Goal: Transaction & Acquisition: Purchase product/service

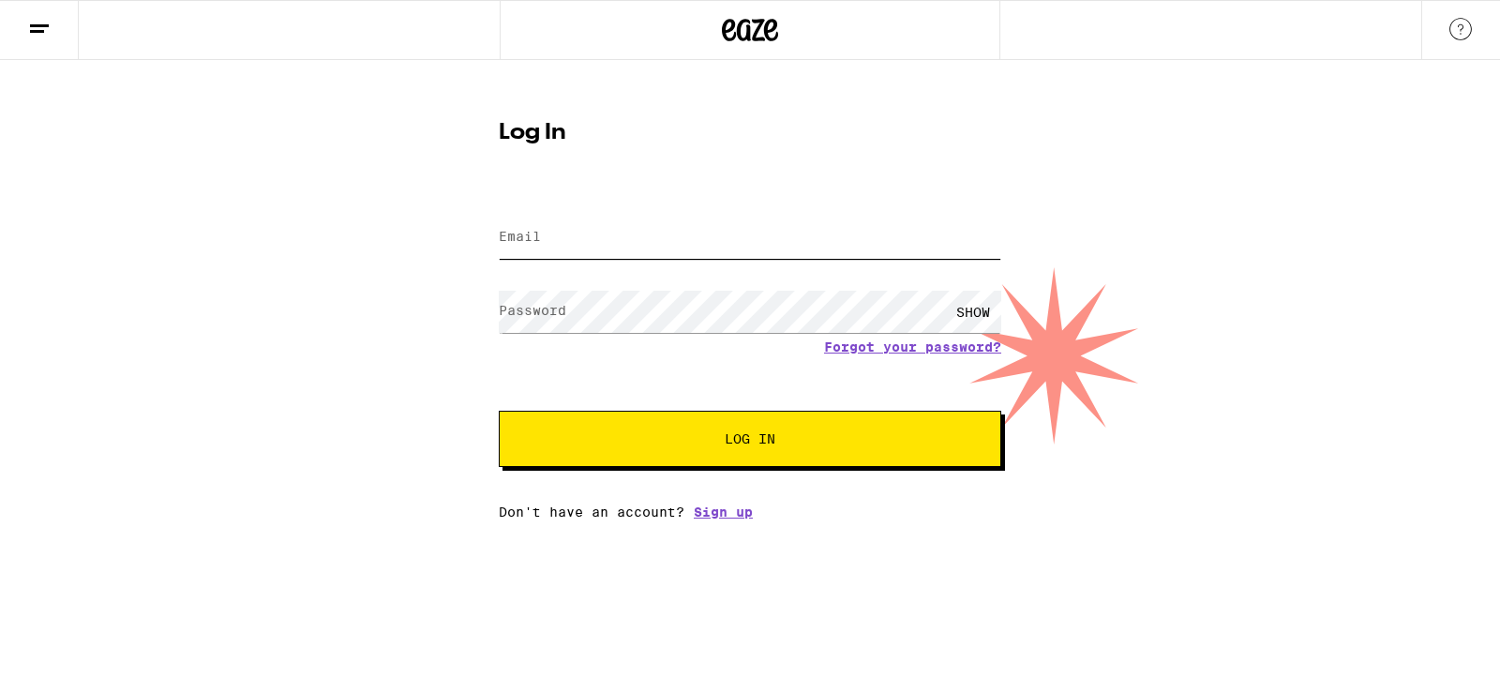
type input "srexperience06@yahoo.com"
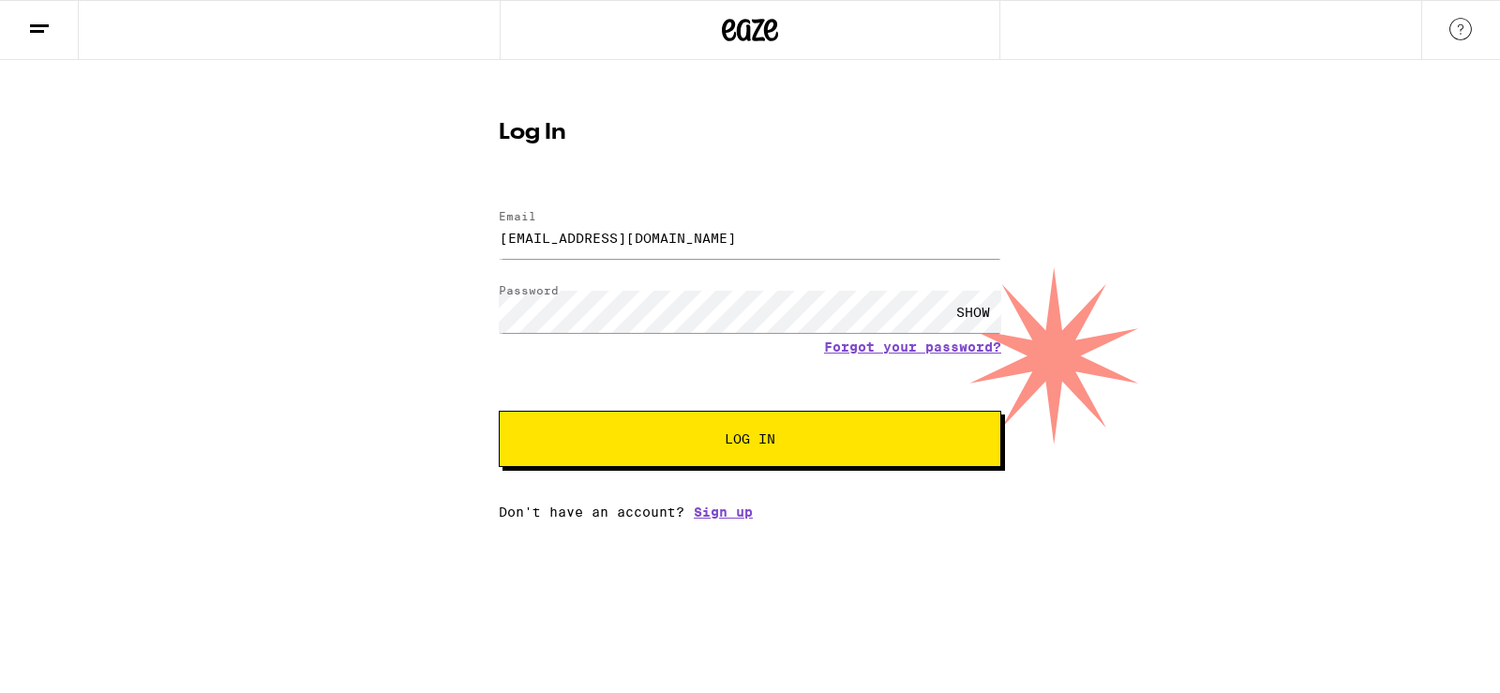
click at [728, 436] on span "Log In" at bounding box center [750, 438] width 51 height 13
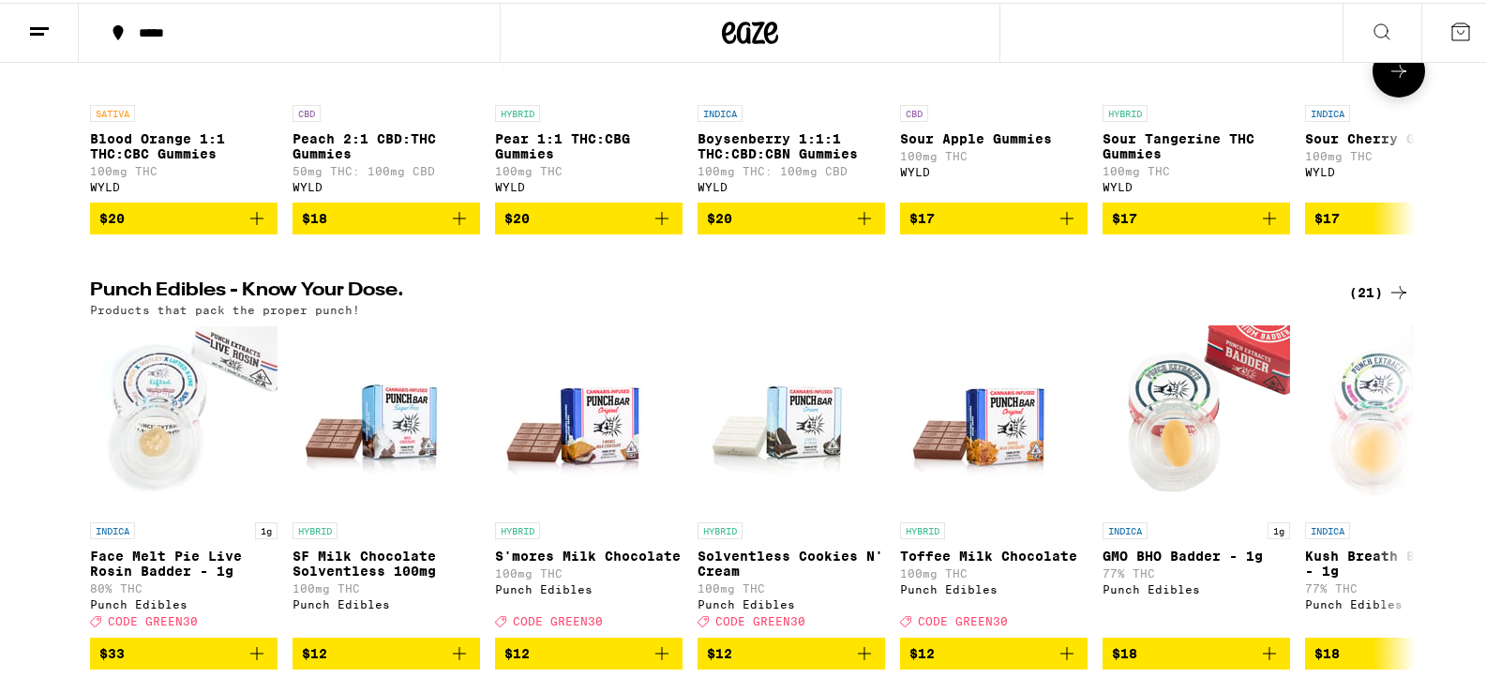
scroll to position [844, 0]
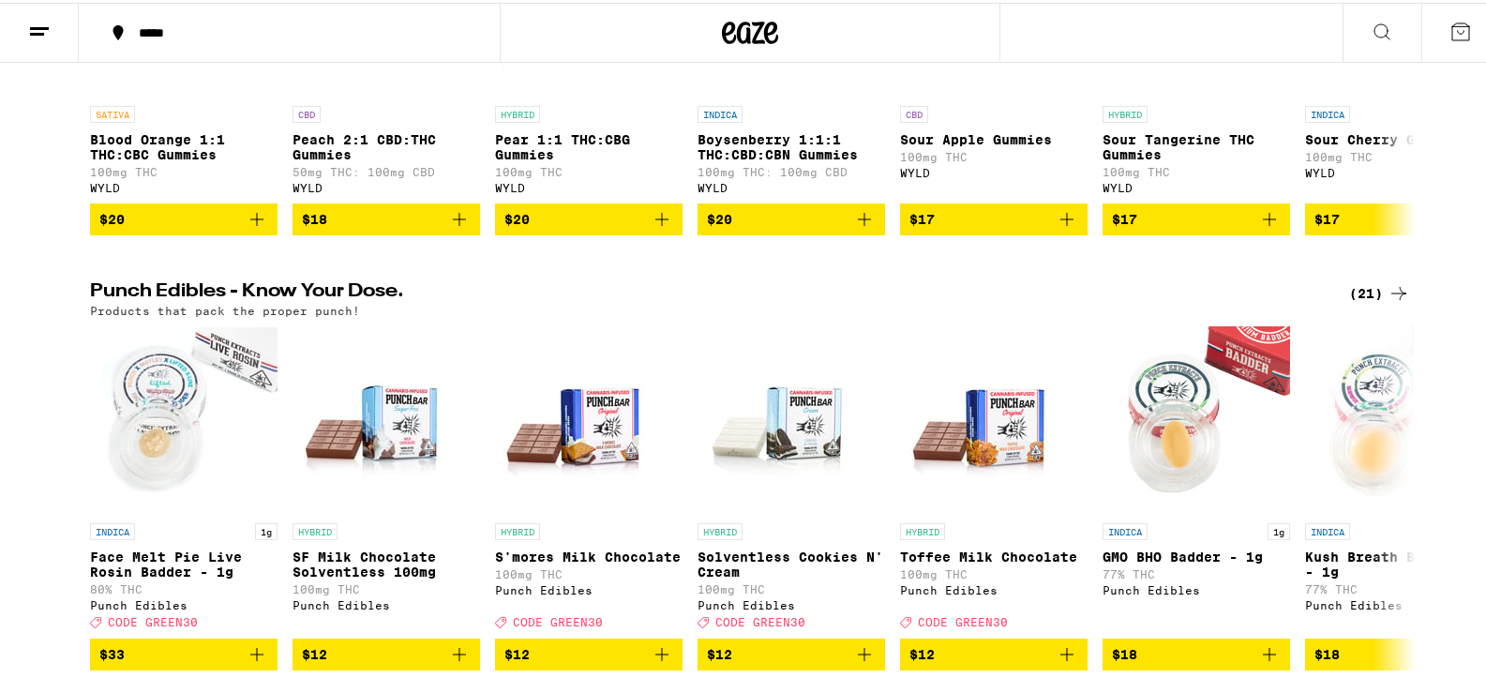
click at [1449, 30] on icon at bounding box center [1460, 29] width 22 height 22
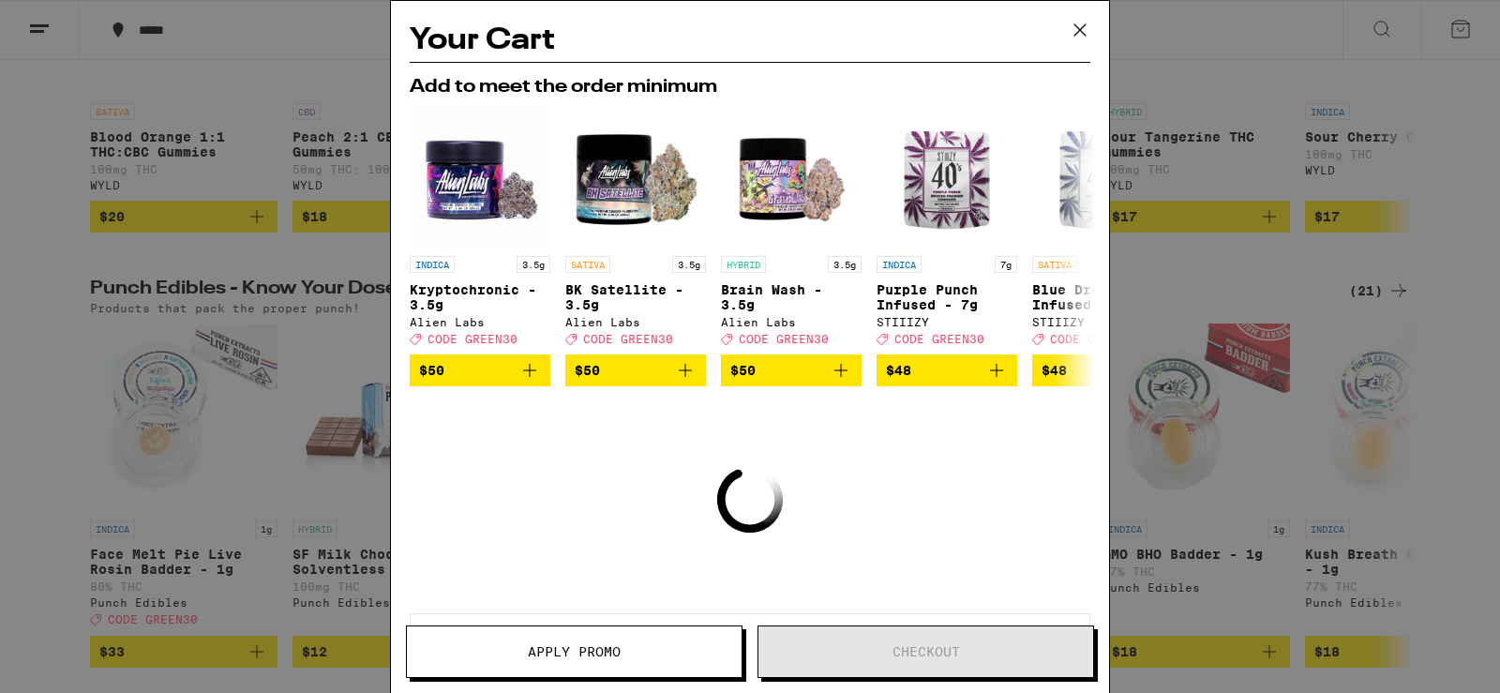
click at [1081, 24] on icon at bounding box center [1080, 30] width 28 height 28
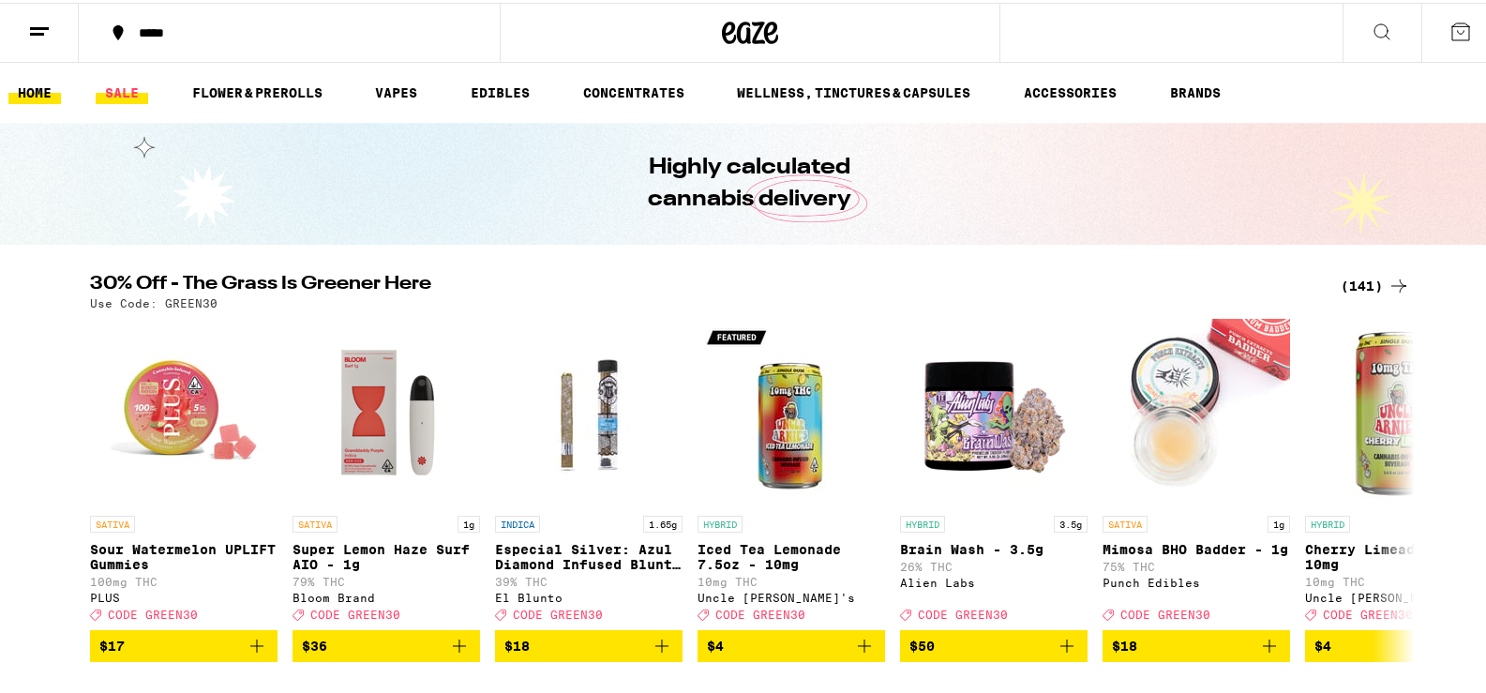
click at [125, 90] on link "SALE" at bounding box center [122, 90] width 52 height 22
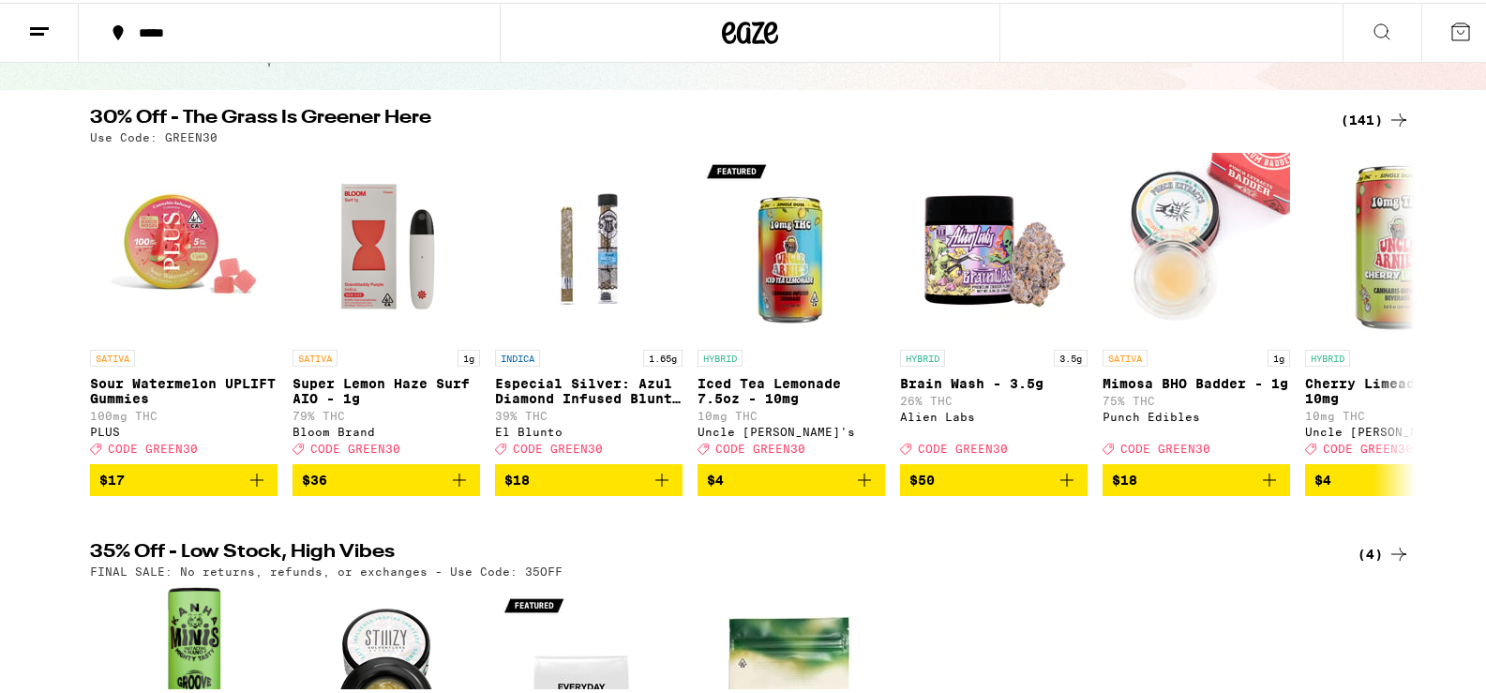
scroll to position [187, 0]
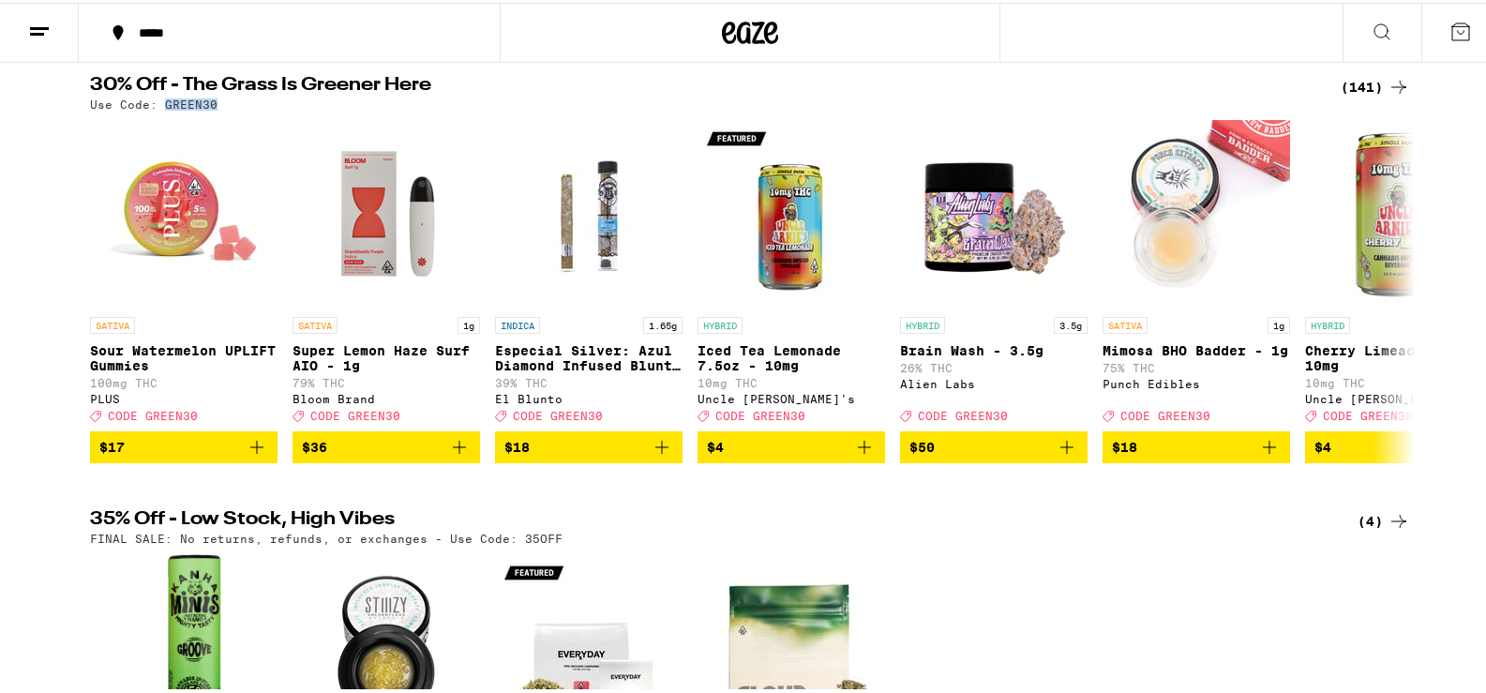
drag, startPoint x: 154, startPoint y: 104, endPoint x: 176, endPoint y: 89, distance: 27.0
click at [208, 114] on div "30% Off - The Grass Is Greener Here (141) Use Code: GREEN30 SATIVA Sour Waterme…" at bounding box center [750, 266] width 1350 height 387
drag, startPoint x: 174, startPoint y: 89, endPoint x: 208, endPoint y: 104, distance: 36.9
click at [208, 104] on div "Use Code: GREEN30" at bounding box center [750, 102] width 1320 height 12
copy p "GREEN30"
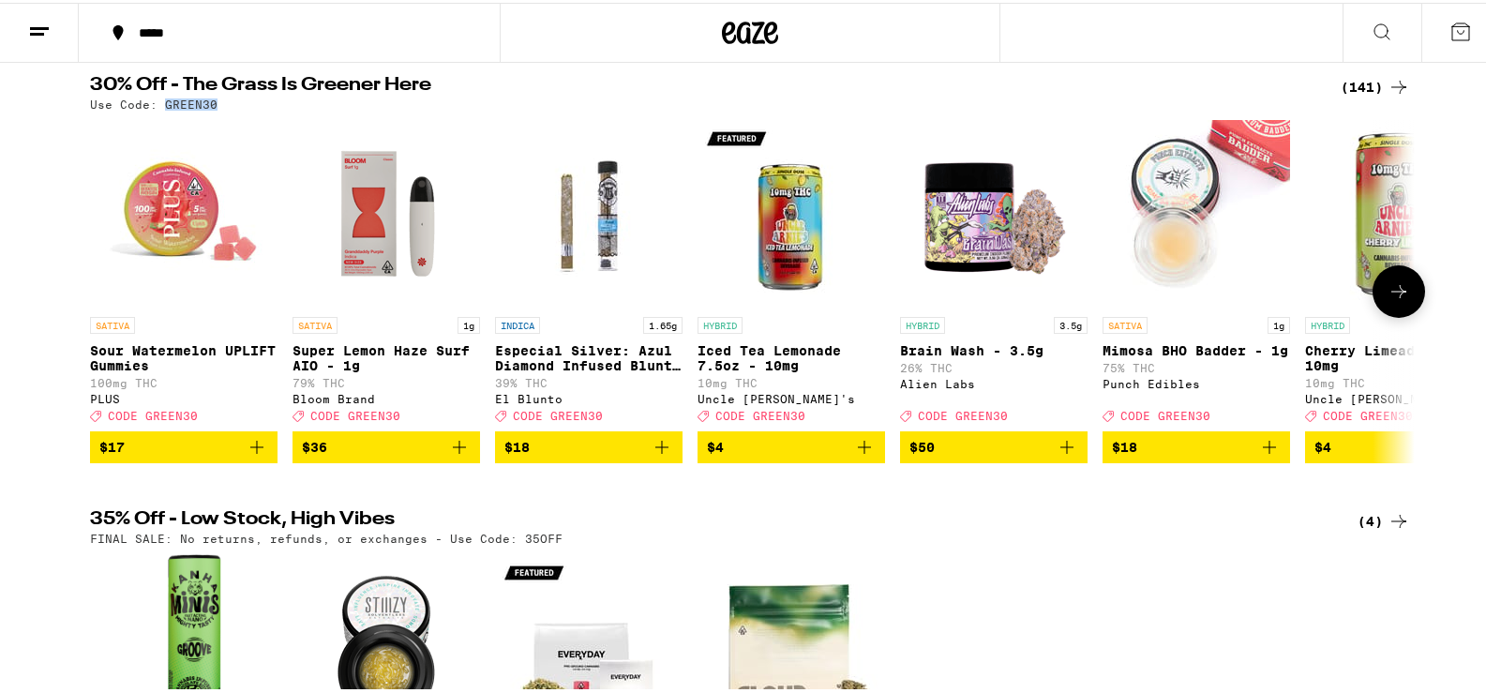
click at [1400, 300] on icon at bounding box center [1398, 288] width 22 height 22
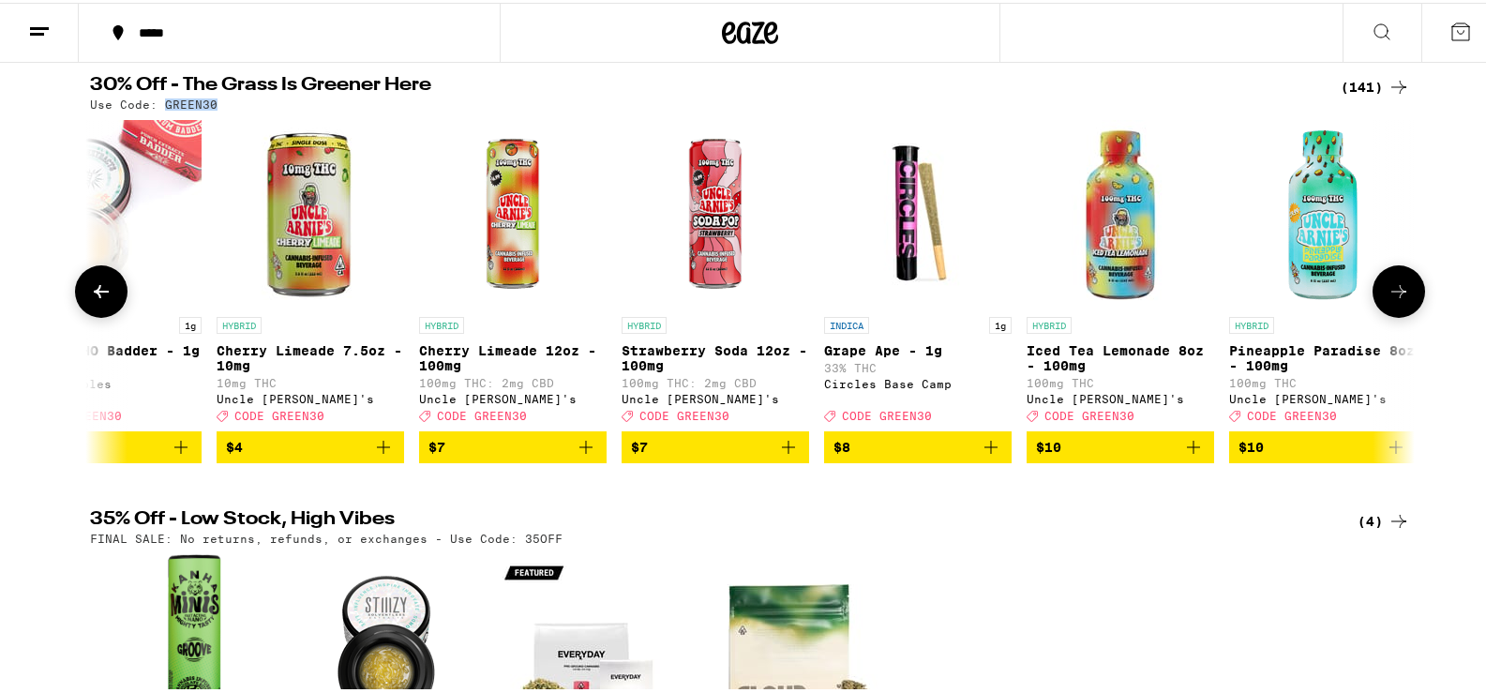
scroll to position [0, 1115]
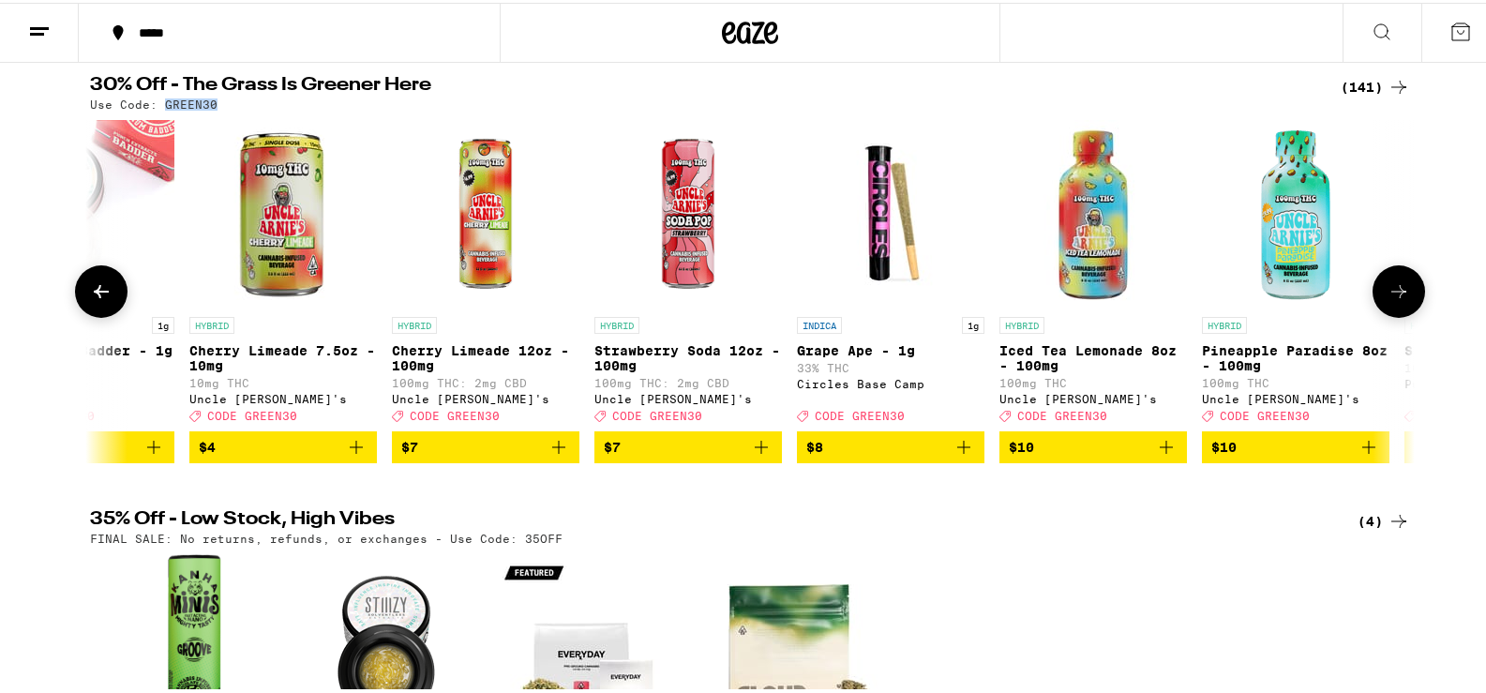
click at [957, 451] on icon "Add to bag" at bounding box center [963, 444] width 13 height 13
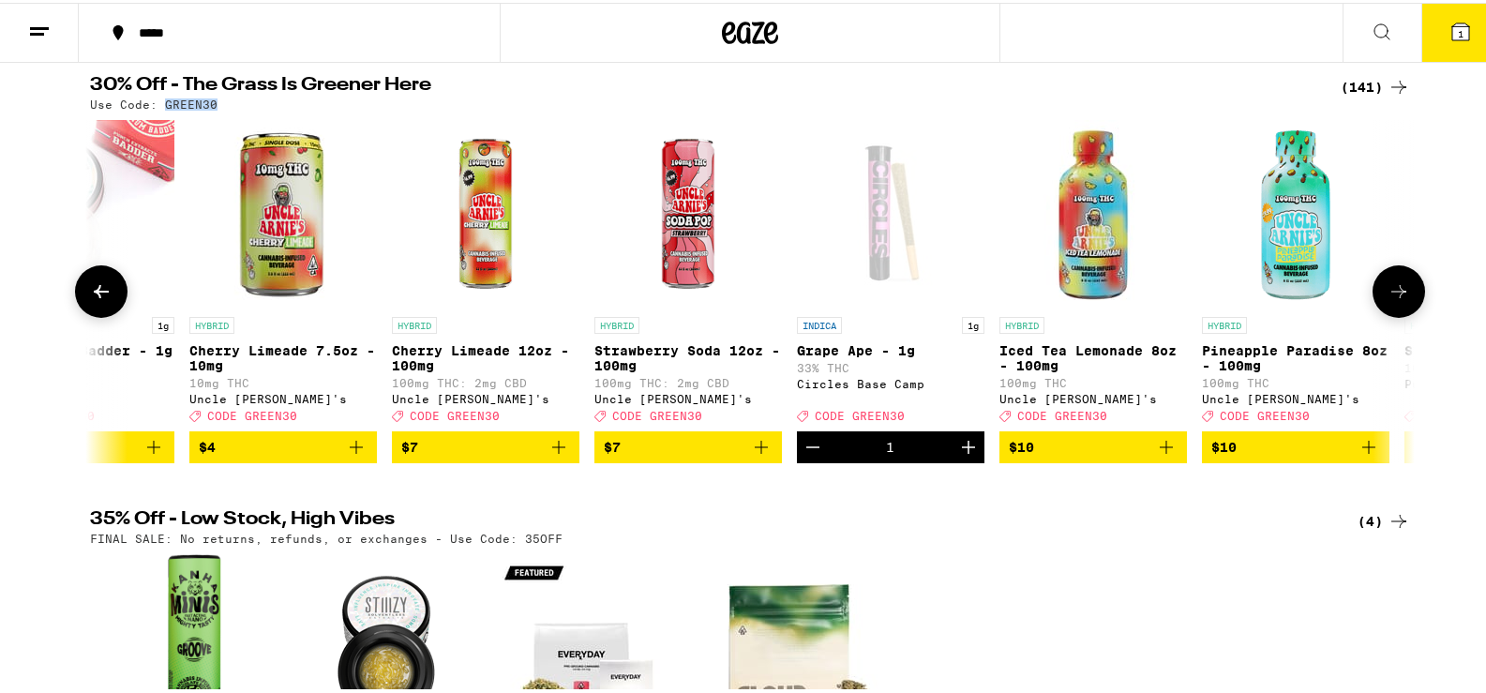
scroll to position [247, 0]
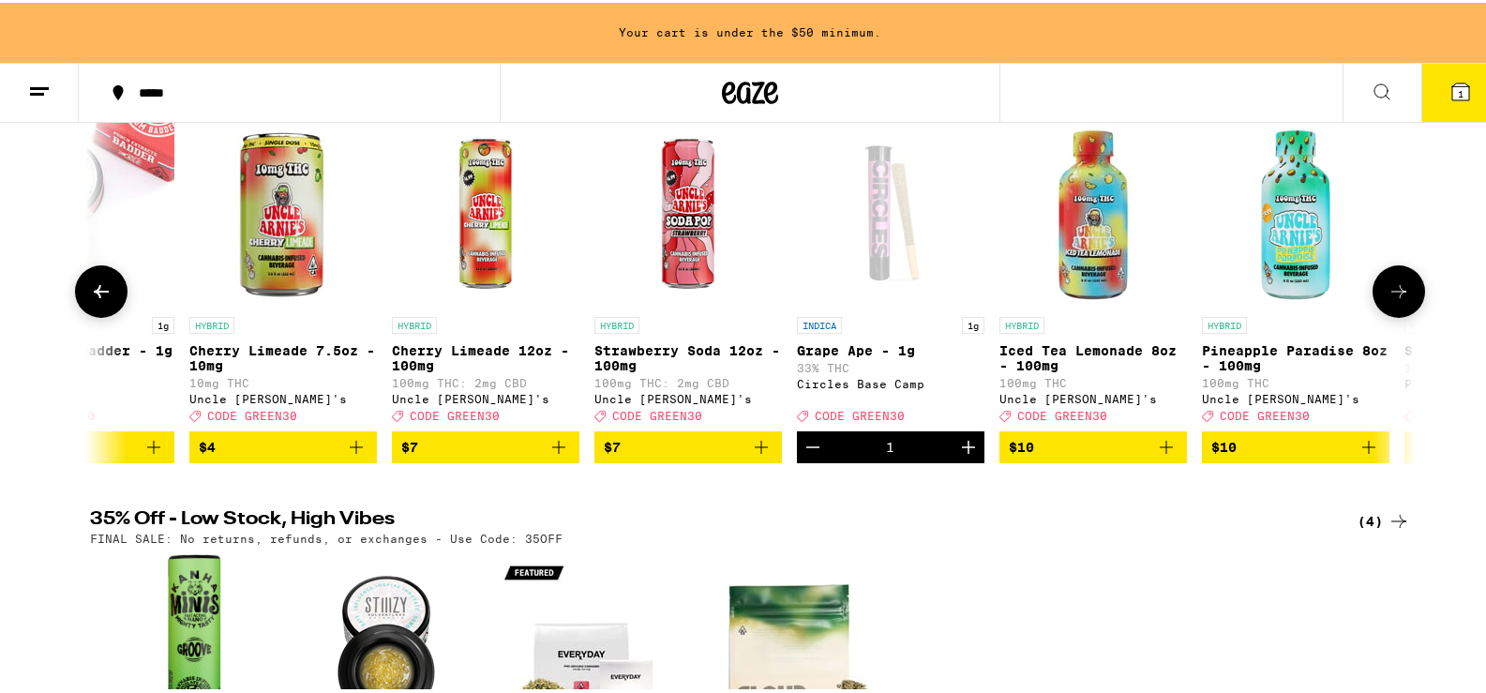
click at [962, 451] on icon "Increment" at bounding box center [968, 444] width 13 height 13
click at [1398, 297] on icon at bounding box center [1398, 288] width 22 height 22
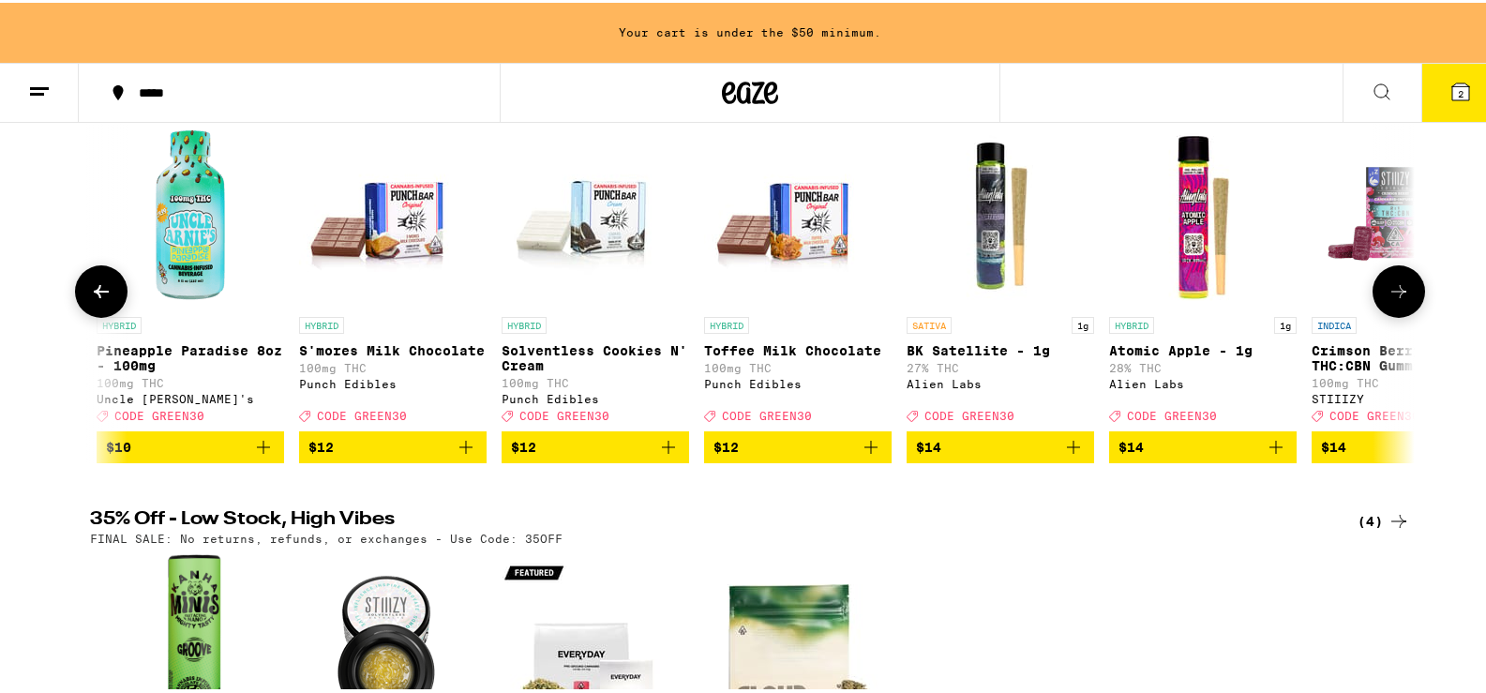
scroll to position [0, 2231]
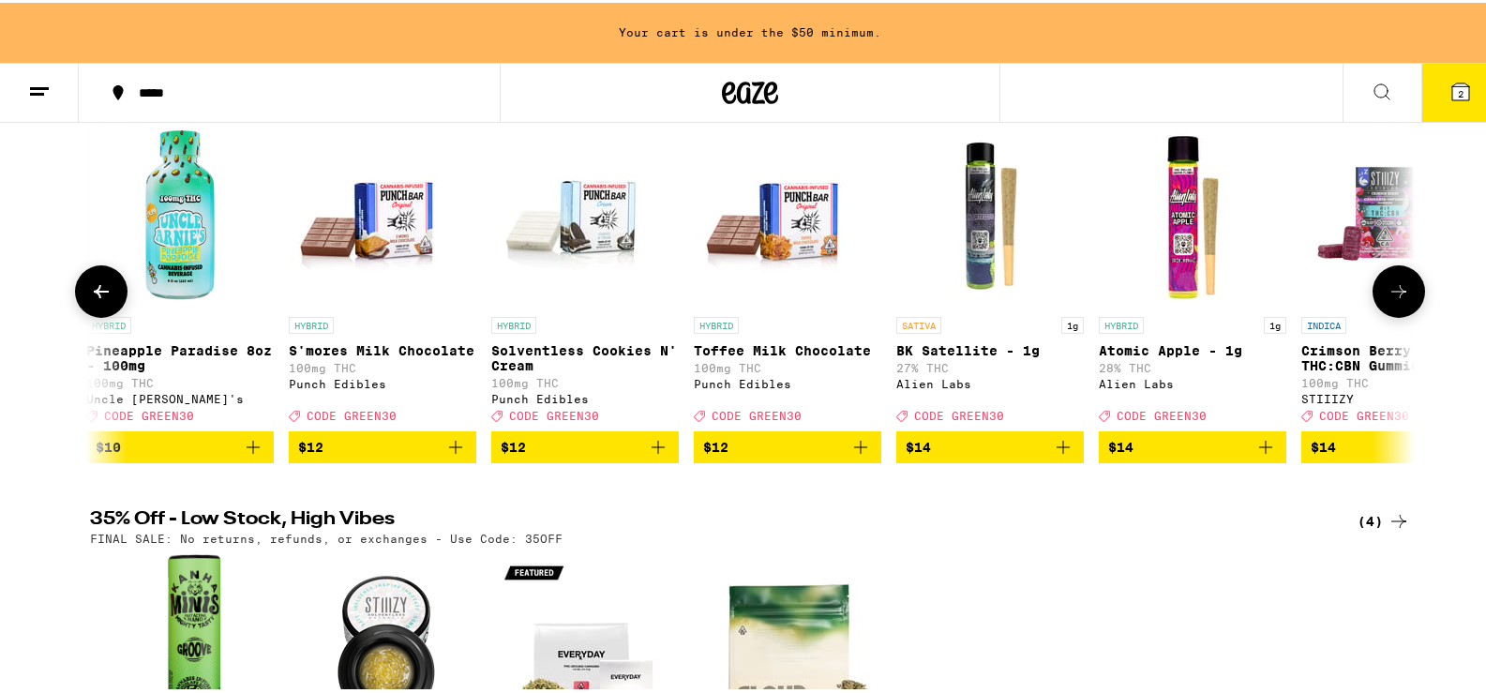
click at [1052, 456] on icon "Add to bag" at bounding box center [1063, 444] width 22 height 22
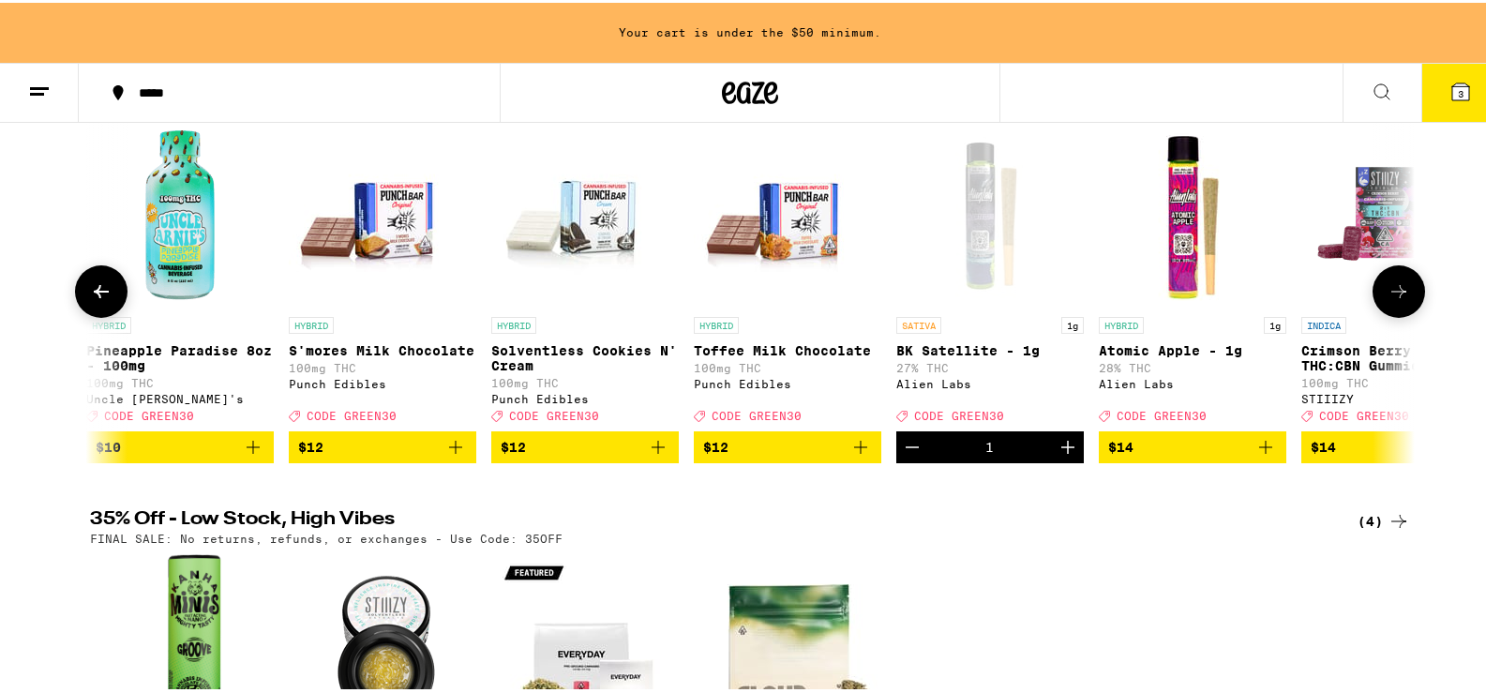
click at [1254, 456] on icon "Add to bag" at bounding box center [1265, 444] width 22 height 22
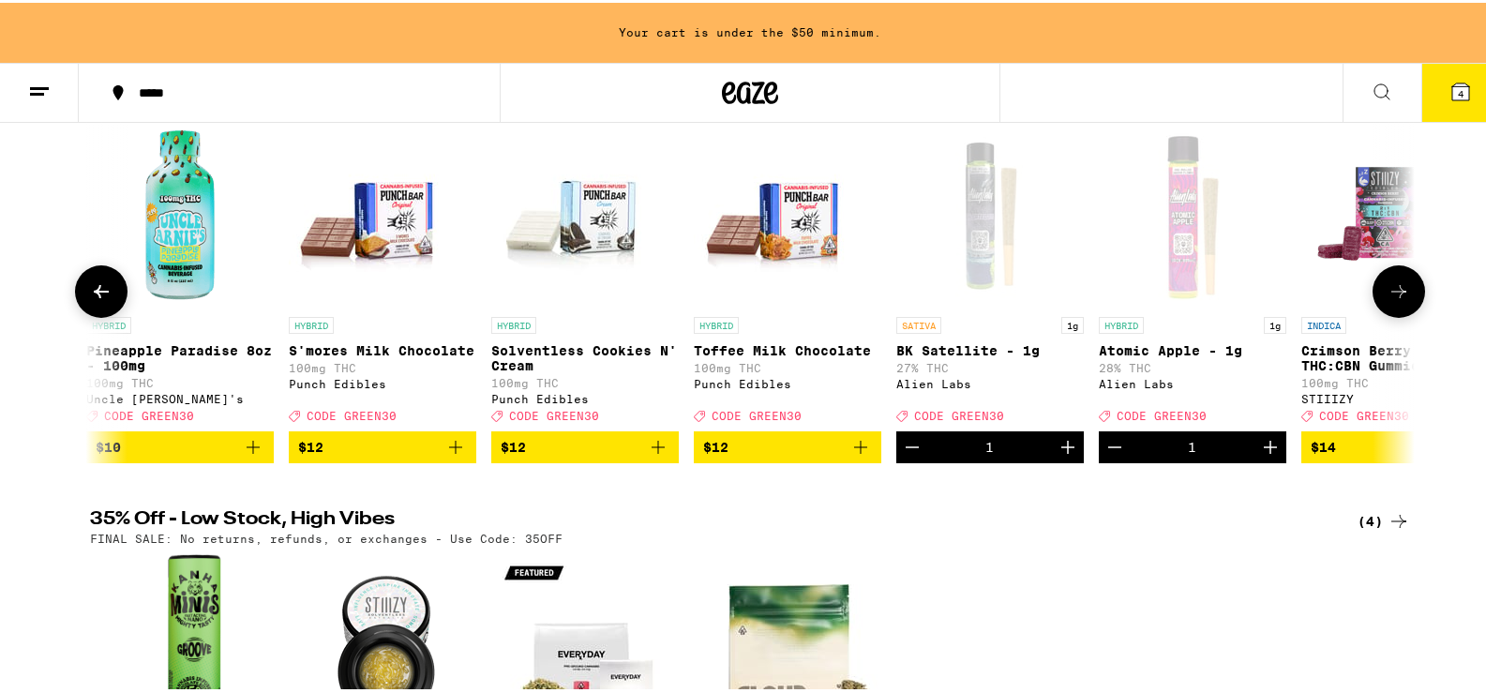
click at [1396, 300] on icon at bounding box center [1398, 288] width 22 height 22
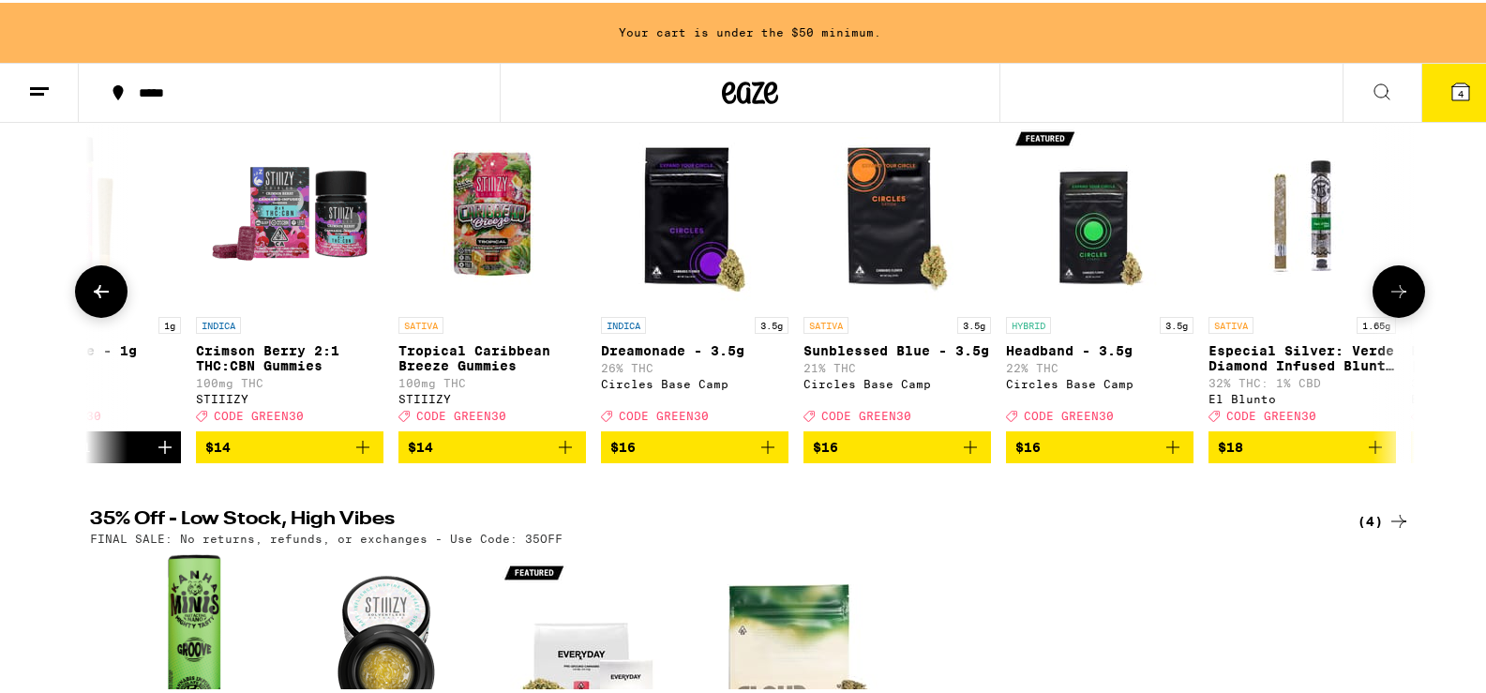
scroll to position [0, 3346]
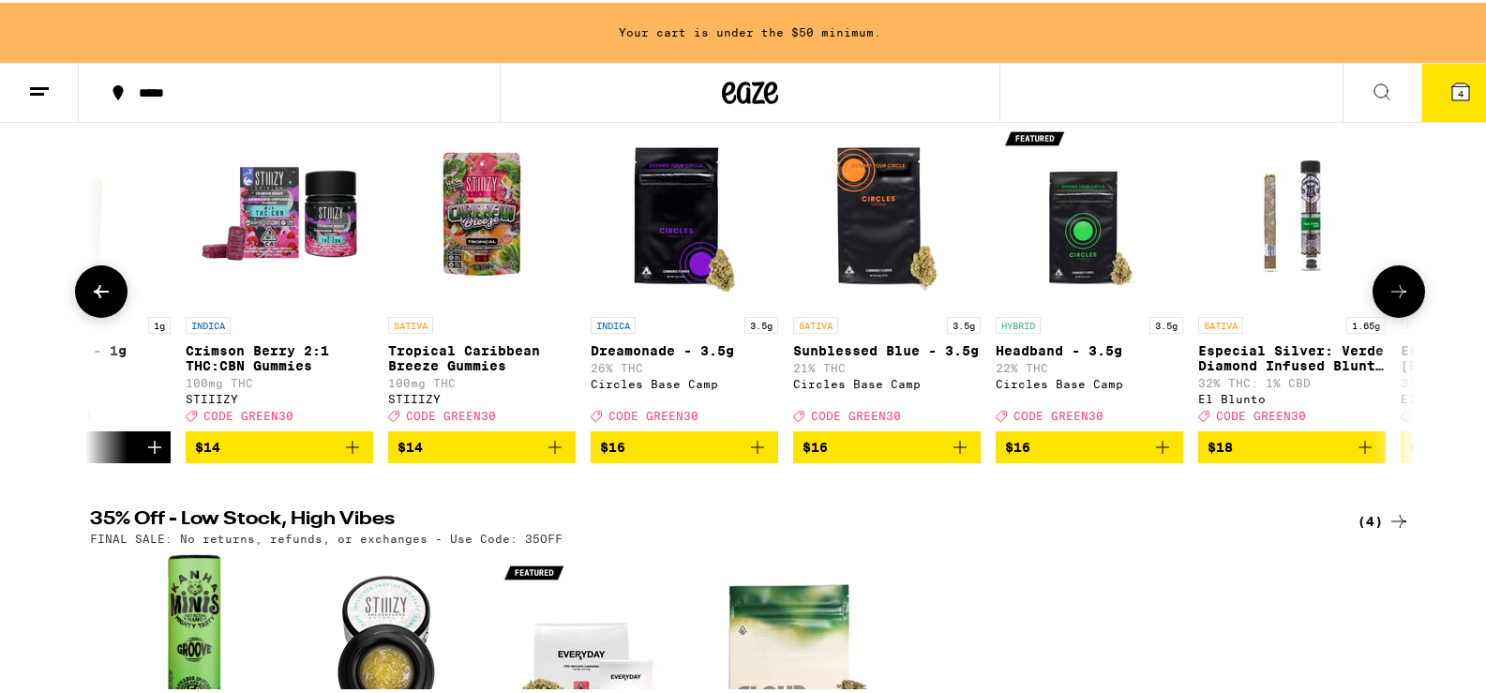
click at [1396, 300] on icon at bounding box center [1398, 288] width 22 height 22
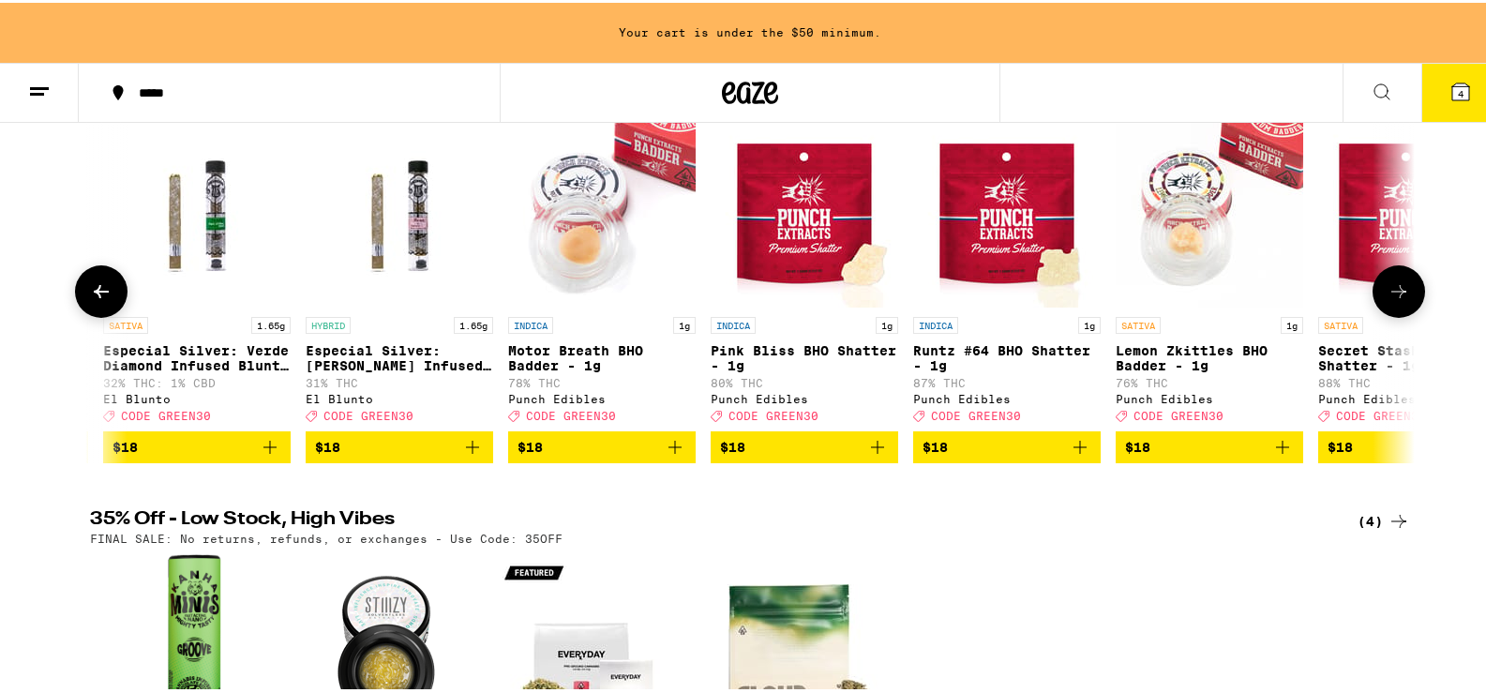
scroll to position [0, 4462]
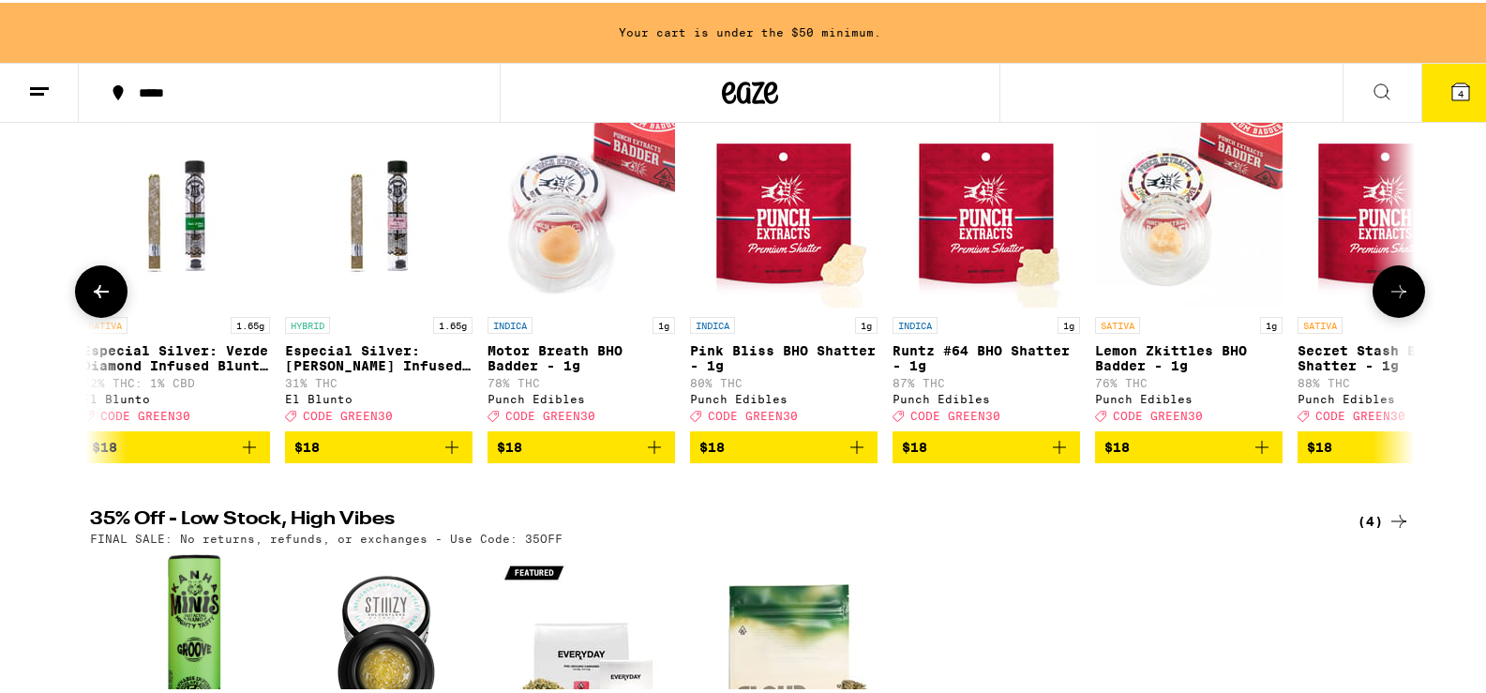
click at [1400, 300] on icon at bounding box center [1398, 288] width 22 height 22
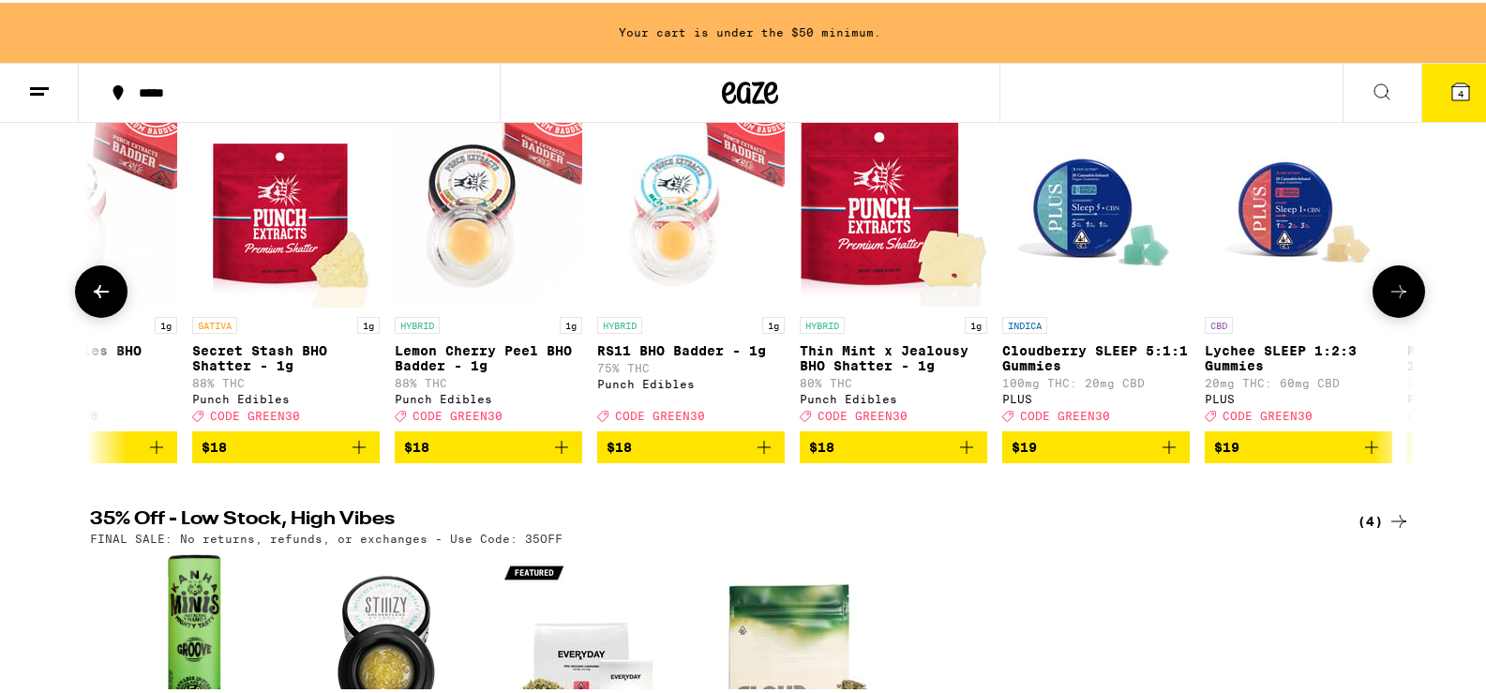
scroll to position [0, 5577]
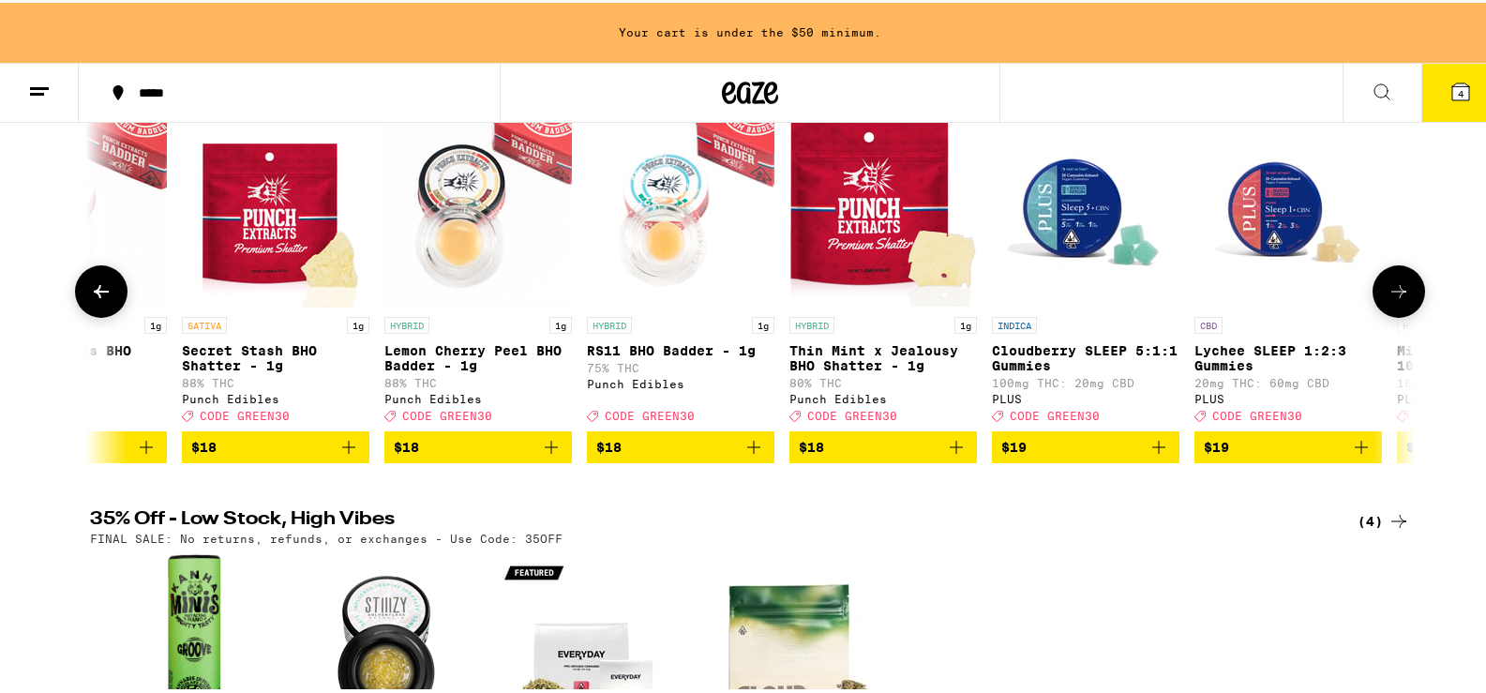
click at [1400, 300] on icon at bounding box center [1398, 288] width 22 height 22
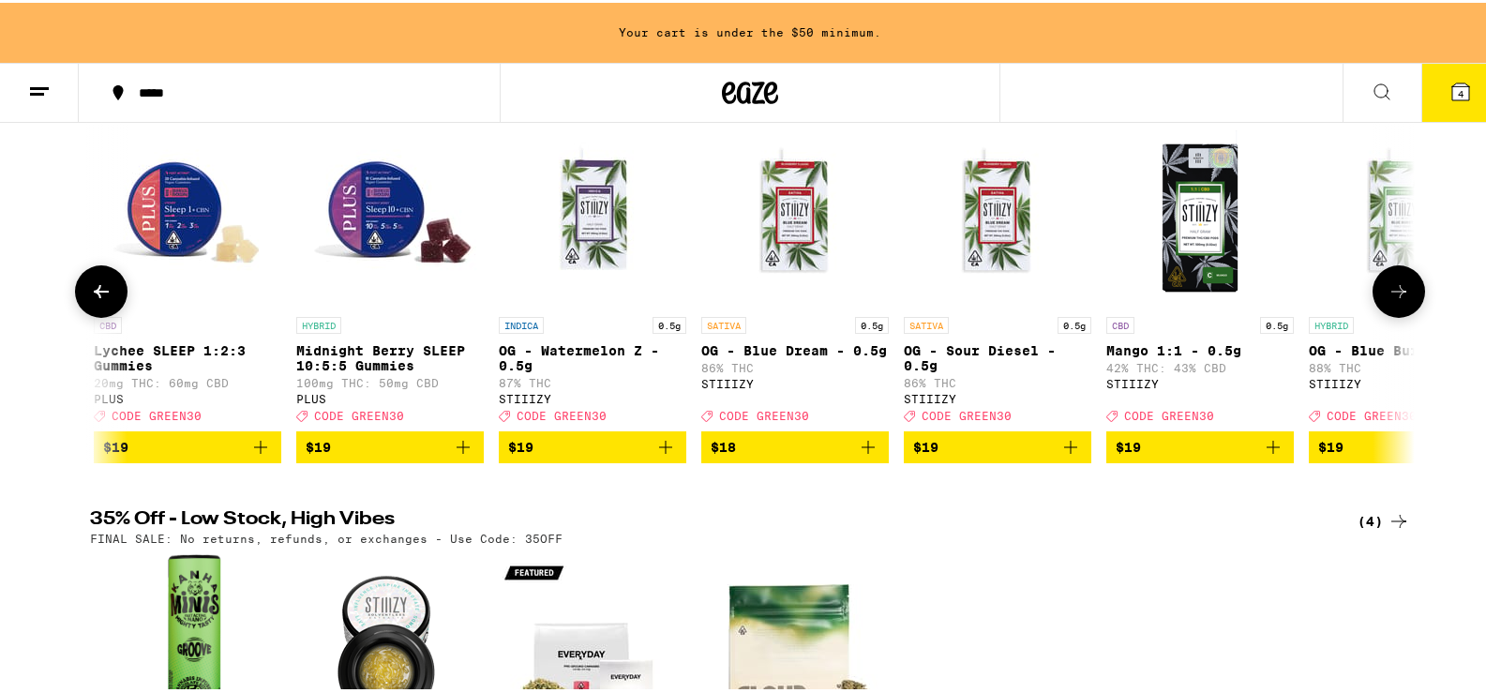
scroll to position [0, 6693]
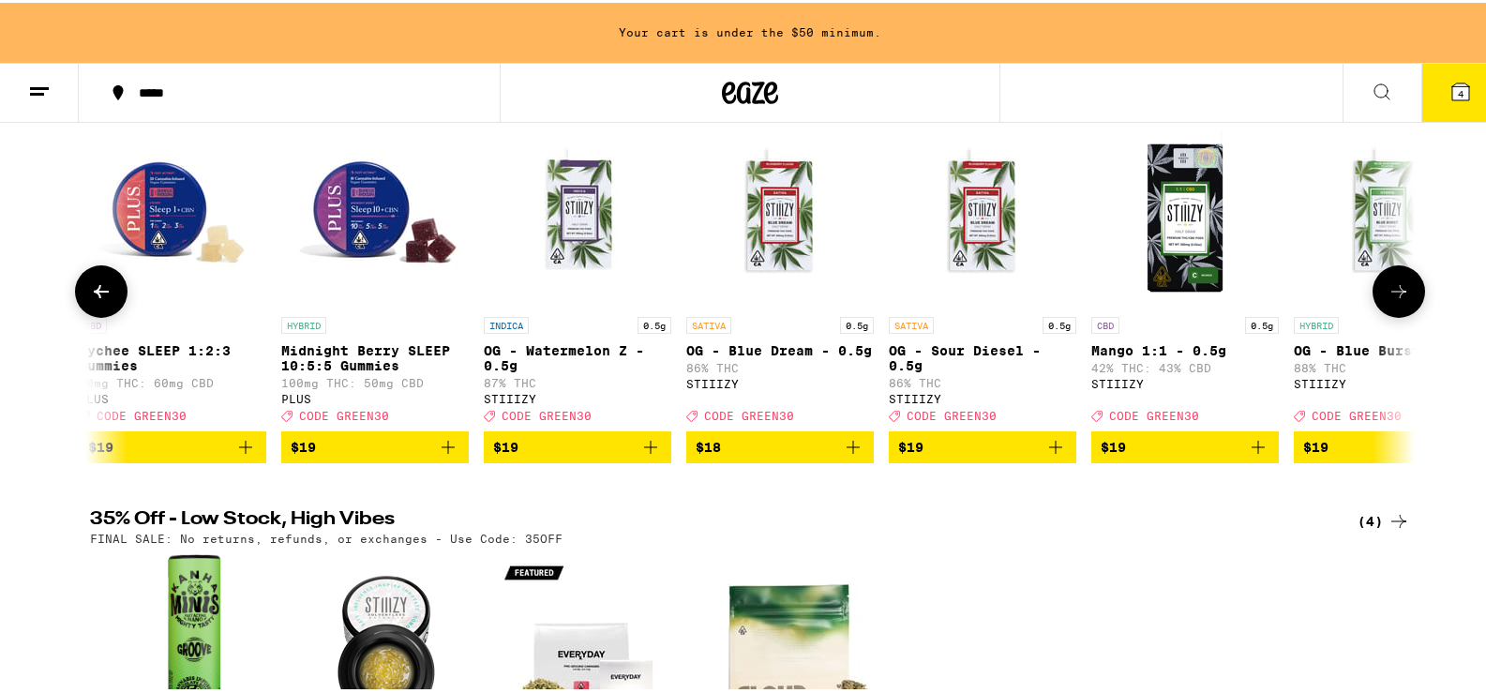
click at [1179, 234] on img "Open page for Mango 1:1 - 0.5g from STIIIZY" at bounding box center [1184, 210] width 187 height 187
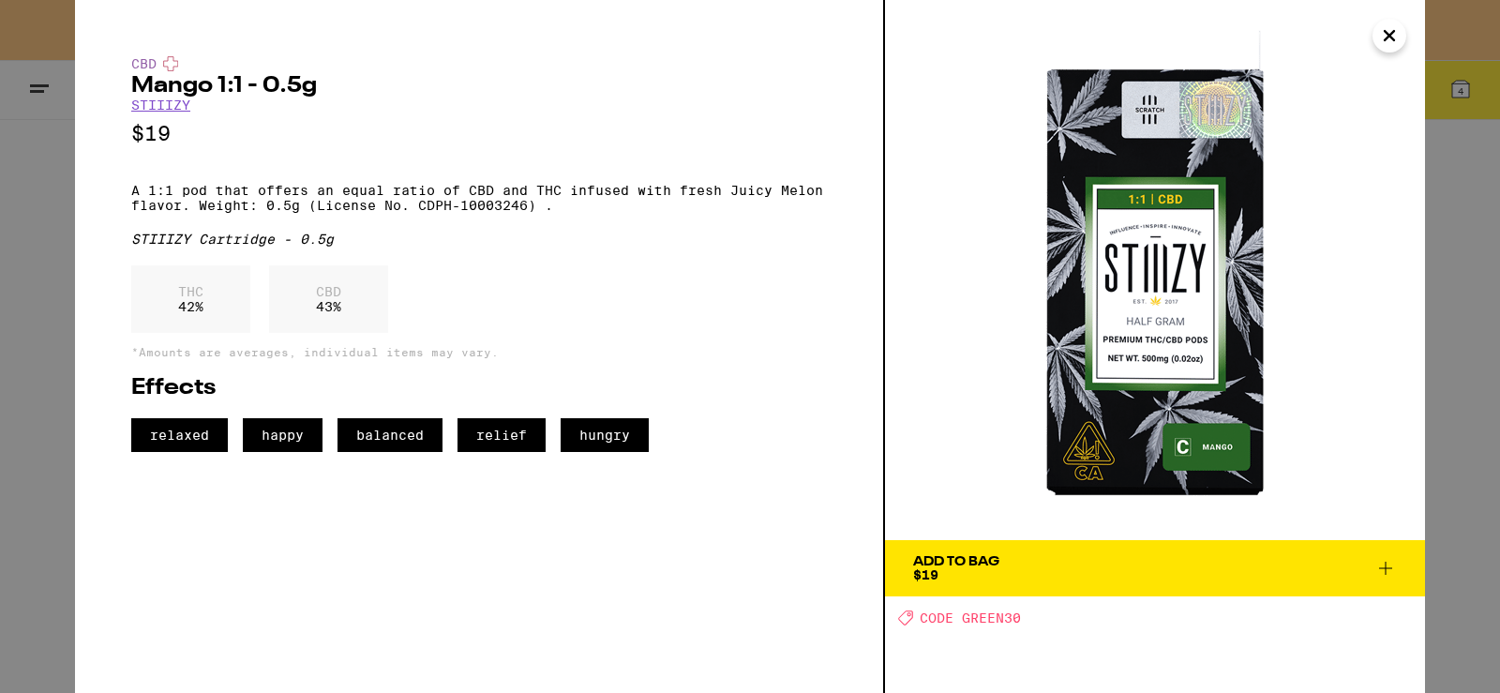
click at [1393, 41] on icon "Close" at bounding box center [1389, 36] width 22 height 28
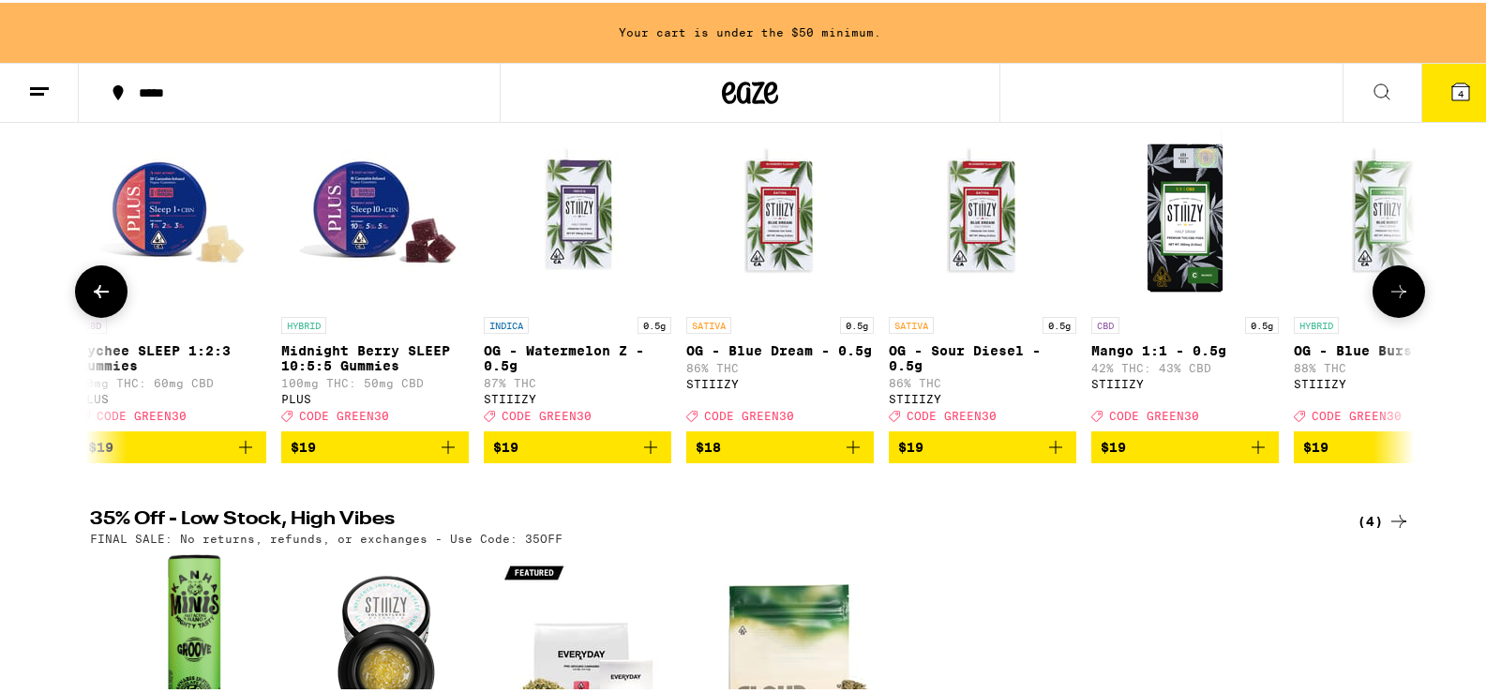
click at [1399, 309] on button at bounding box center [1398, 288] width 52 height 52
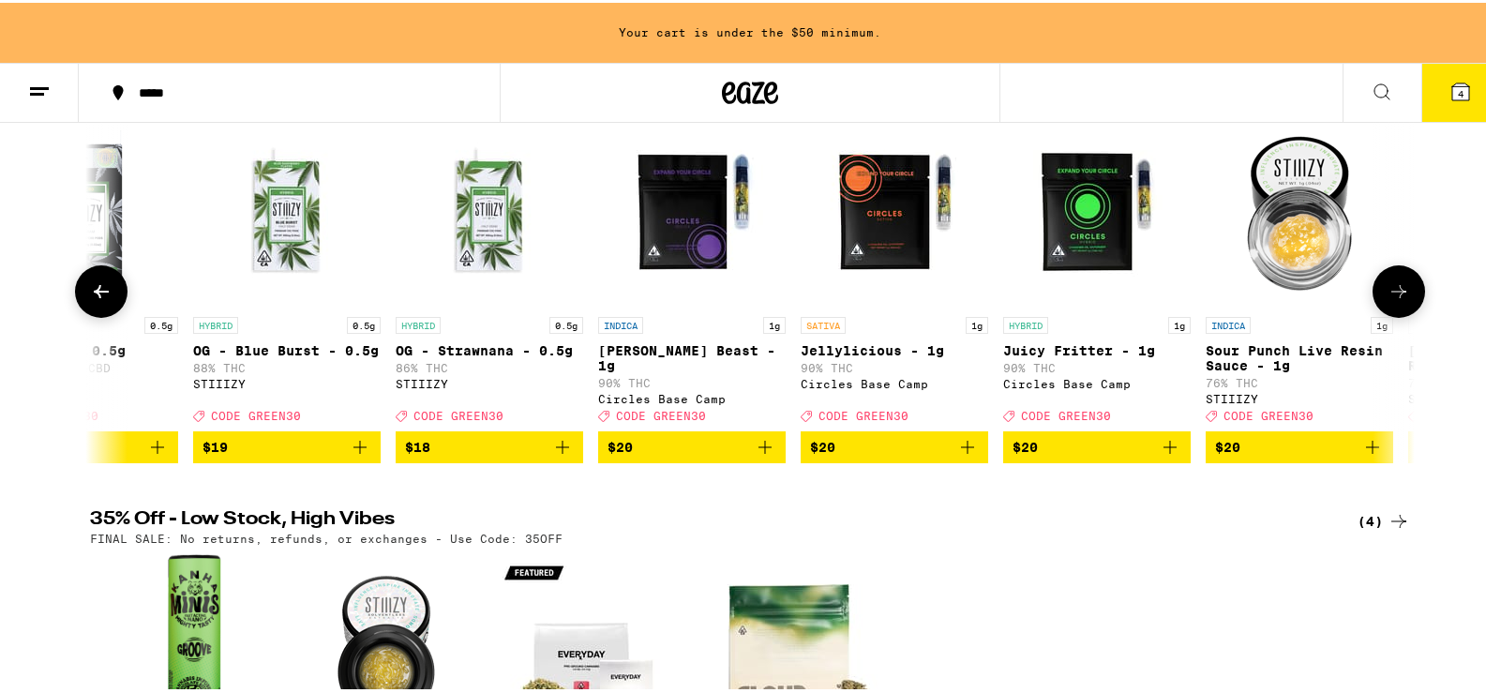
scroll to position [0, 7808]
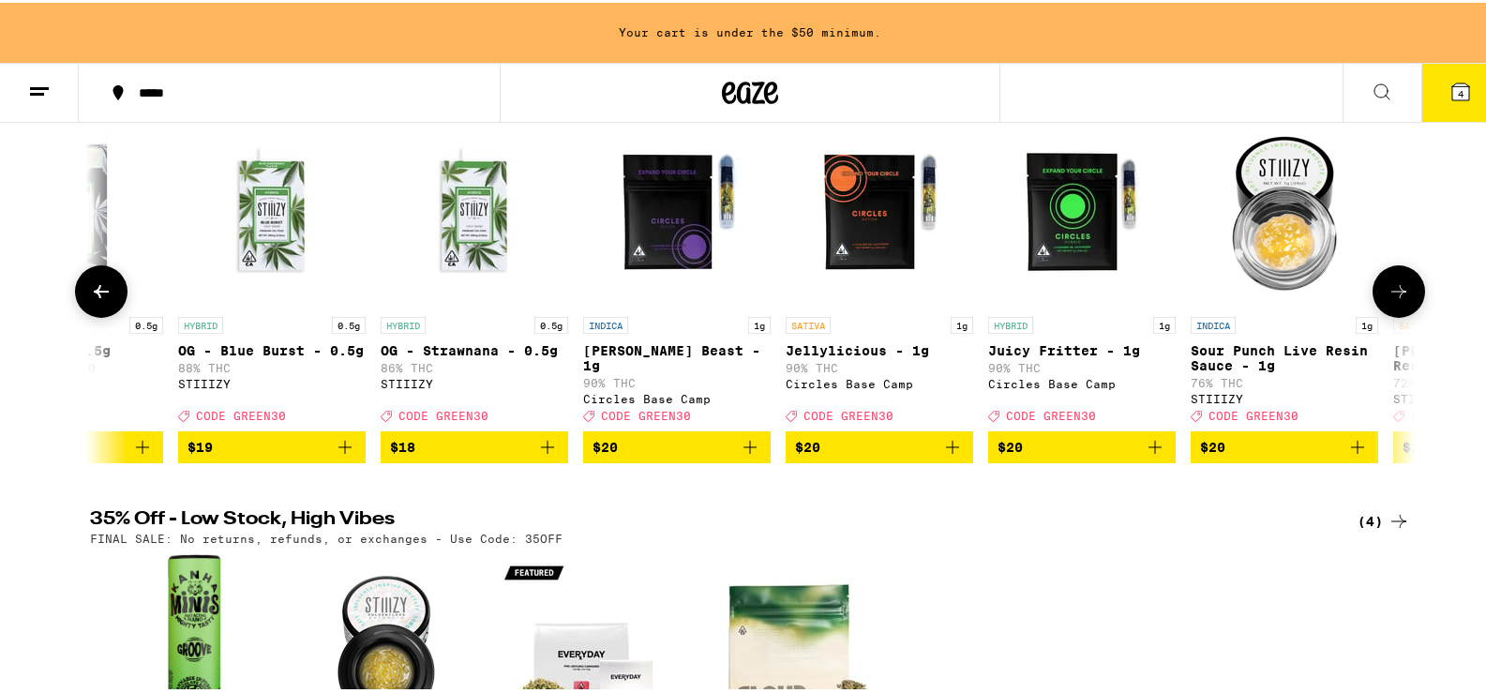
click at [1399, 310] on button at bounding box center [1398, 288] width 52 height 52
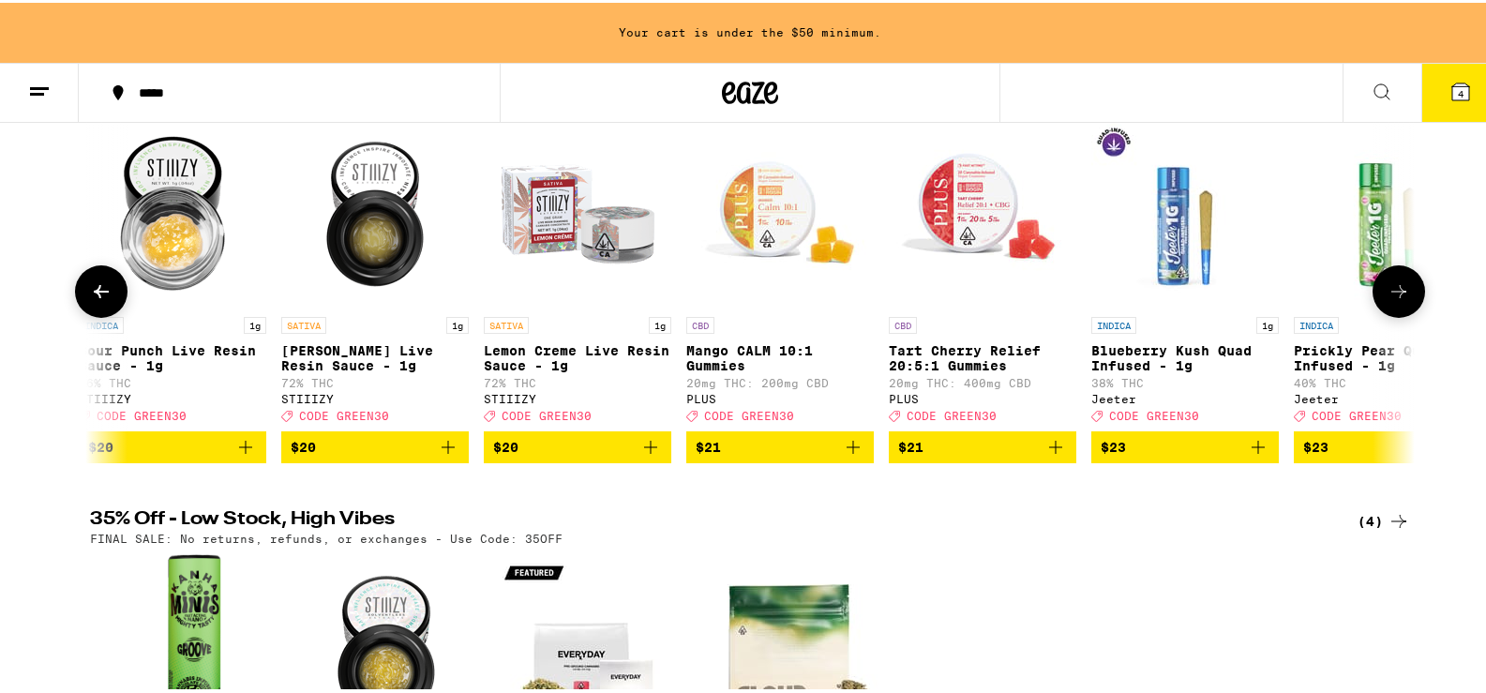
scroll to position [0, 8924]
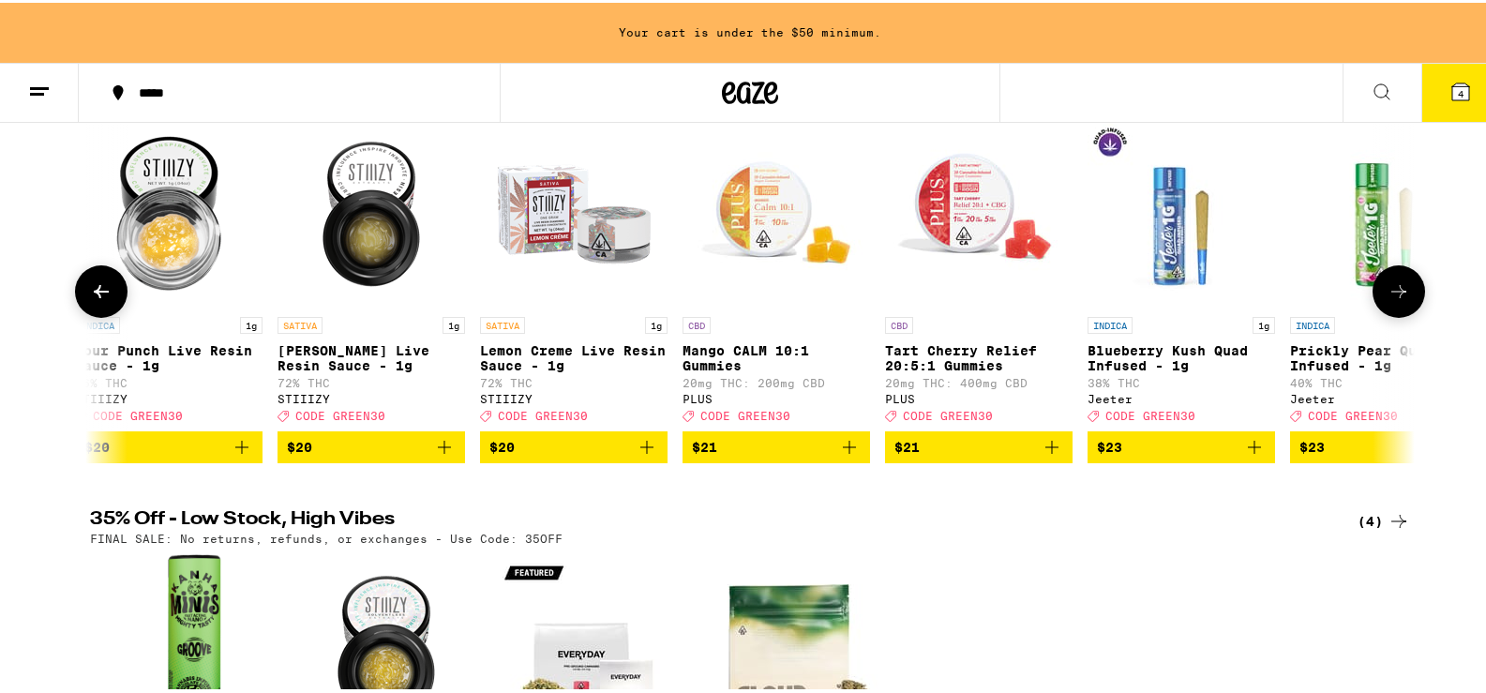
click at [1399, 310] on button at bounding box center [1398, 288] width 52 height 52
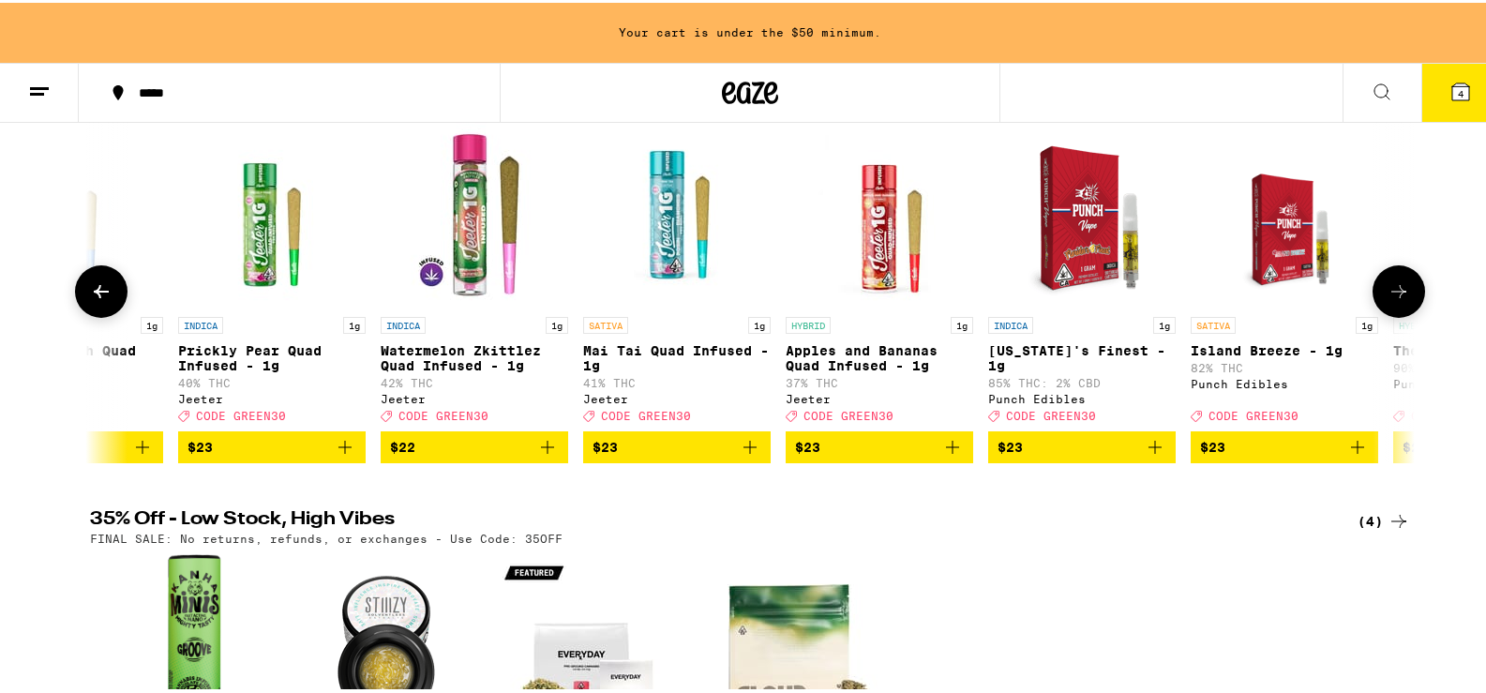
scroll to position [0, 10039]
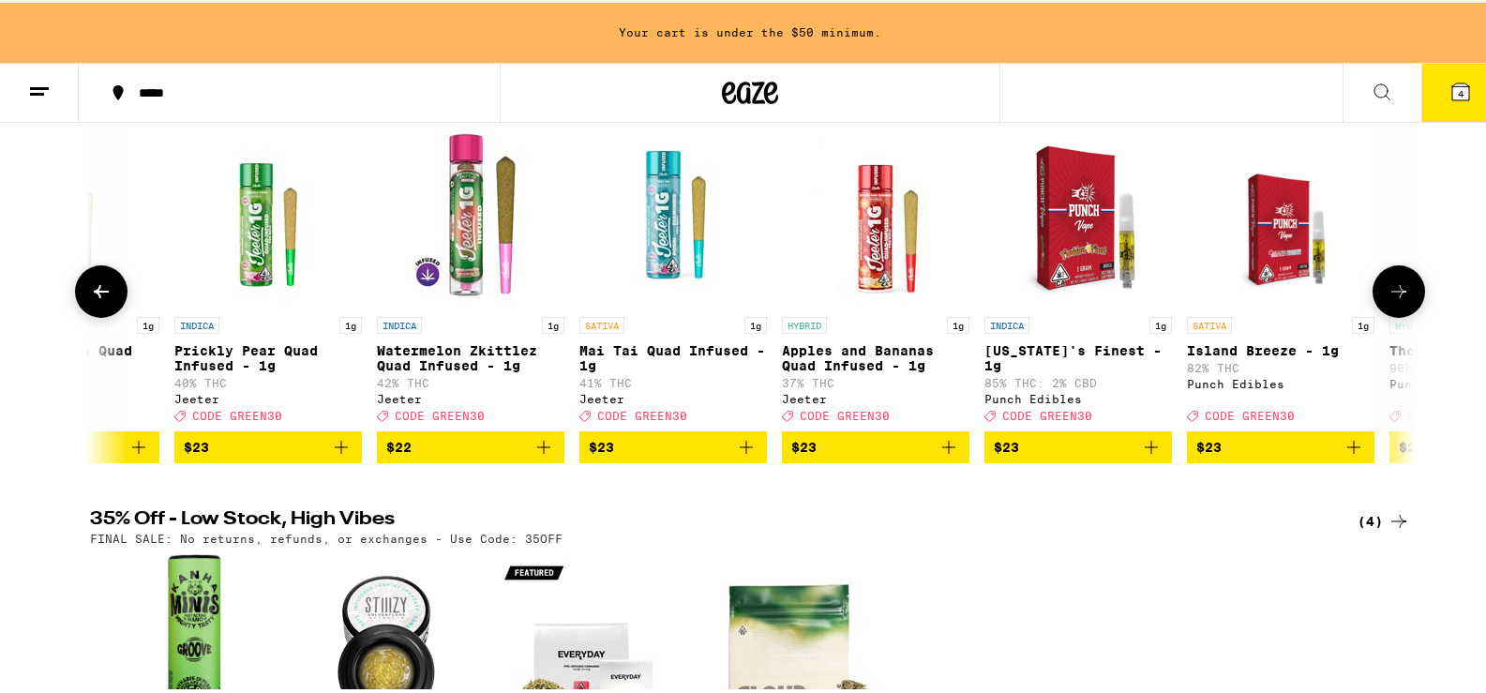
click at [1399, 310] on button at bounding box center [1398, 288] width 52 height 52
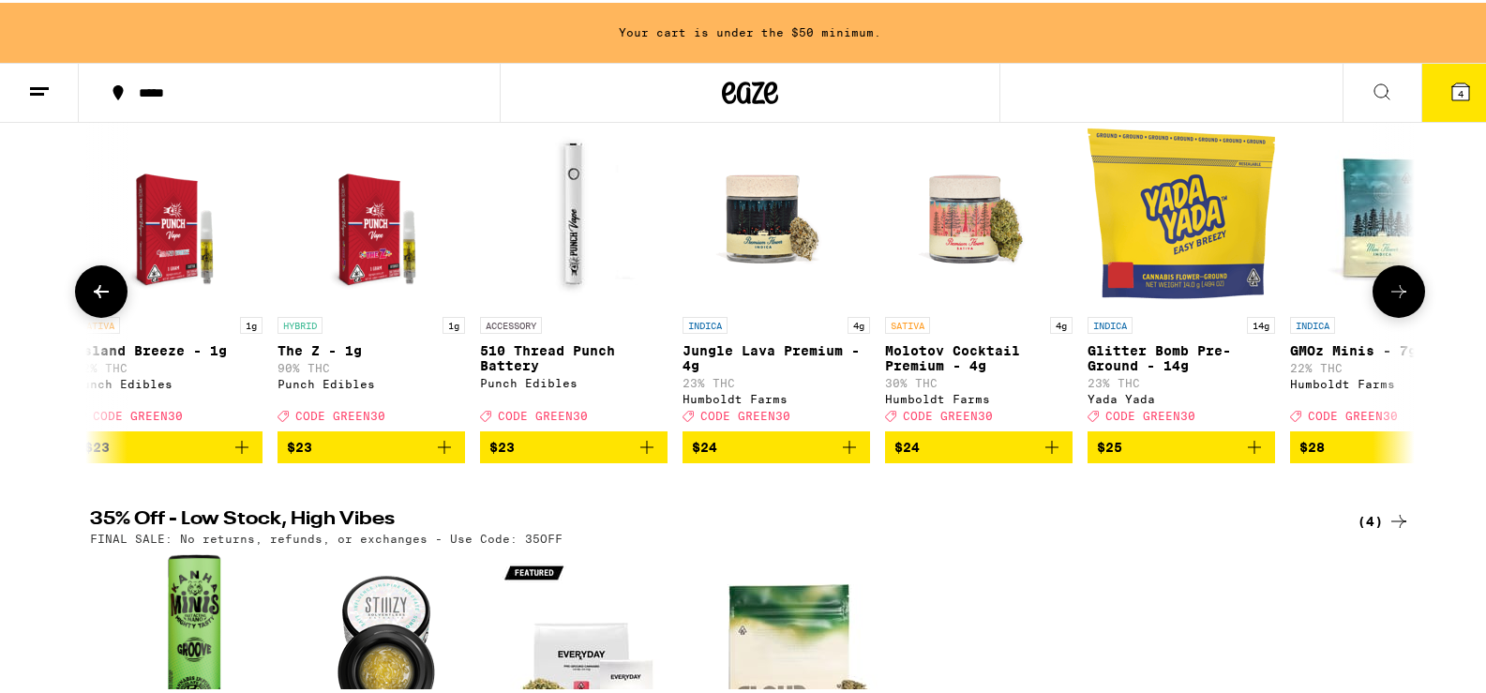
scroll to position [0, 11155]
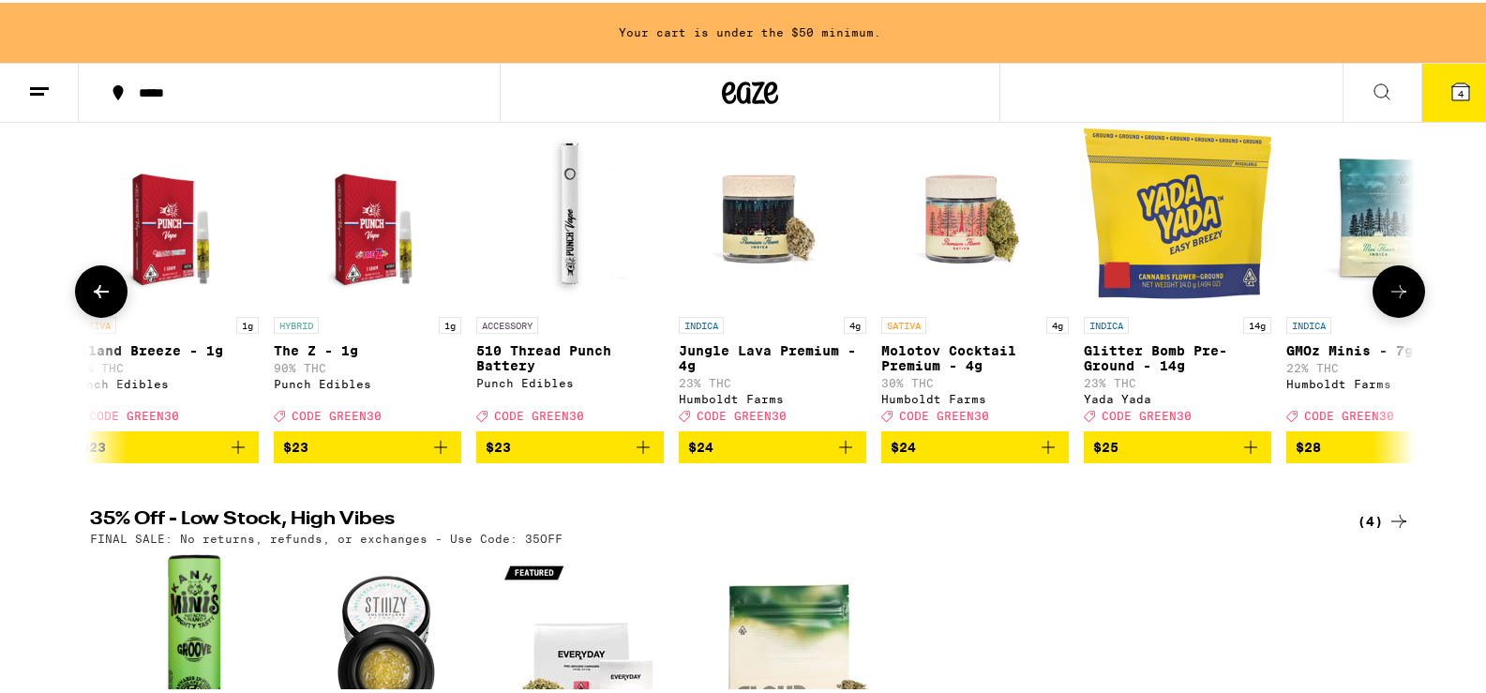
click at [1399, 310] on button at bounding box center [1398, 288] width 52 height 52
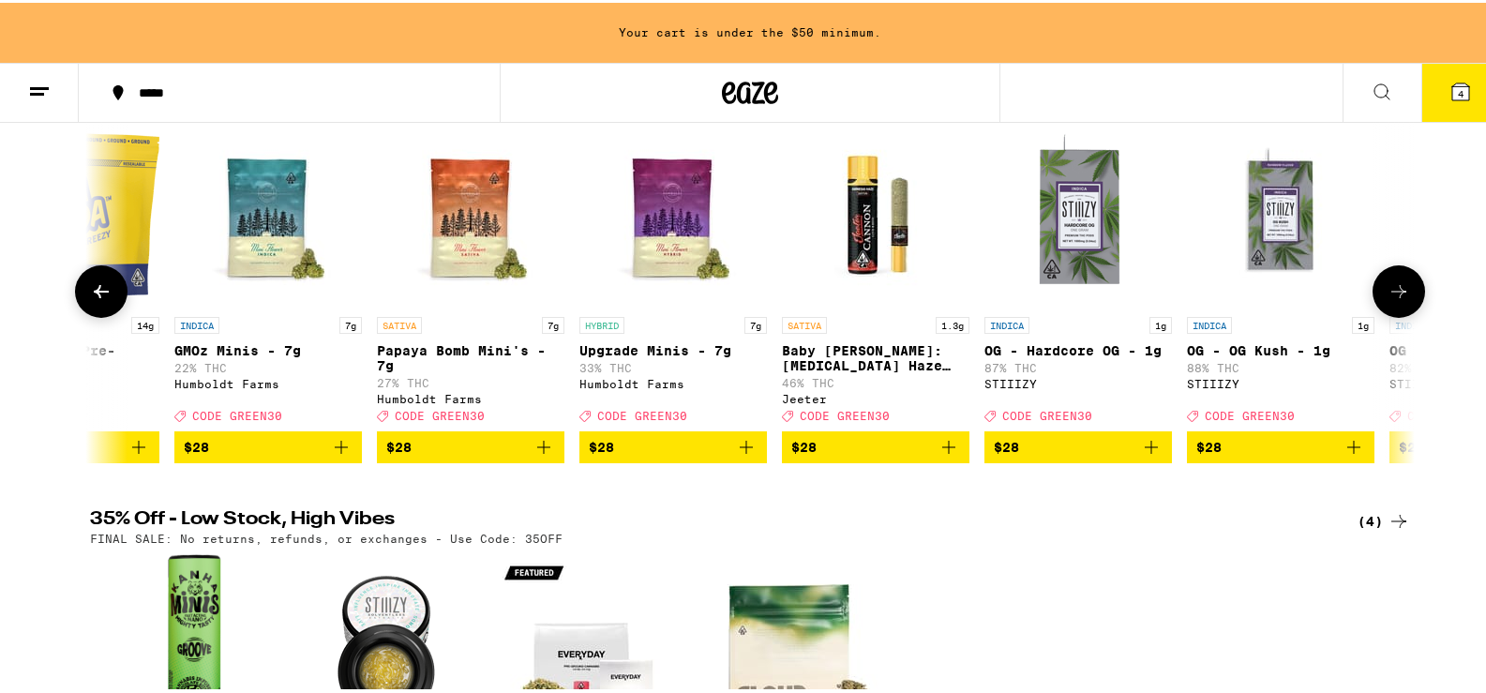
scroll to position [0, 12270]
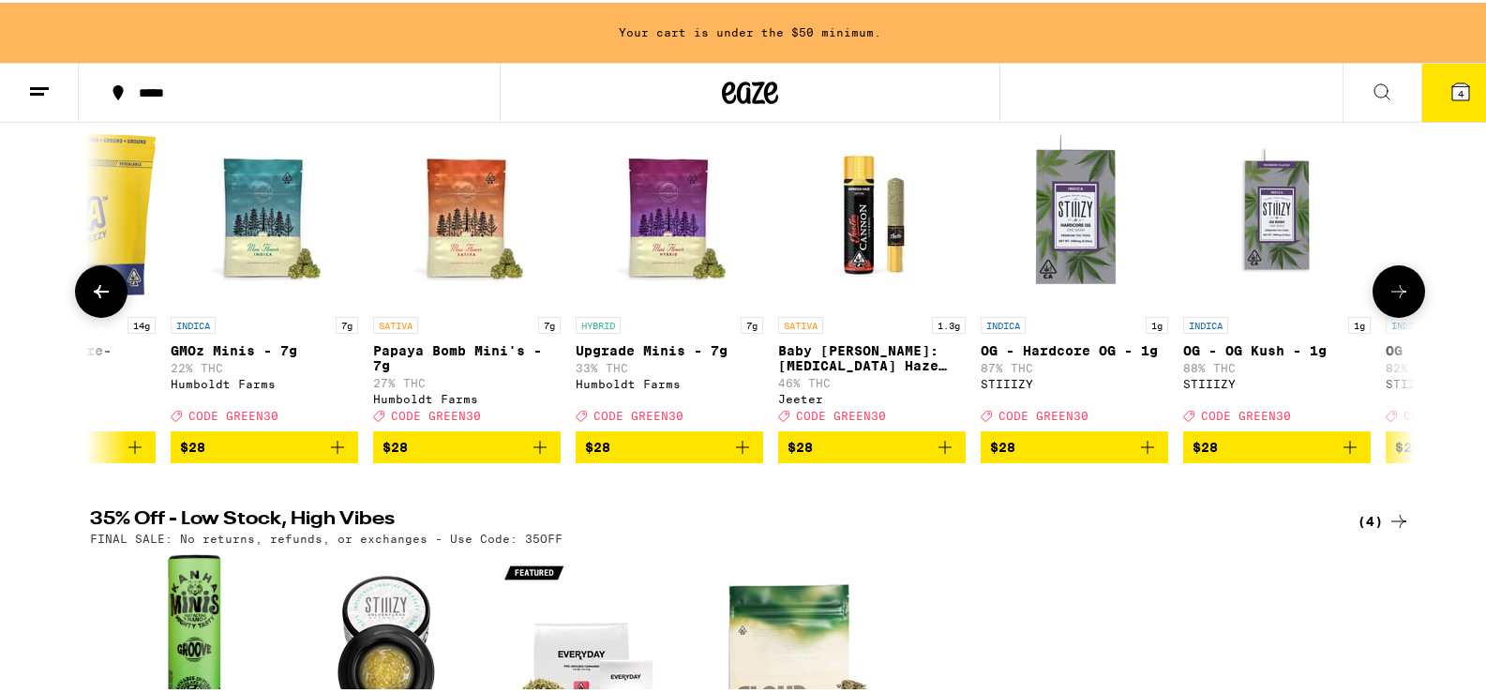
click at [1399, 310] on button at bounding box center [1398, 288] width 52 height 52
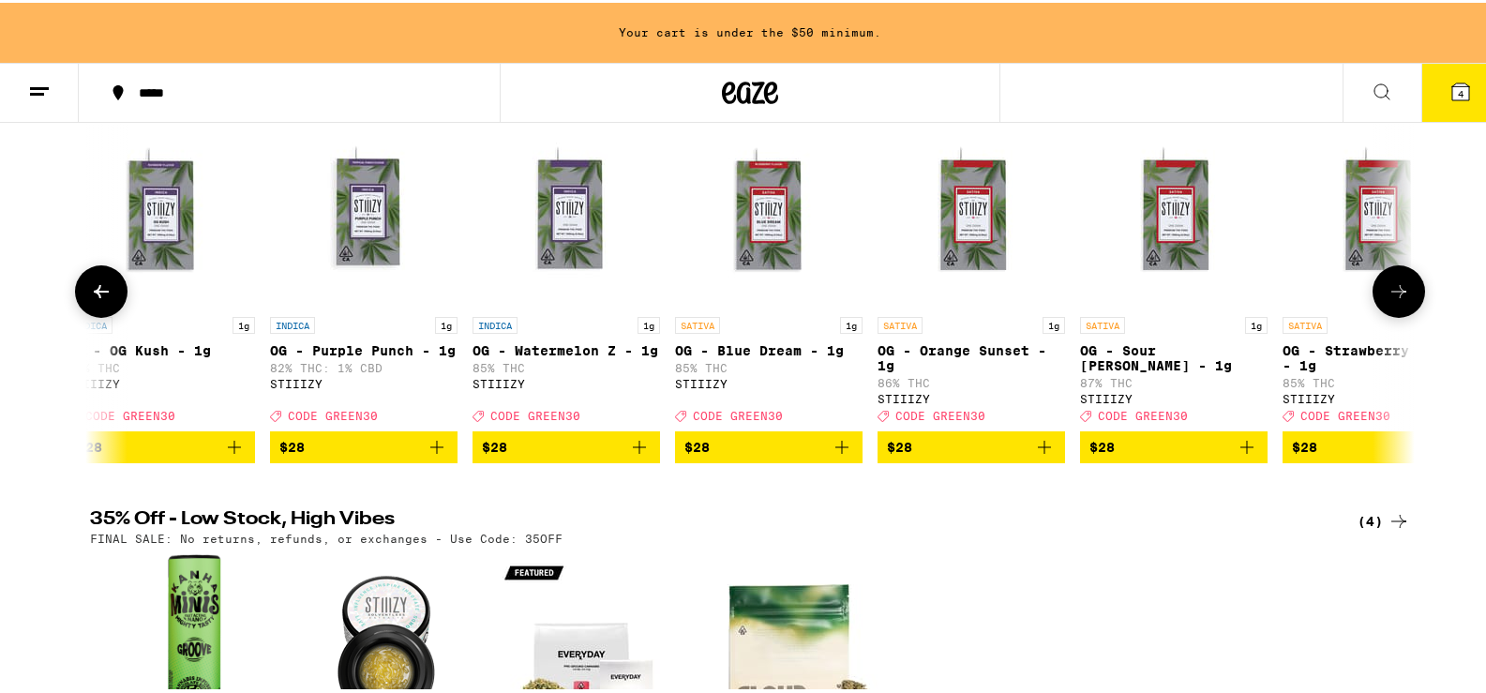
click at [1399, 310] on button at bounding box center [1398, 288] width 52 height 52
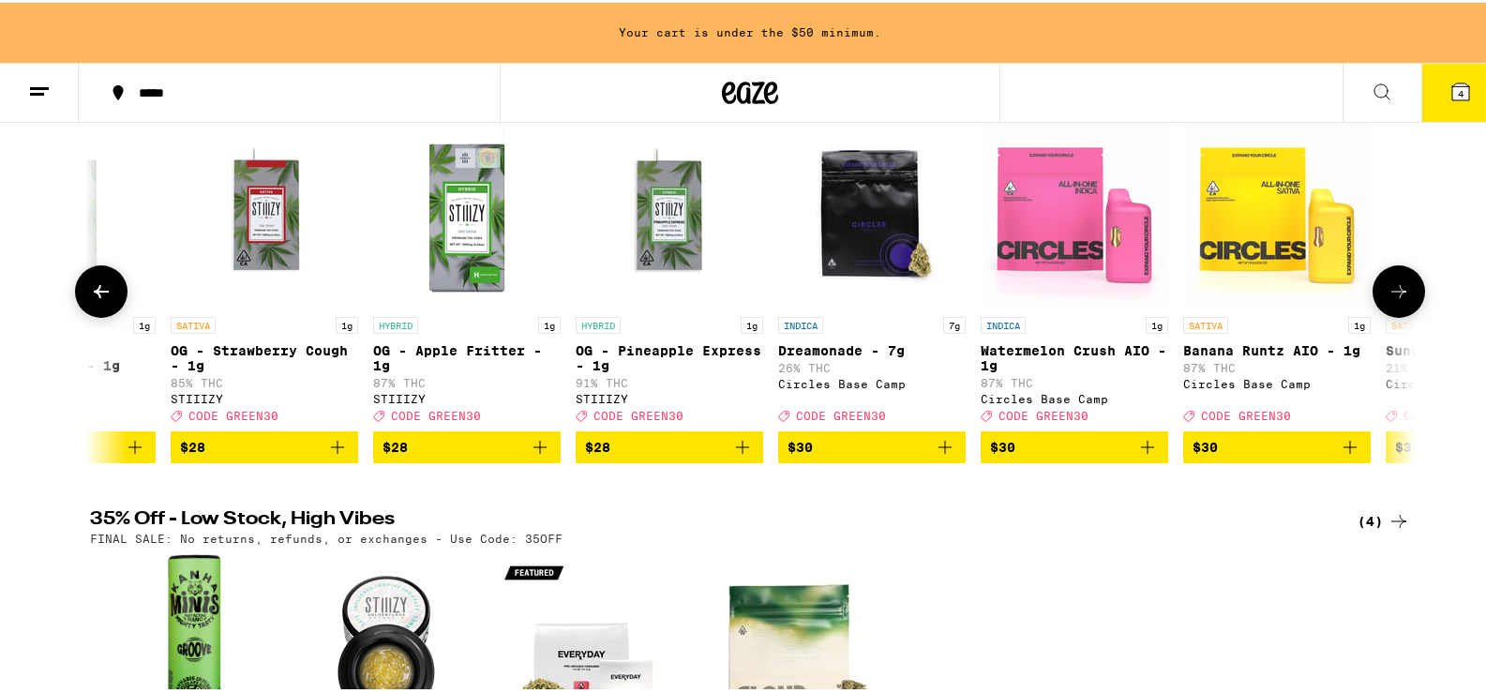
scroll to position [0, 14501]
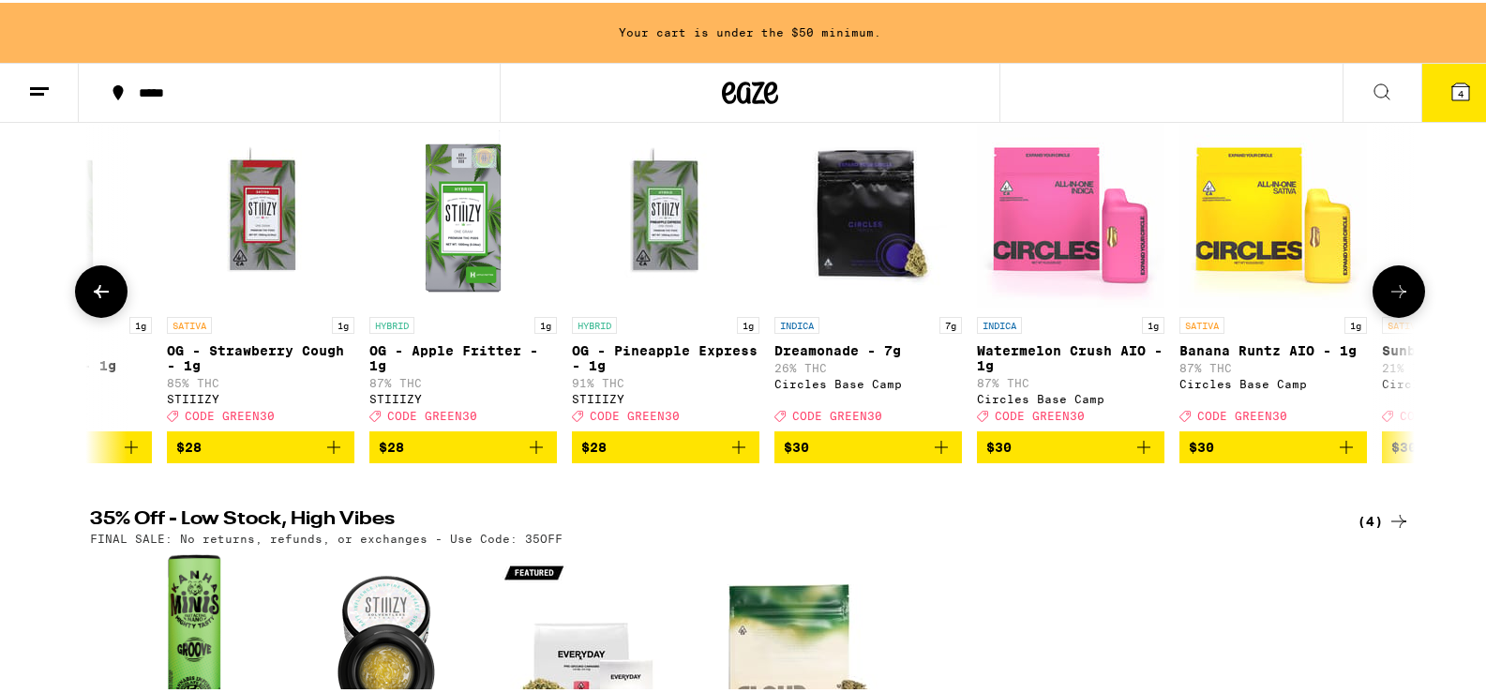
click at [1399, 310] on button at bounding box center [1398, 288] width 52 height 52
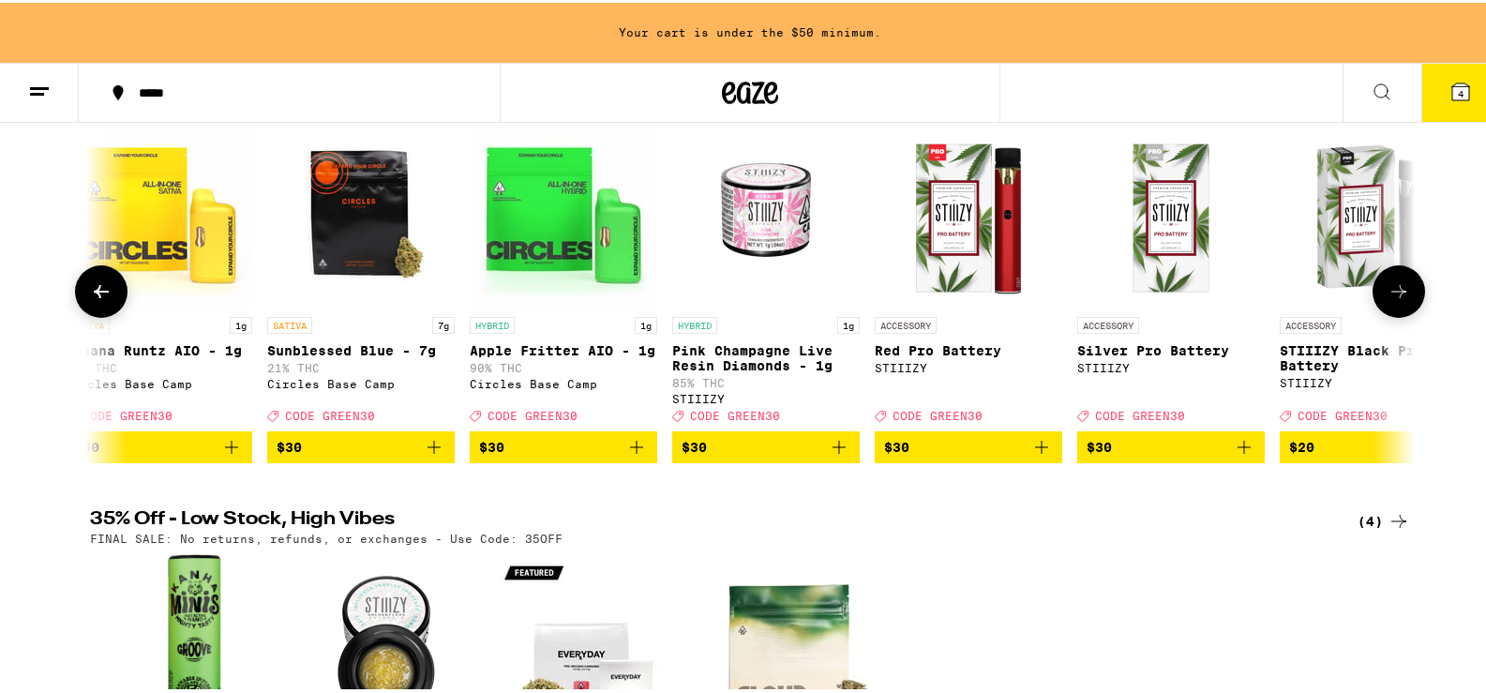
scroll to position [0, 15617]
click at [1399, 310] on button at bounding box center [1398, 288] width 52 height 52
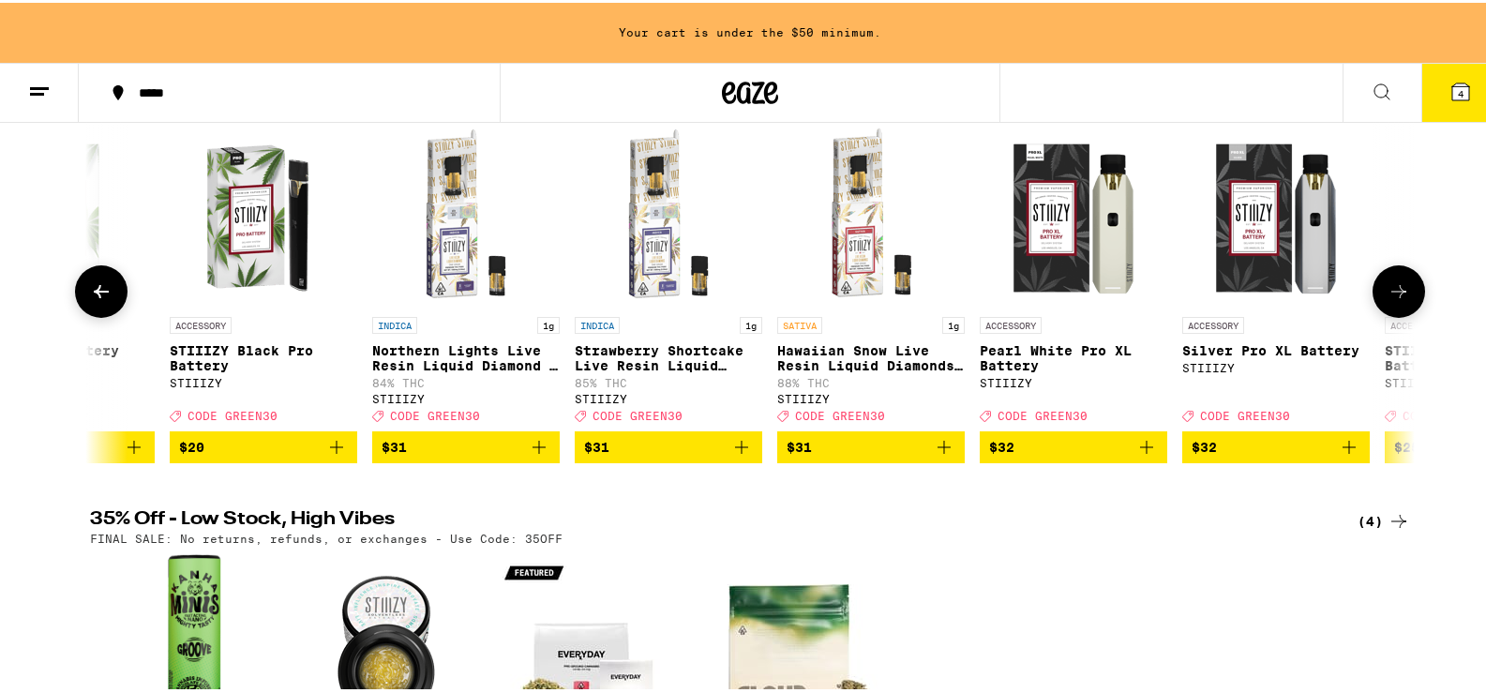
scroll to position [0, 16732]
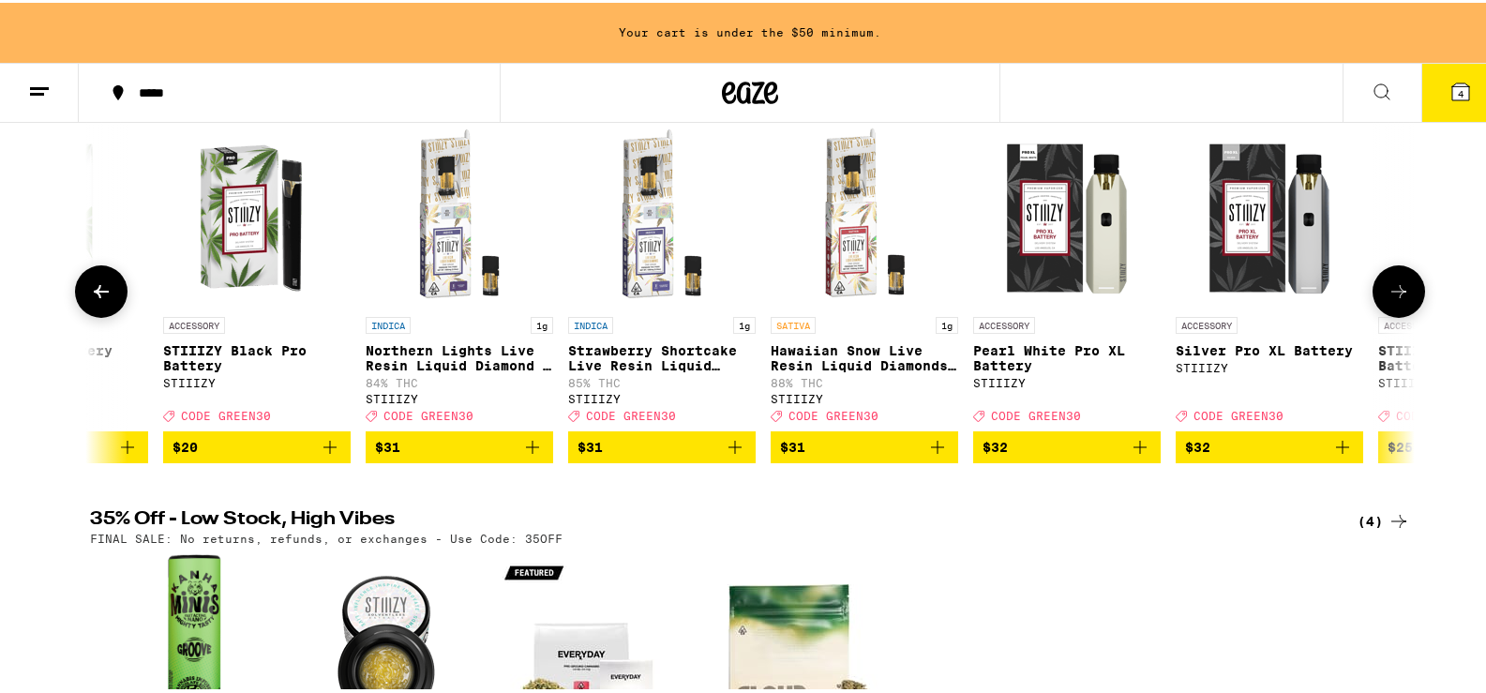
click at [1399, 310] on button at bounding box center [1398, 288] width 52 height 52
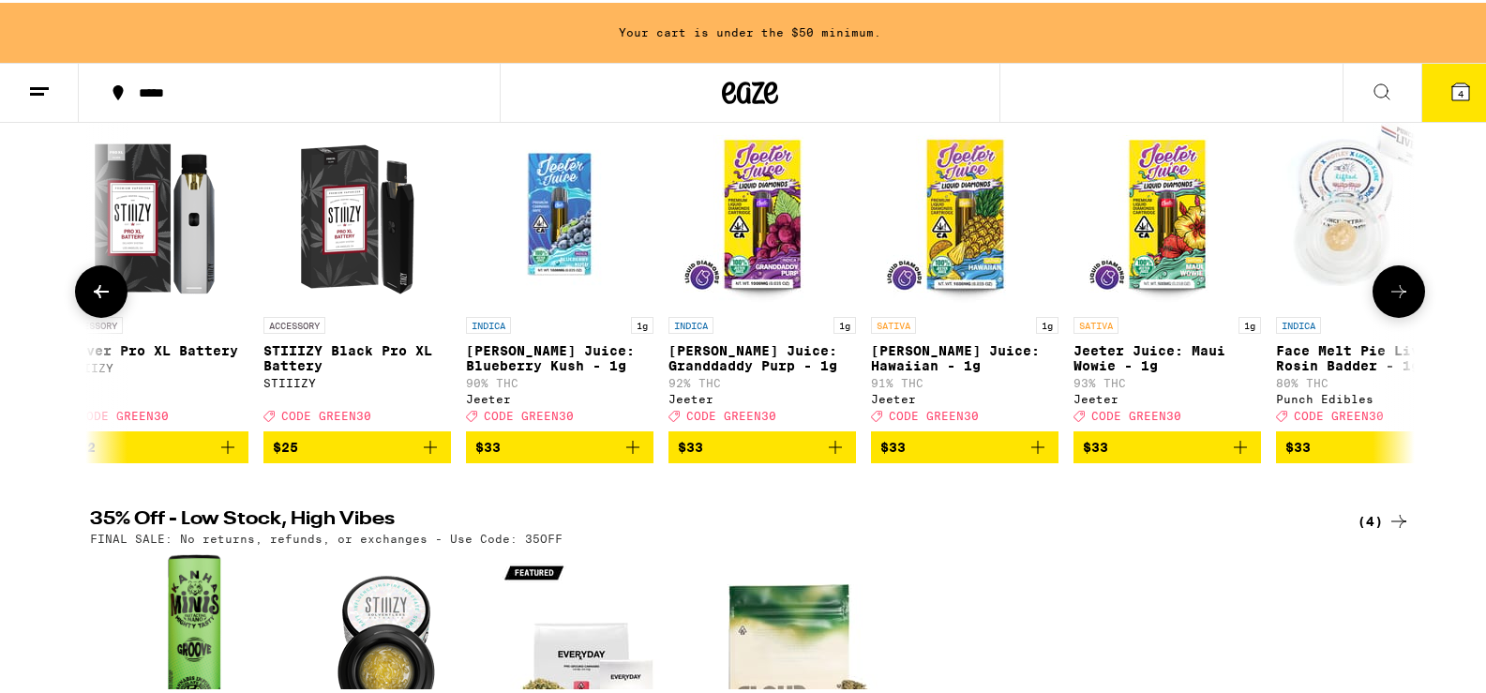
scroll to position [0, 17848]
click at [1399, 309] on button at bounding box center [1398, 288] width 52 height 52
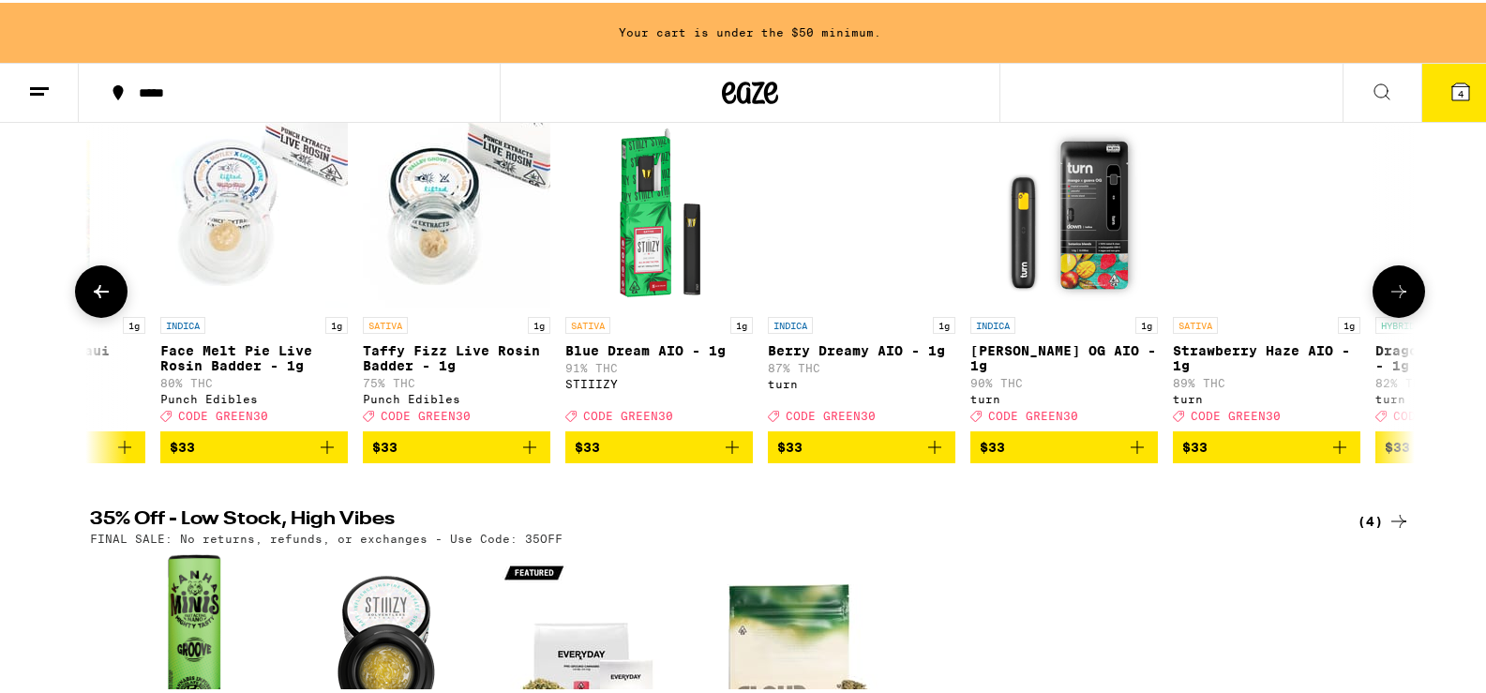
scroll to position [0, 18963]
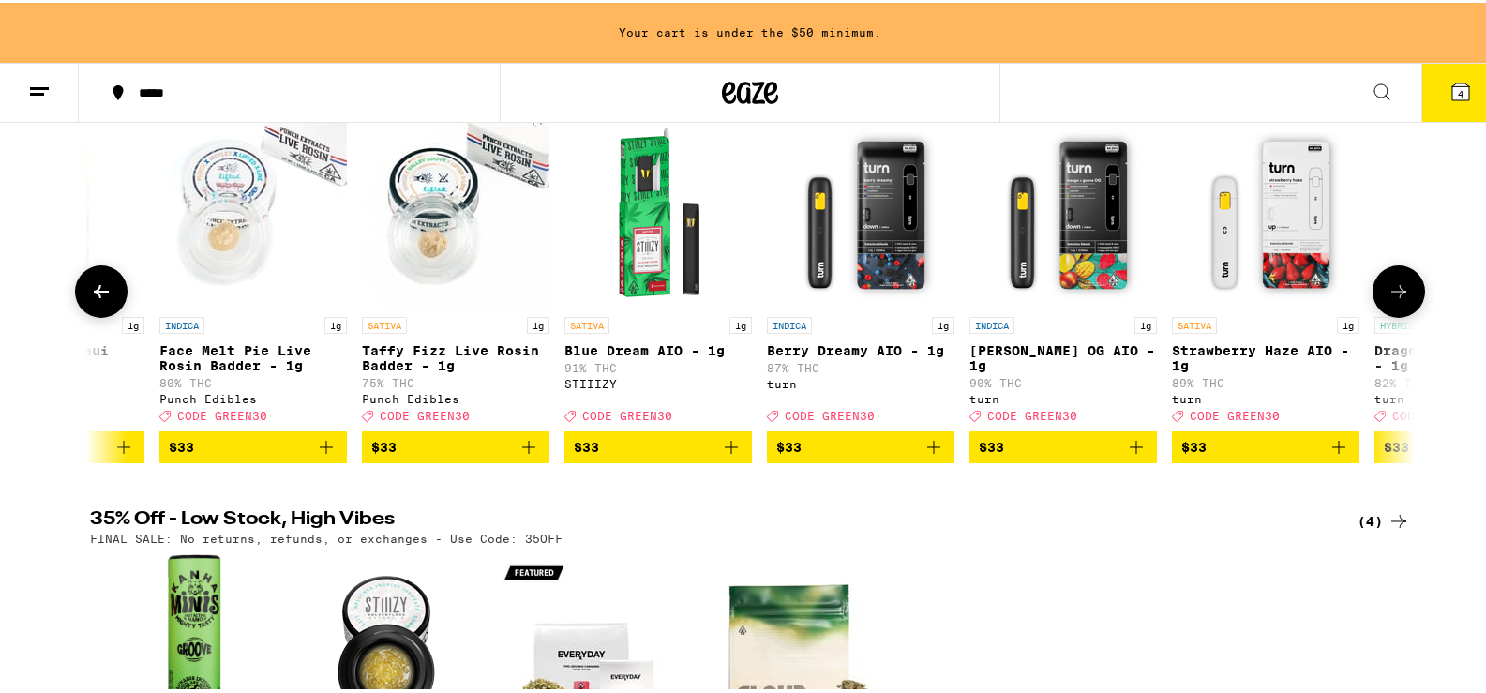
click at [1399, 309] on button at bounding box center [1398, 288] width 52 height 52
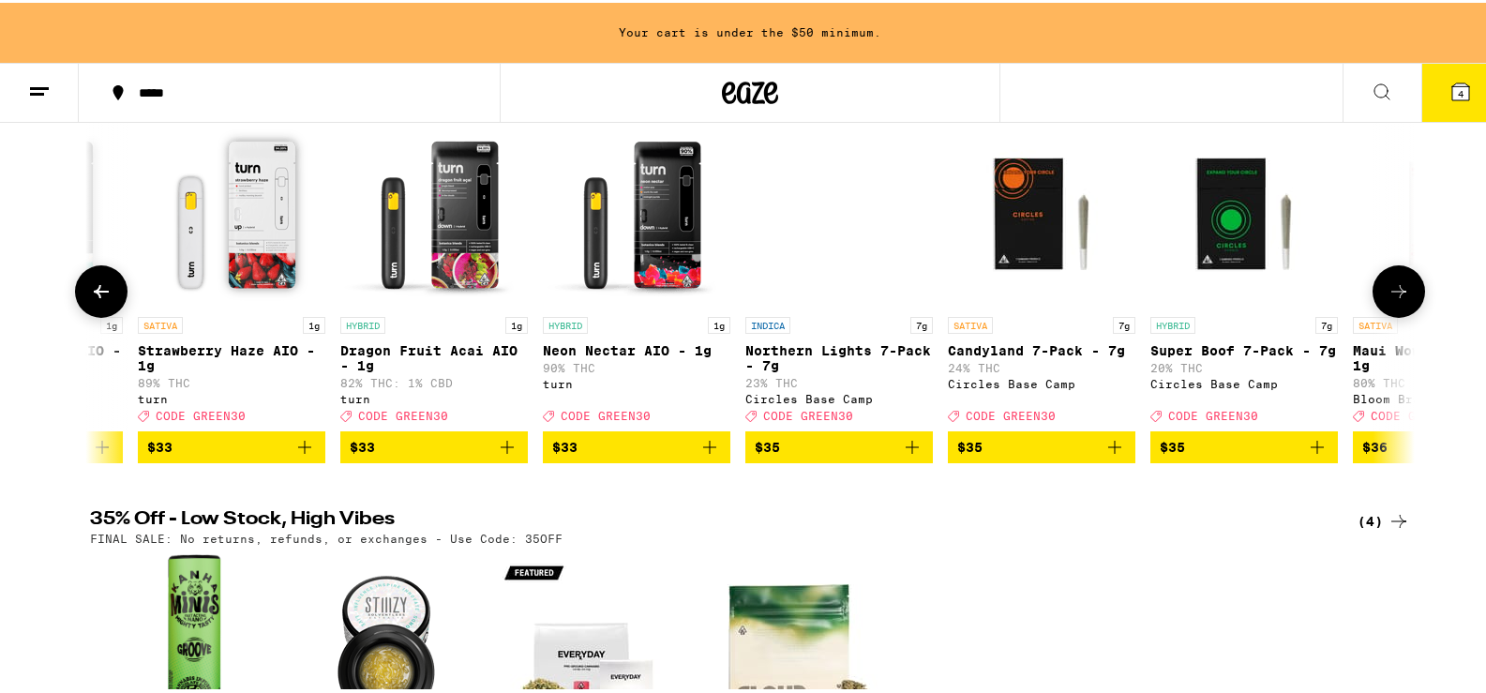
scroll to position [0, 20079]
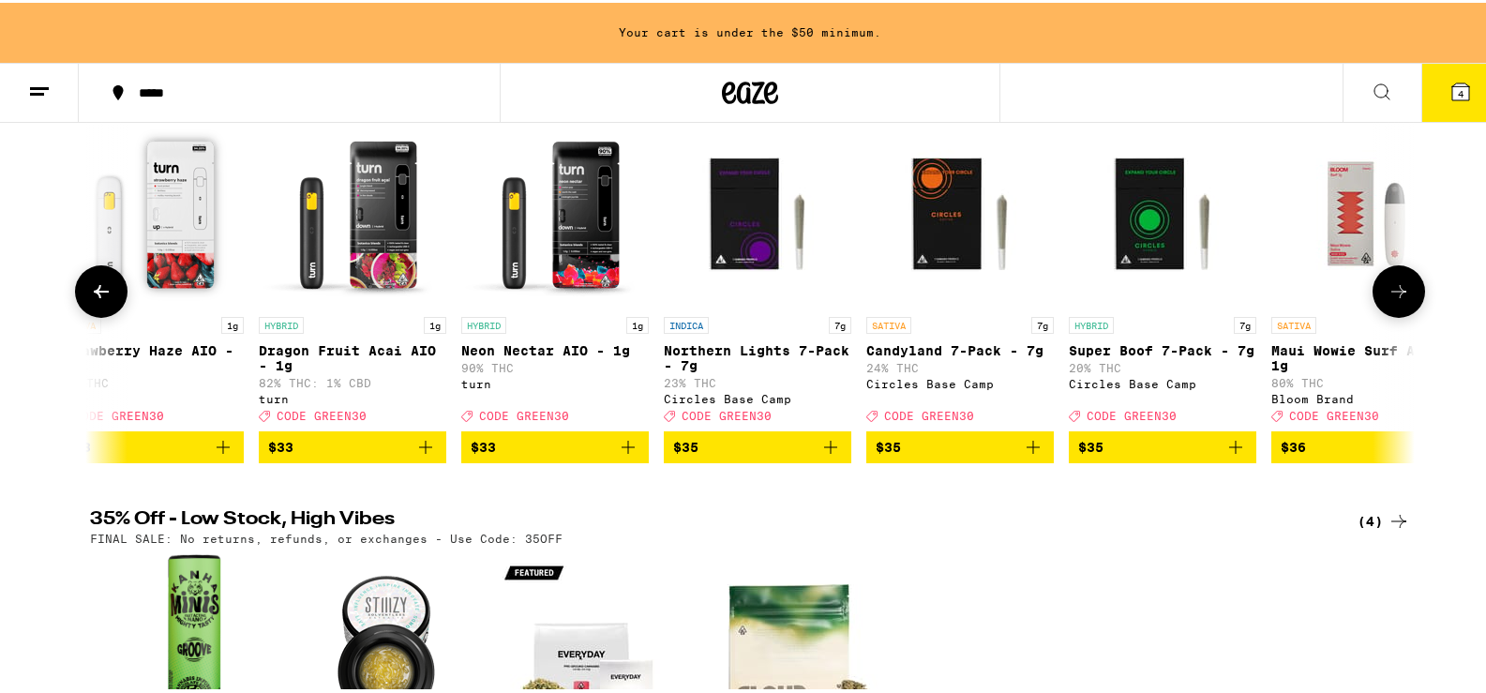
click at [1039, 458] on button "$35" at bounding box center [959, 444] width 187 height 32
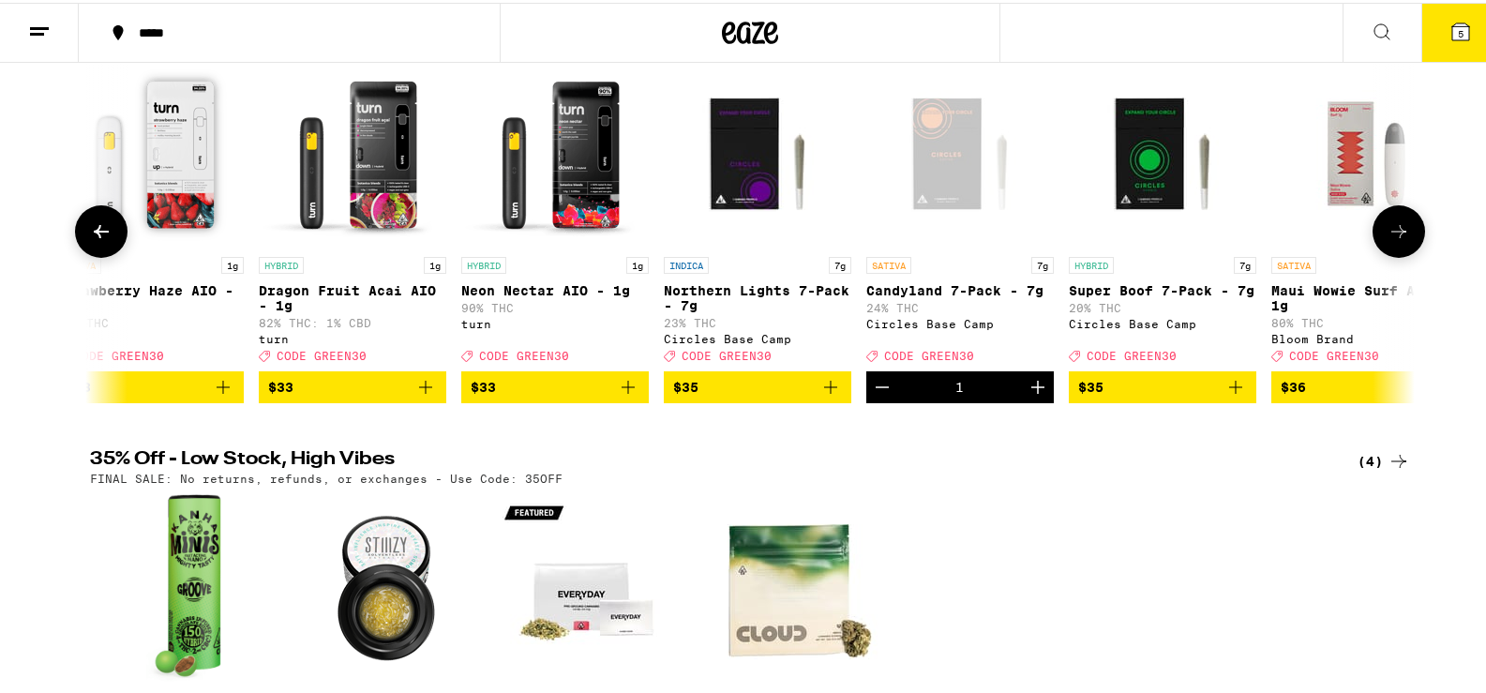
scroll to position [187, 0]
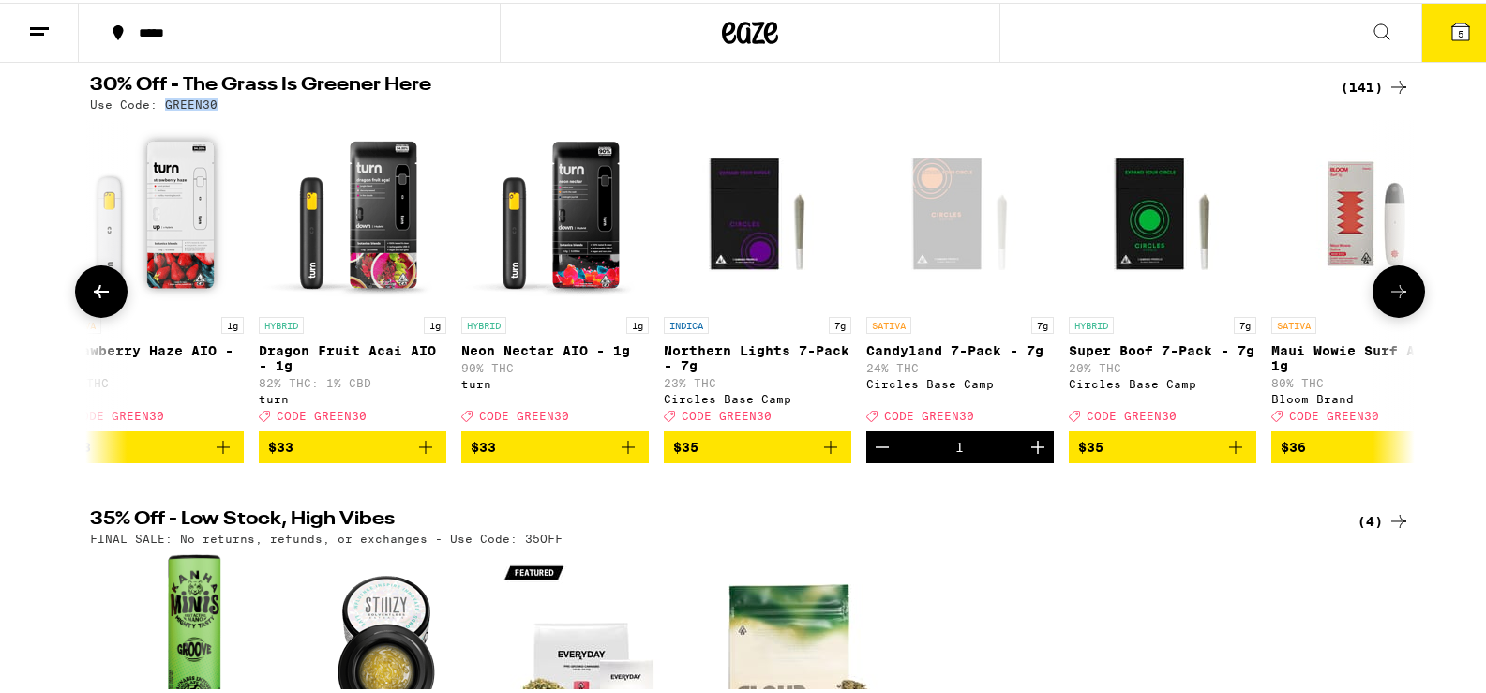
click at [1398, 295] on icon at bounding box center [1398, 288] width 15 height 13
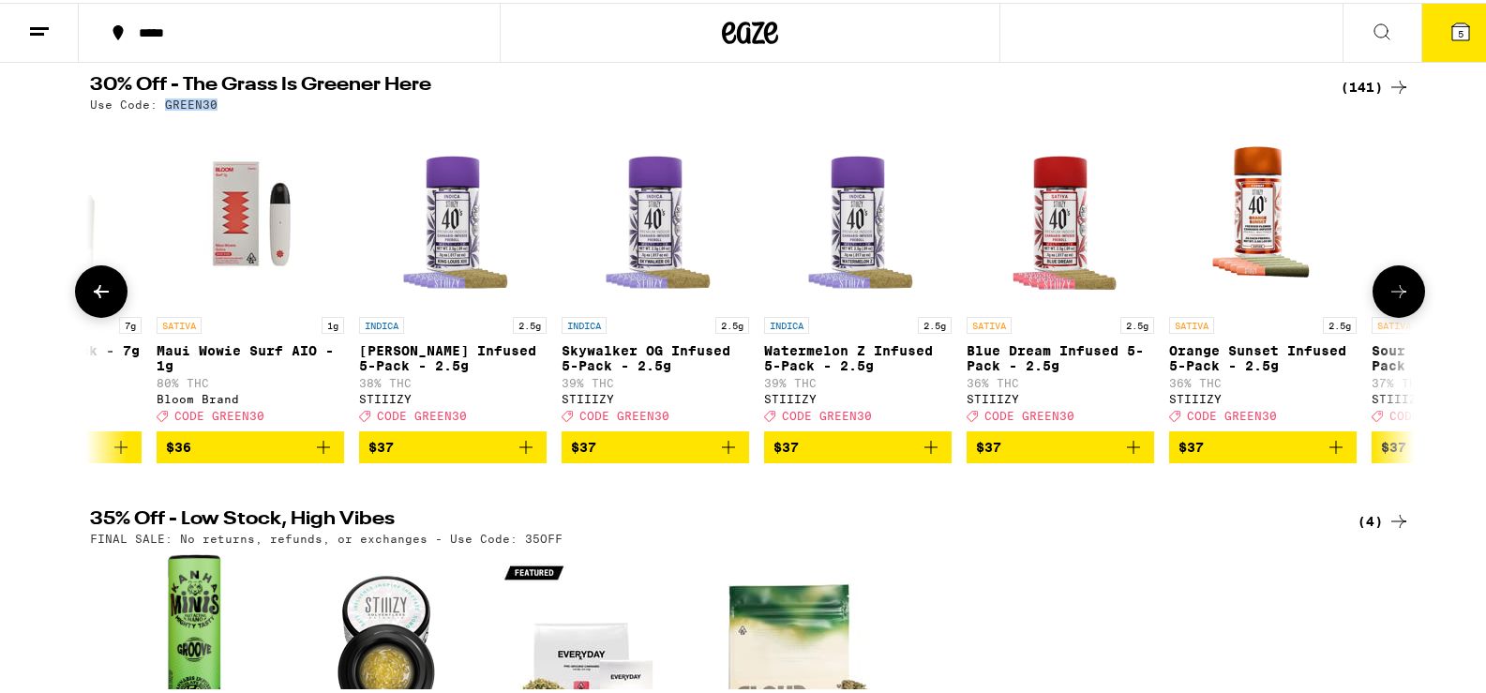
scroll to position [0, 21194]
click at [1398, 295] on icon at bounding box center [1398, 288] width 15 height 13
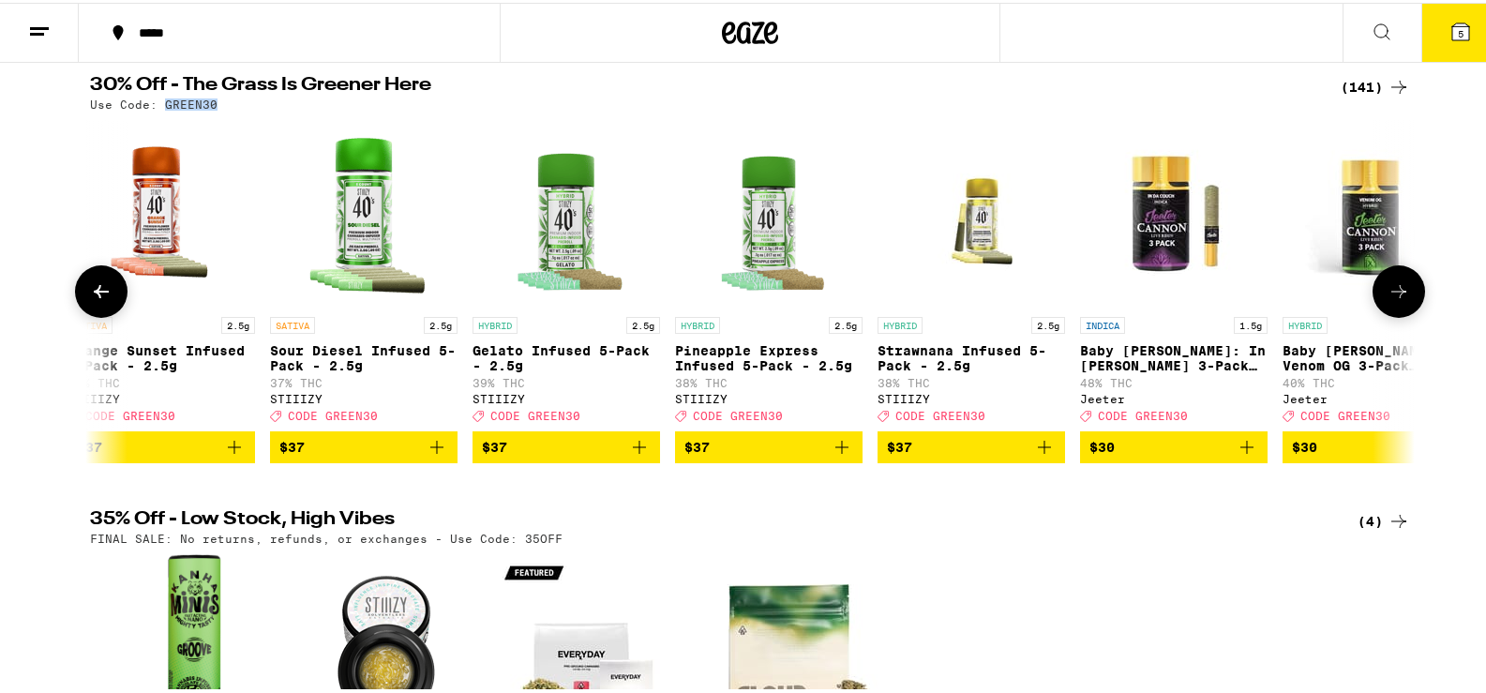
scroll to position [0, 22310]
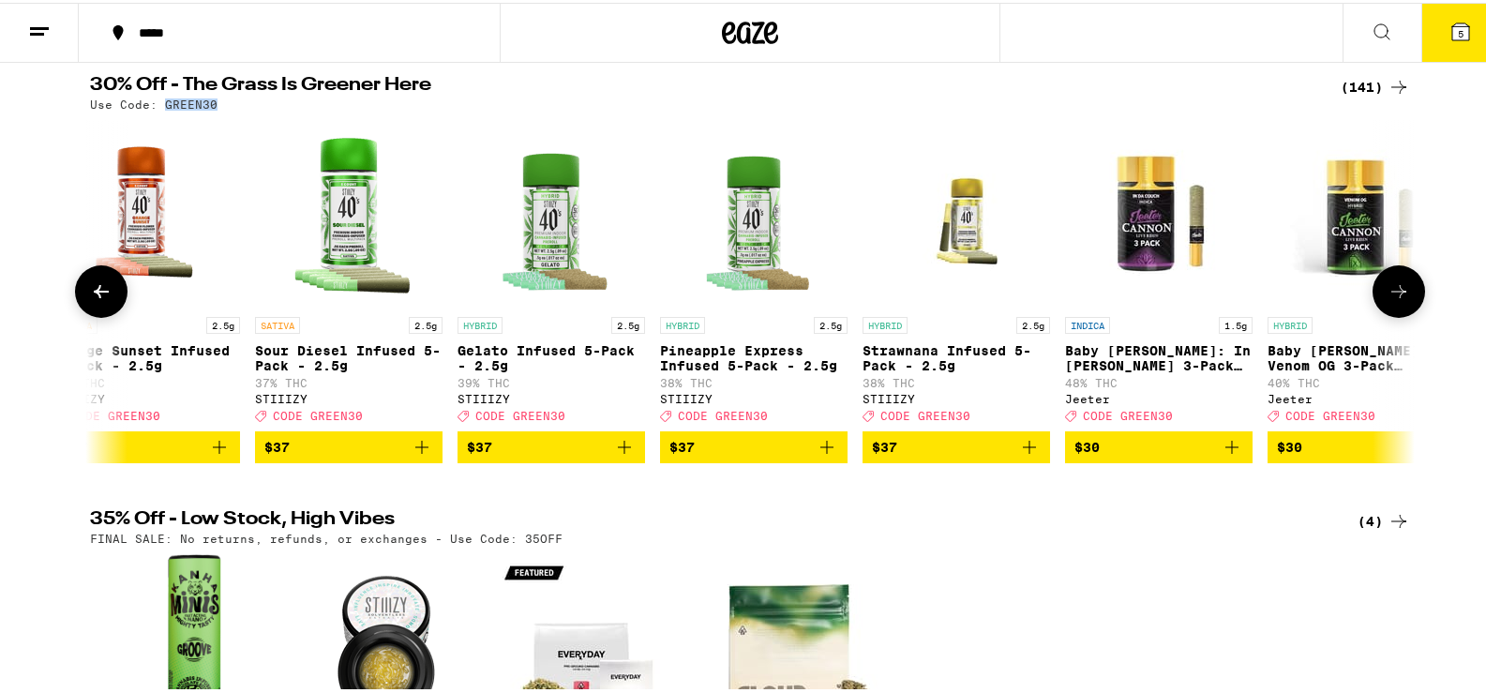
click at [415, 451] on icon "Add to bag" at bounding box center [421, 444] width 13 height 13
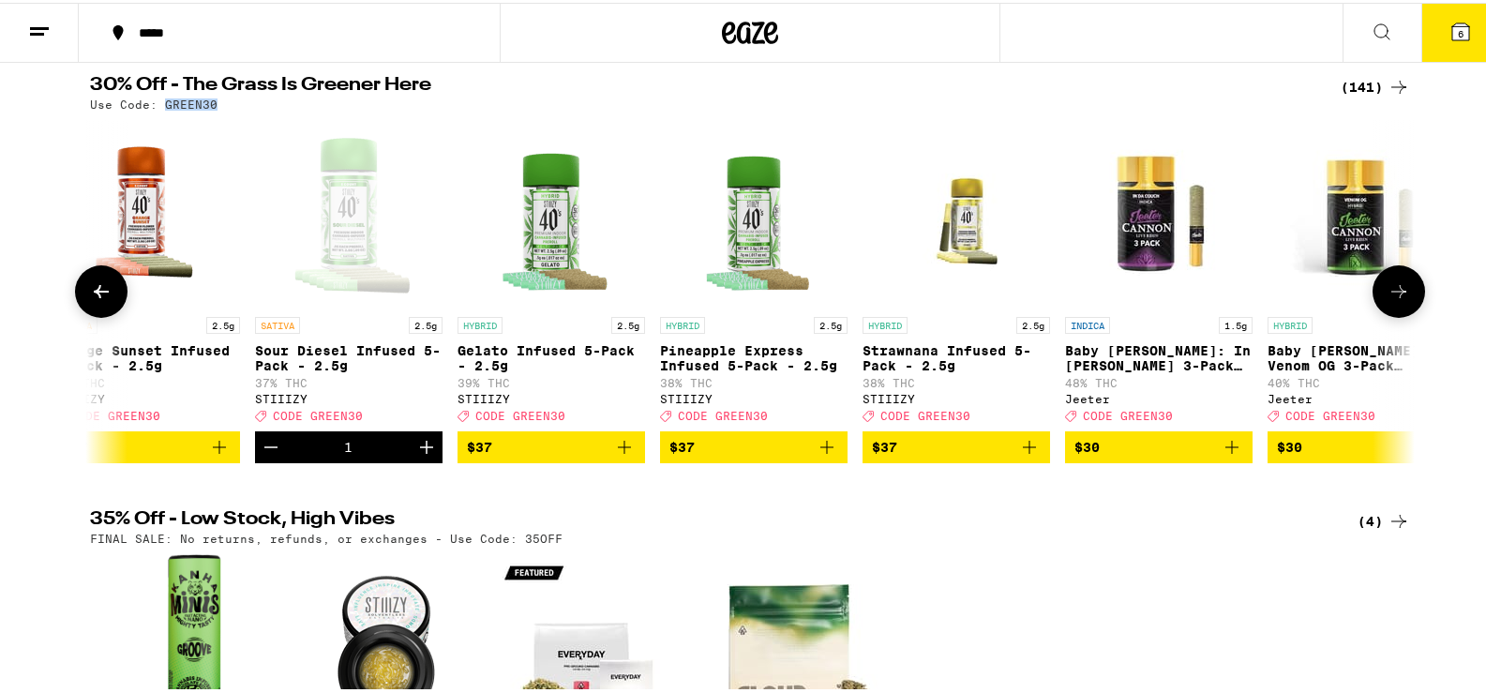
click at [1403, 295] on button at bounding box center [1398, 288] width 52 height 52
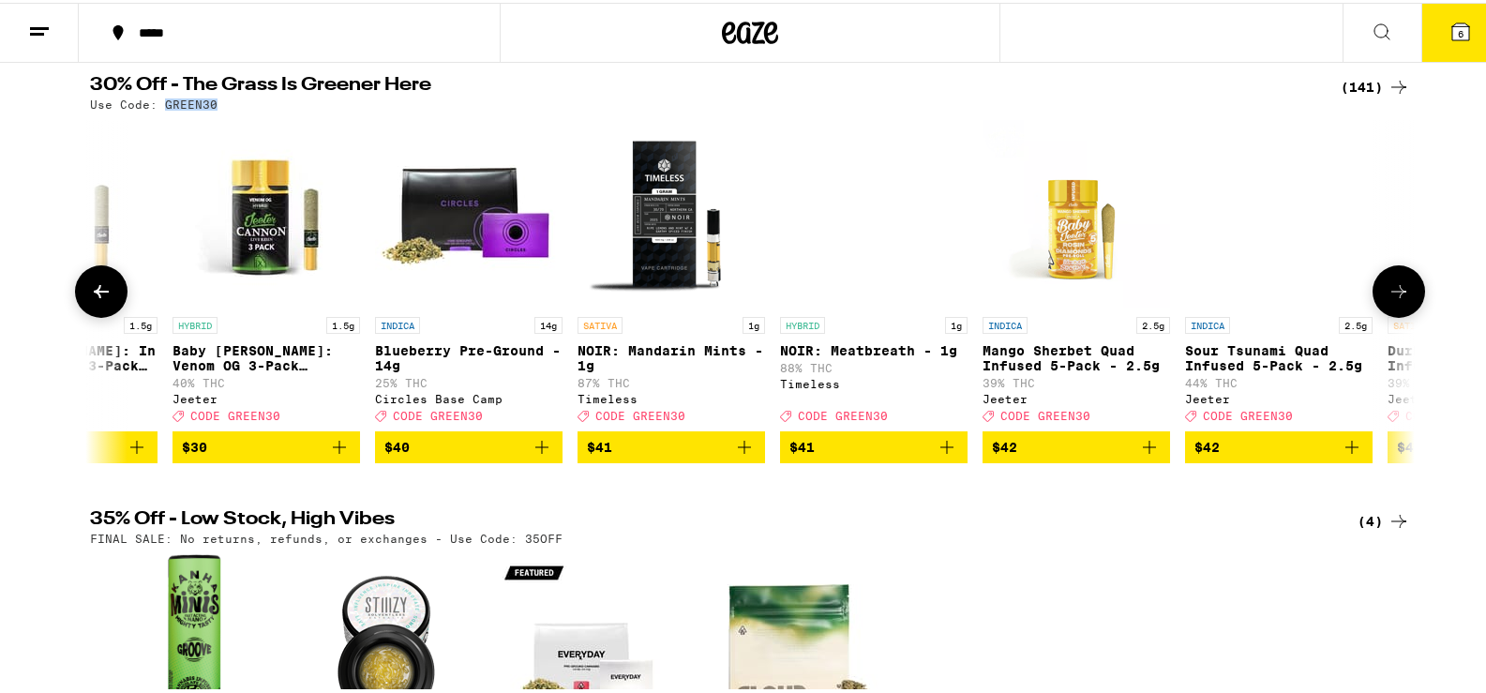
scroll to position [0, 23425]
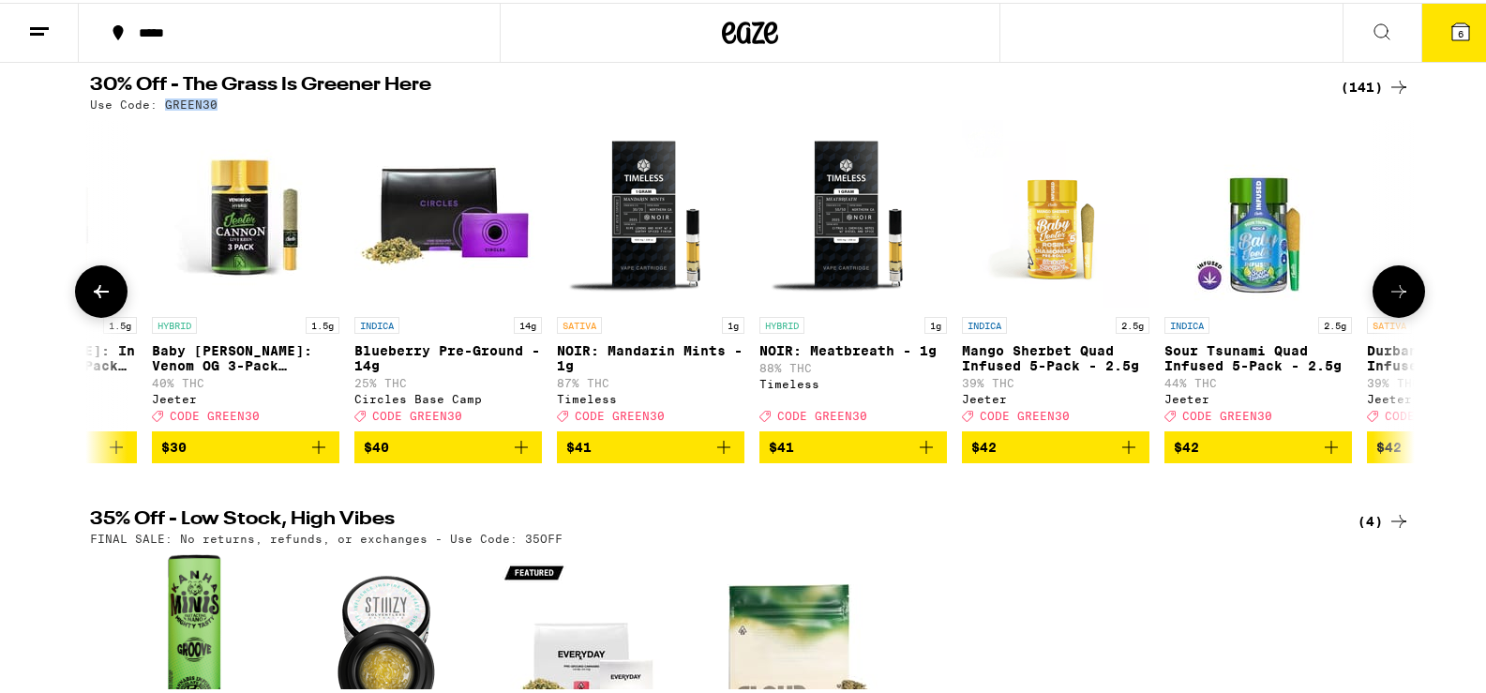
click at [1403, 296] on button at bounding box center [1398, 288] width 52 height 52
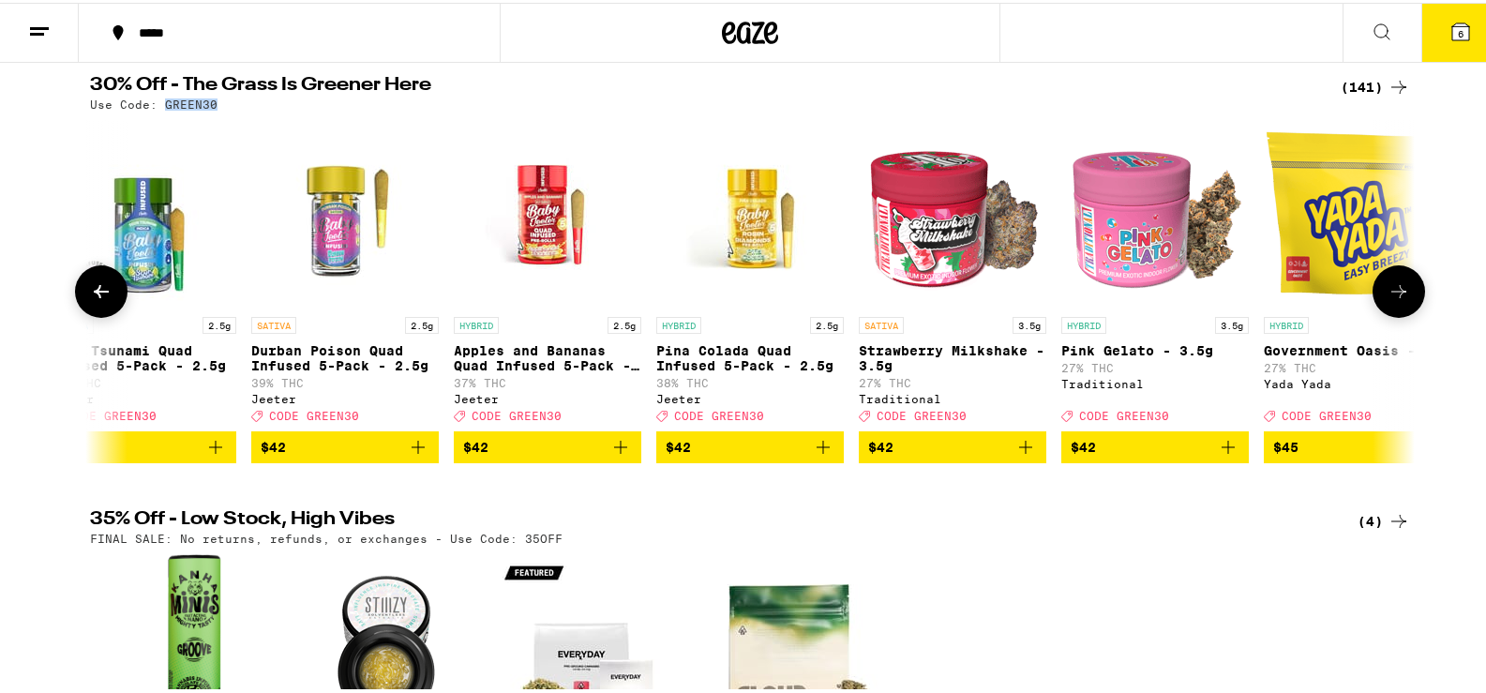
click at [1402, 300] on icon at bounding box center [1398, 288] width 22 height 22
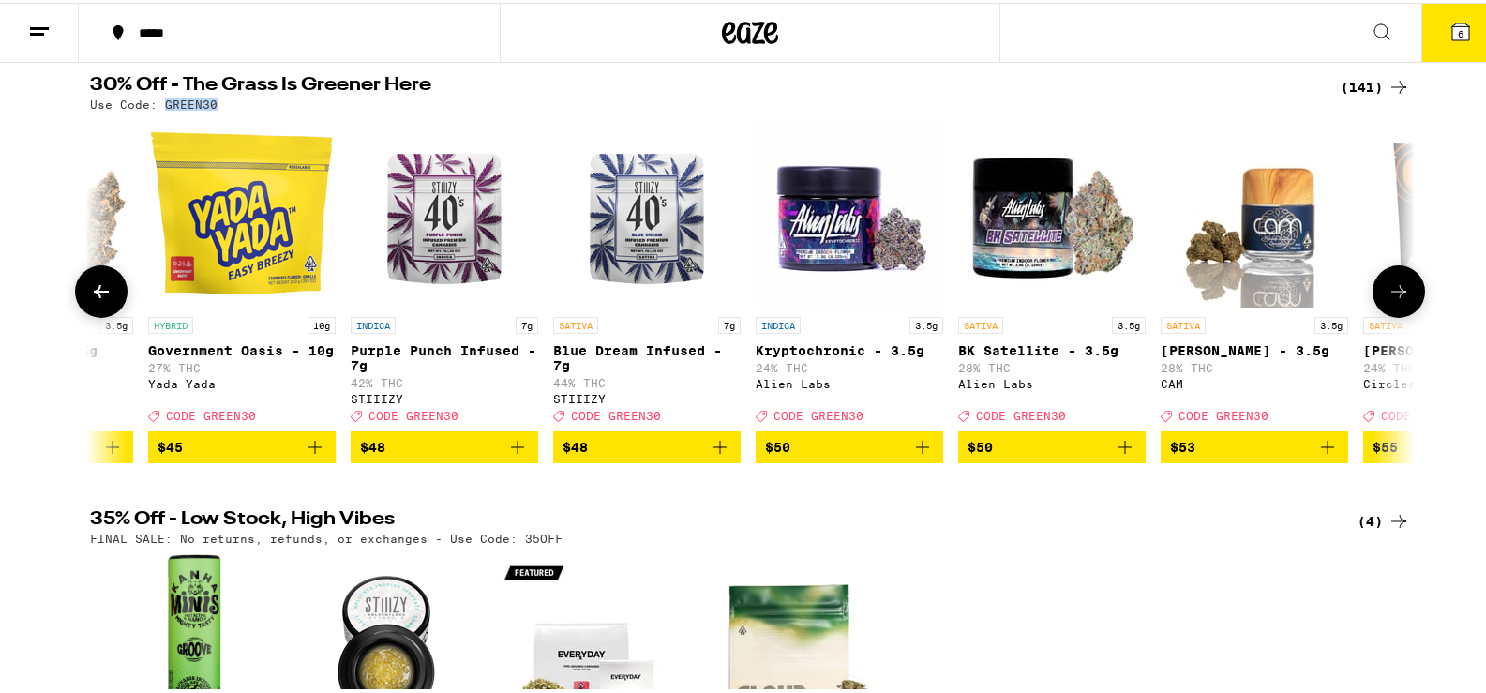
click at [1402, 300] on icon at bounding box center [1398, 288] width 22 height 22
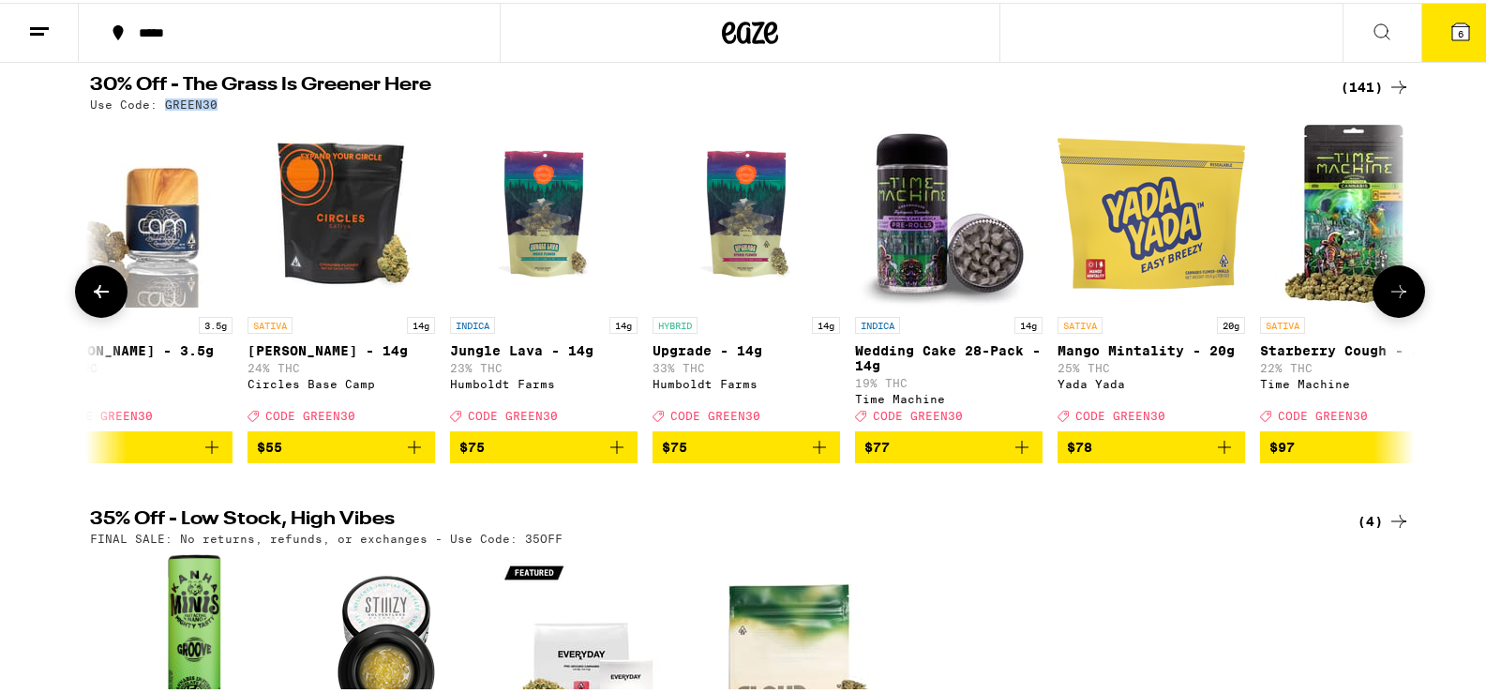
click at [1402, 300] on icon at bounding box center [1398, 288] width 22 height 22
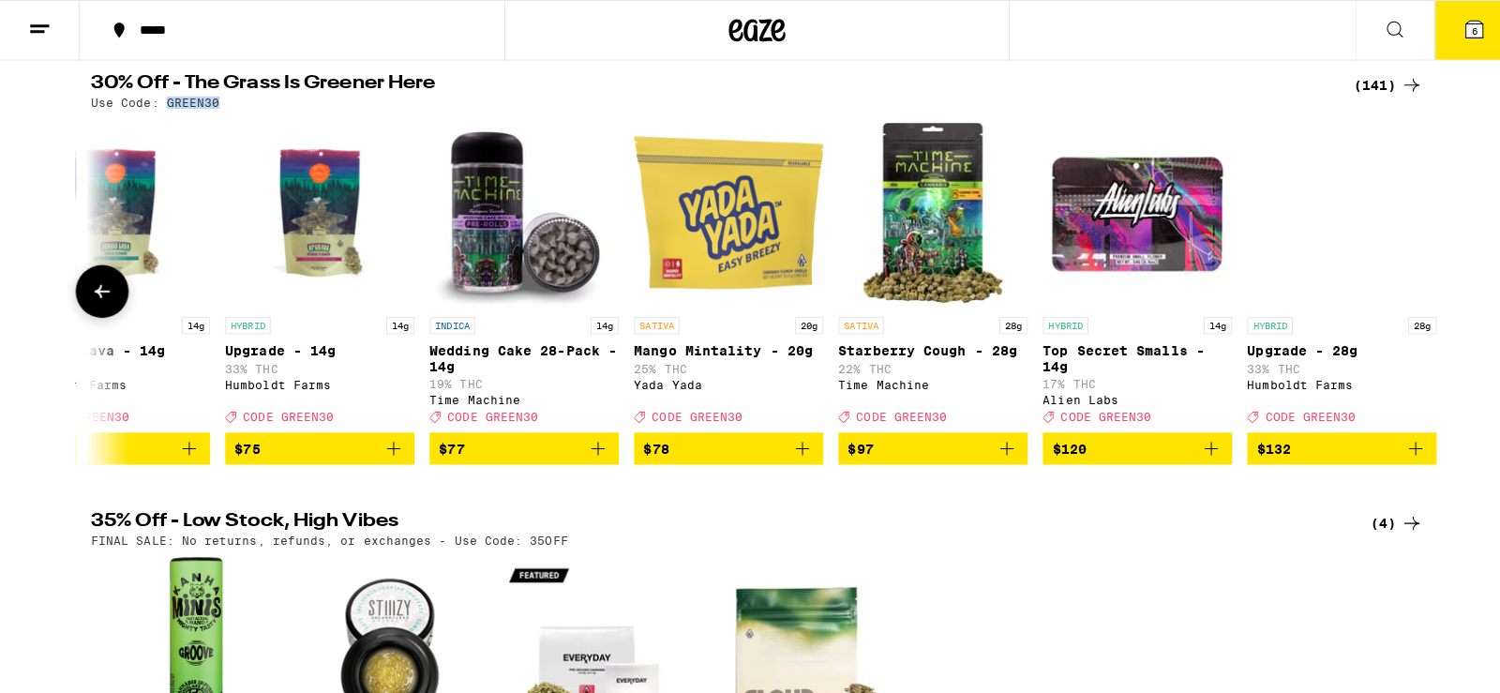
scroll to position [0, 27229]
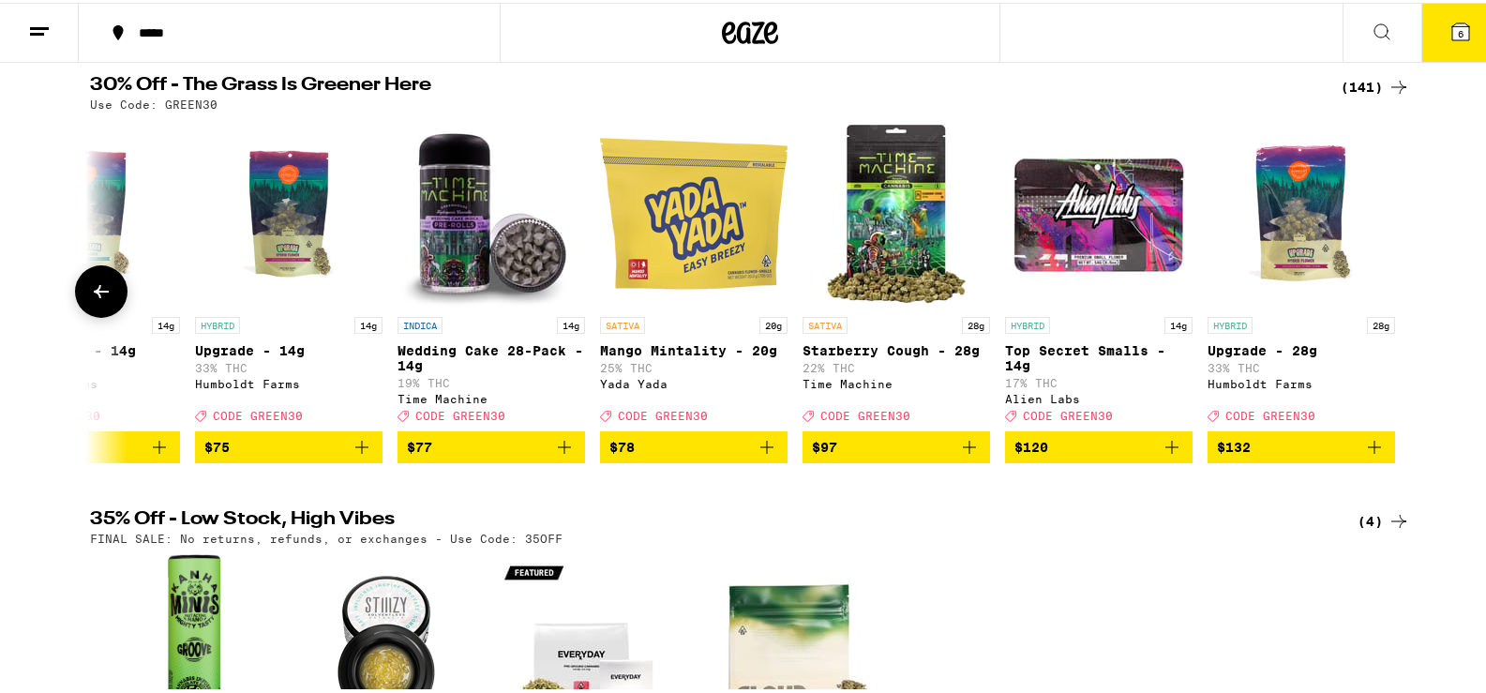
click at [1402, 300] on div at bounding box center [1398, 288] width 52 height 52
click at [1452, 32] on icon at bounding box center [1460, 29] width 17 height 17
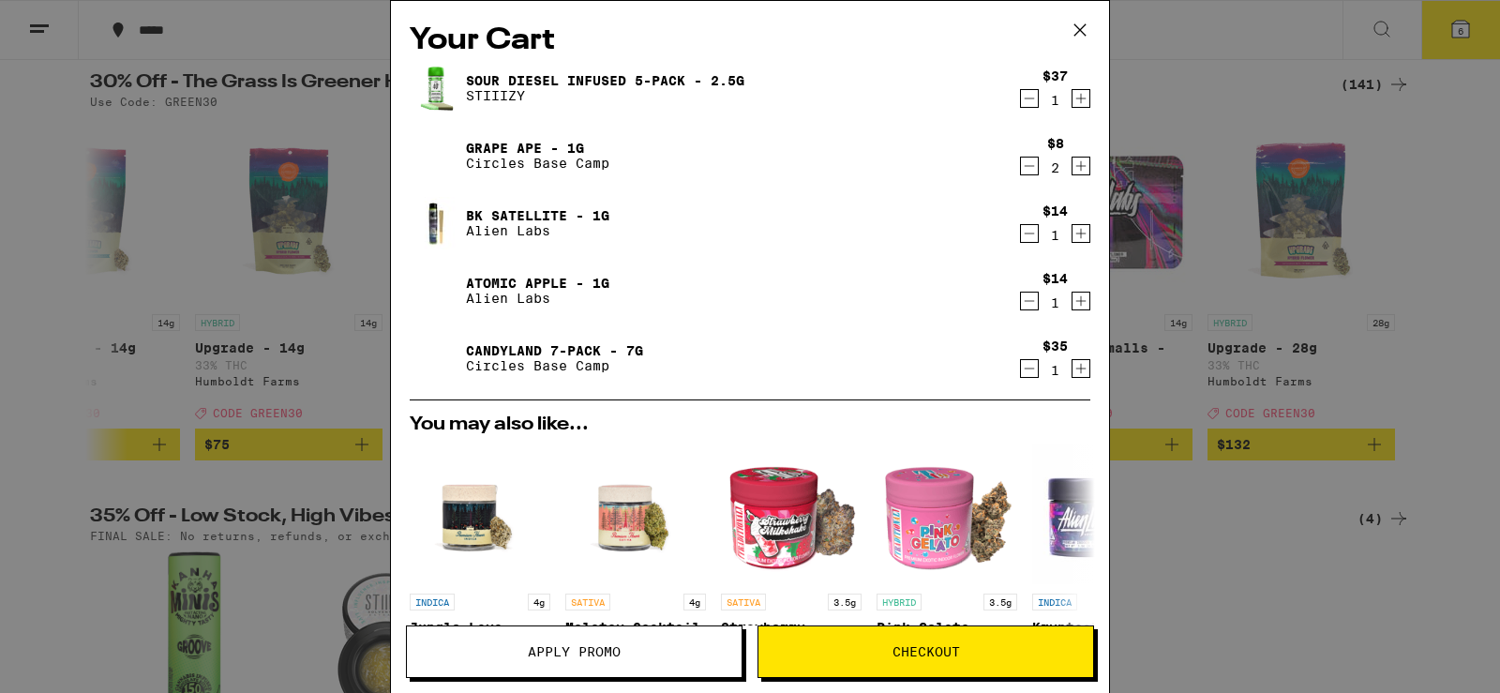
click at [672, 663] on button "Apply Promo" at bounding box center [574, 651] width 337 height 52
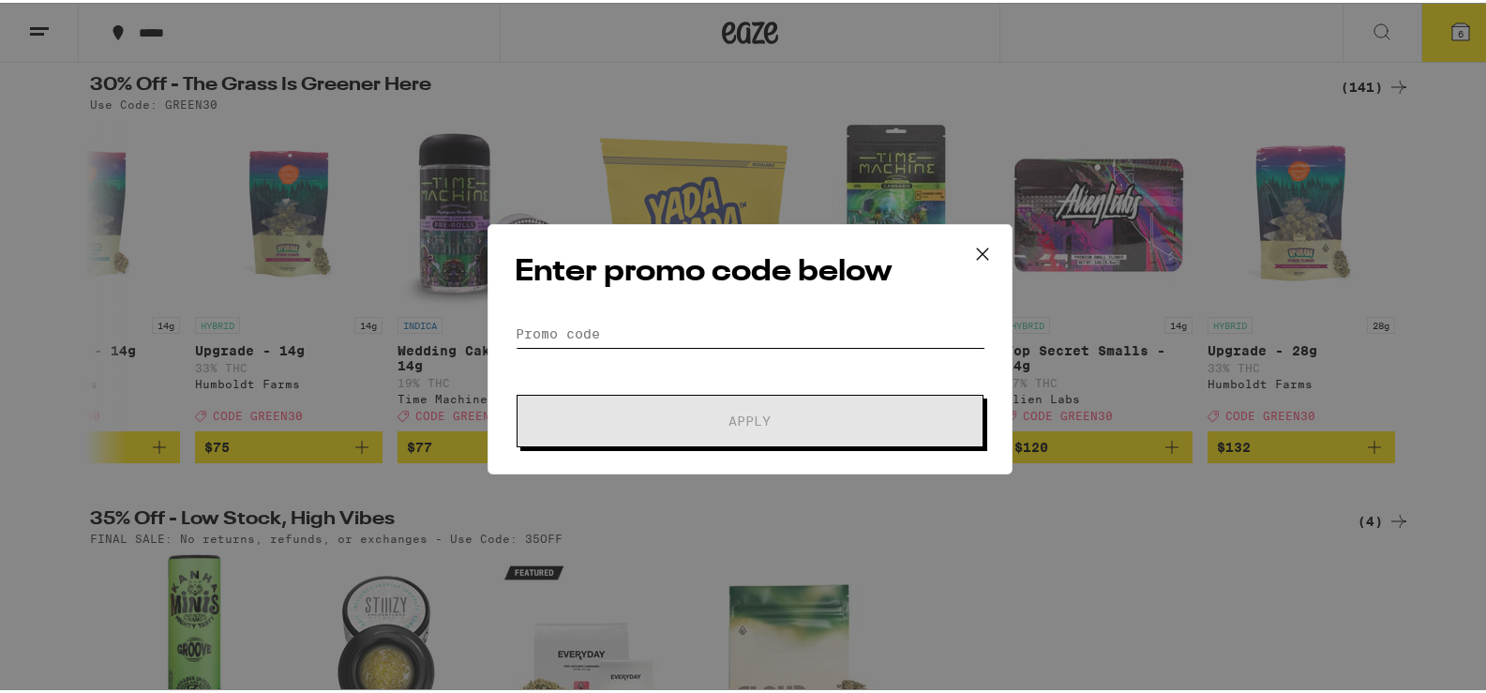
paste input "GREEN30"
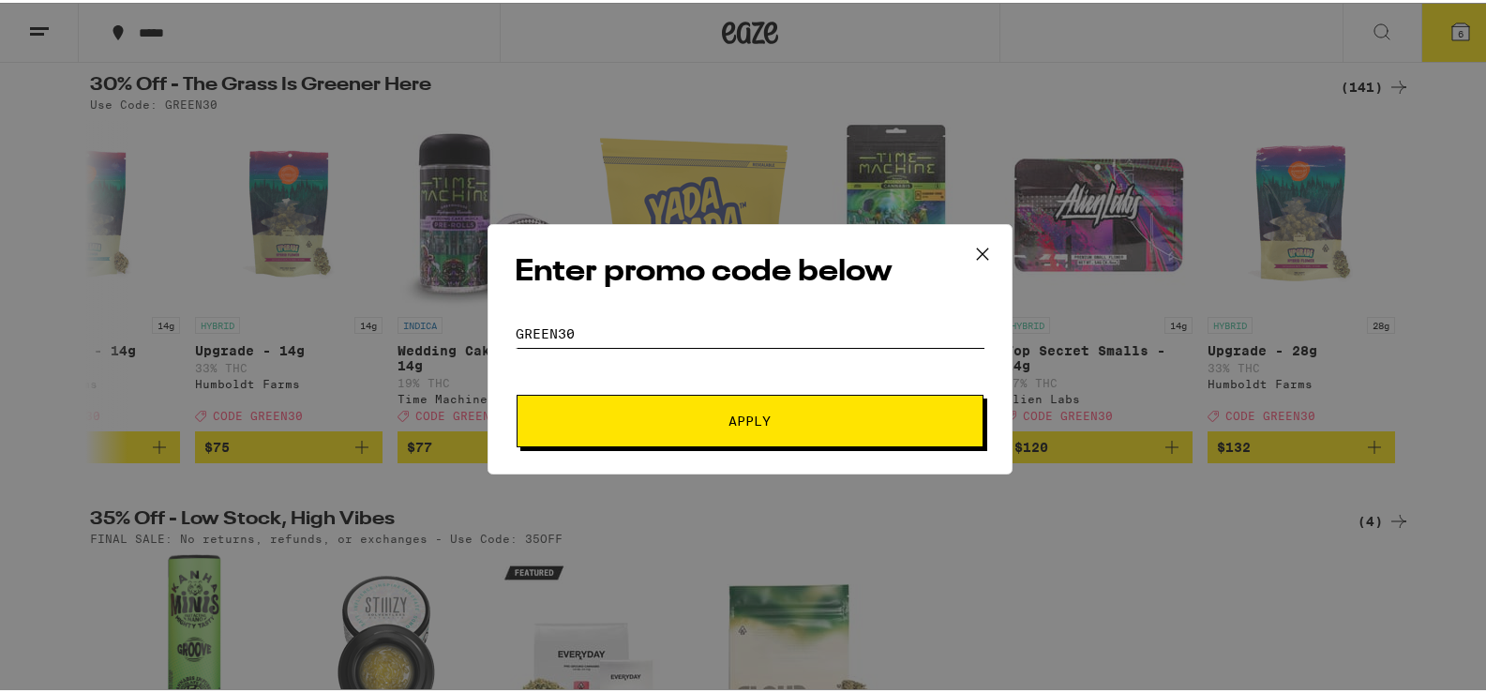
type input "GREEN30"
click at [723, 409] on button "Apply" at bounding box center [750, 418] width 467 height 52
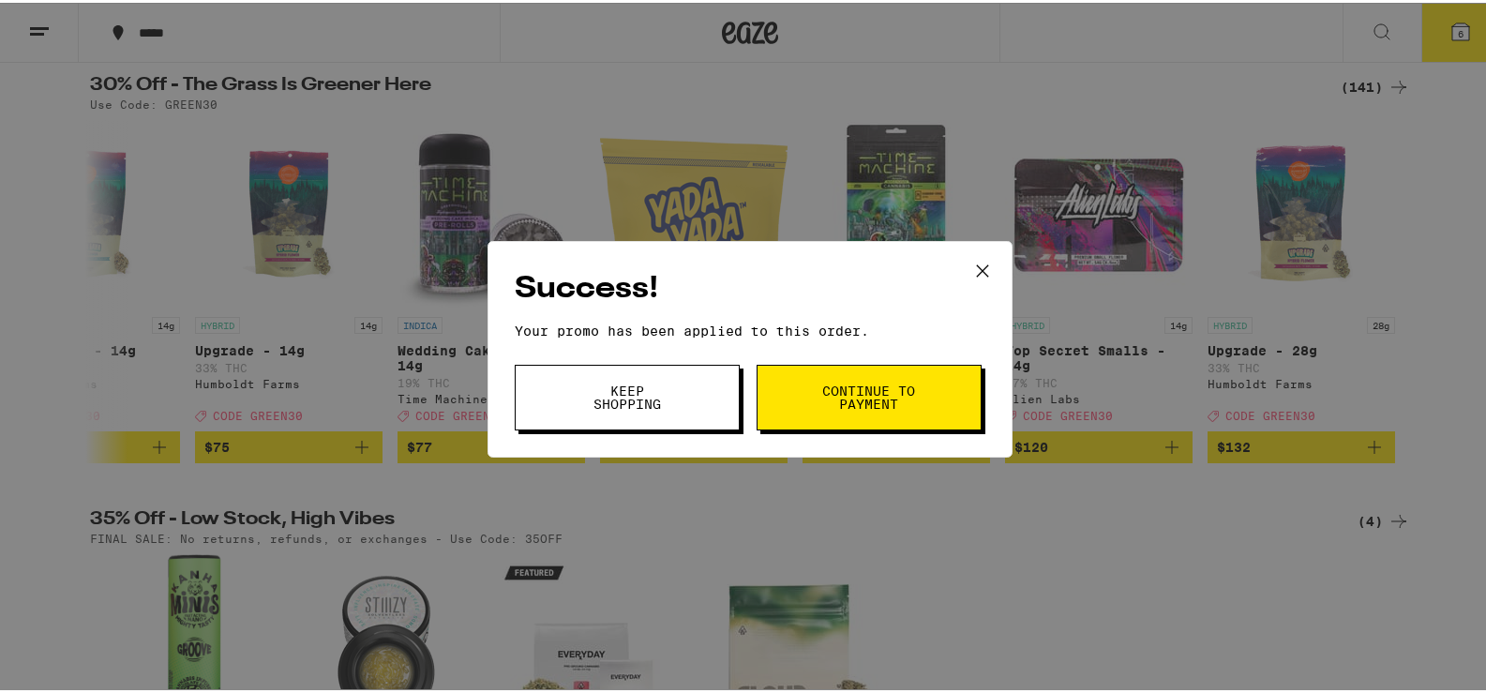
click at [707, 397] on button "Keep Shopping" at bounding box center [627, 395] width 225 height 66
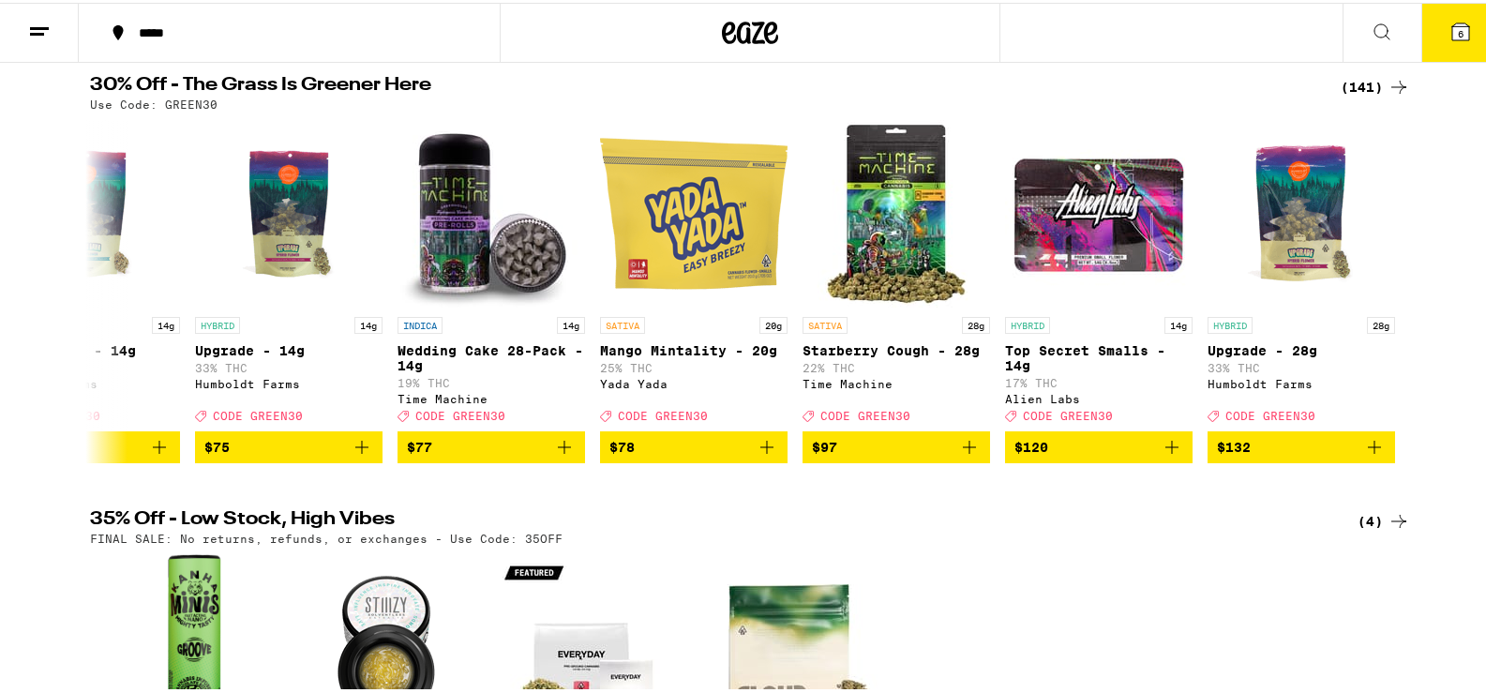
click at [1458, 33] on span "6" at bounding box center [1461, 30] width 6 height 11
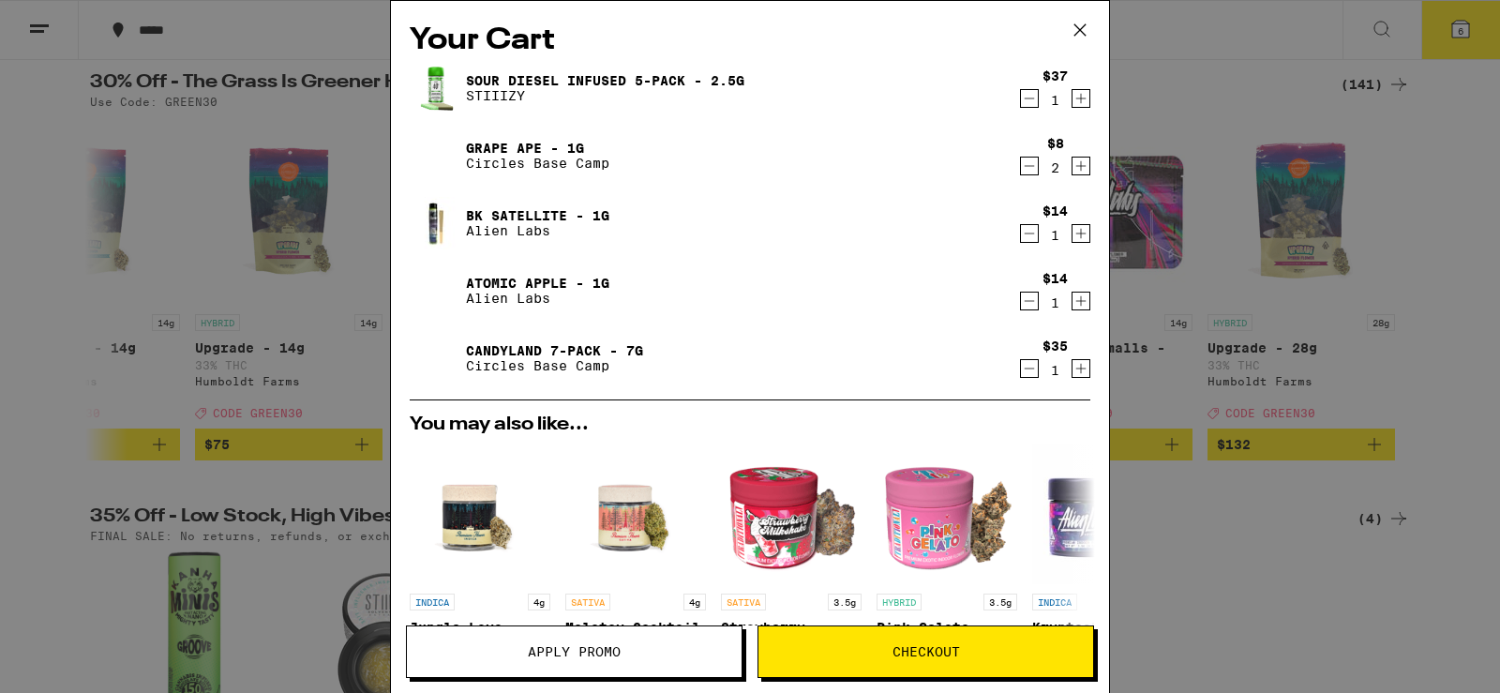
click at [1021, 234] on icon "Decrement" at bounding box center [1029, 233] width 17 height 22
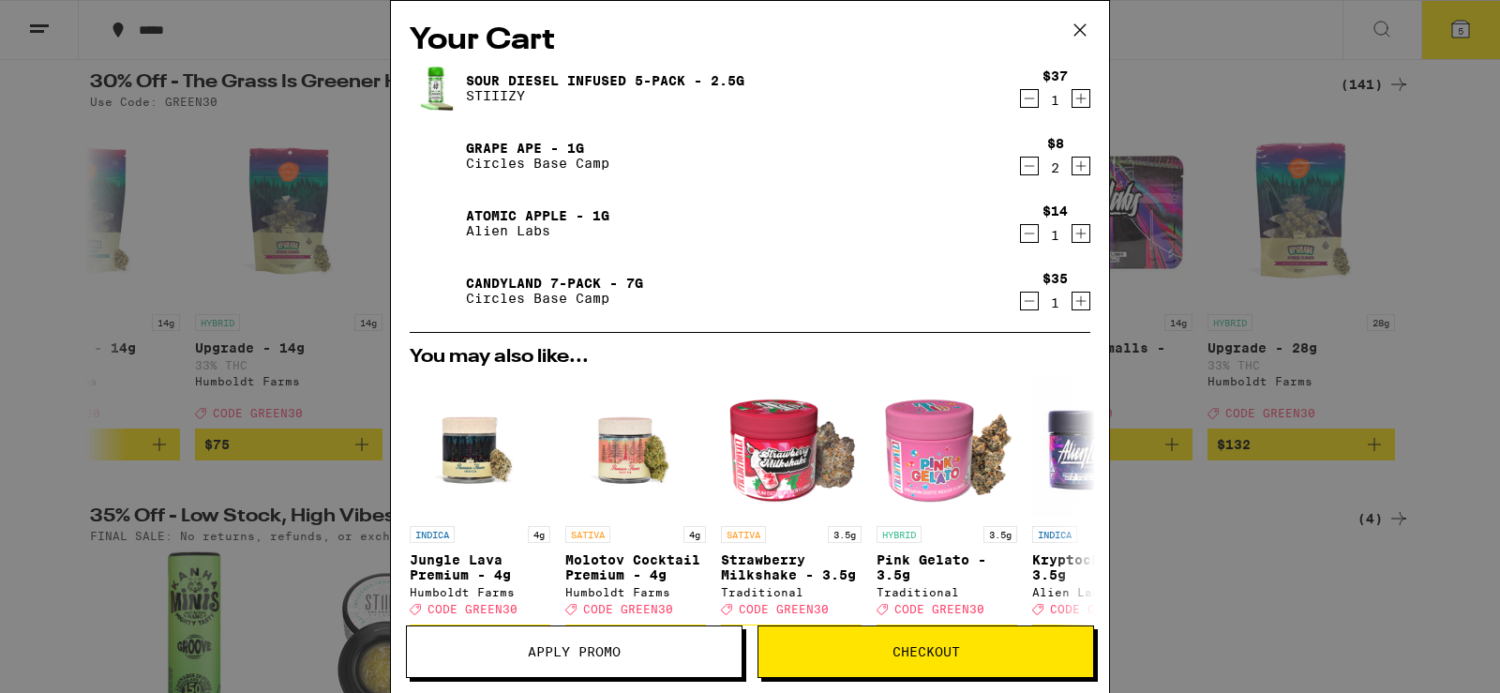
click at [1025, 166] on icon "Decrement" at bounding box center [1030, 166] width 10 height 0
click at [1021, 239] on icon "Decrement" at bounding box center [1029, 233] width 17 height 22
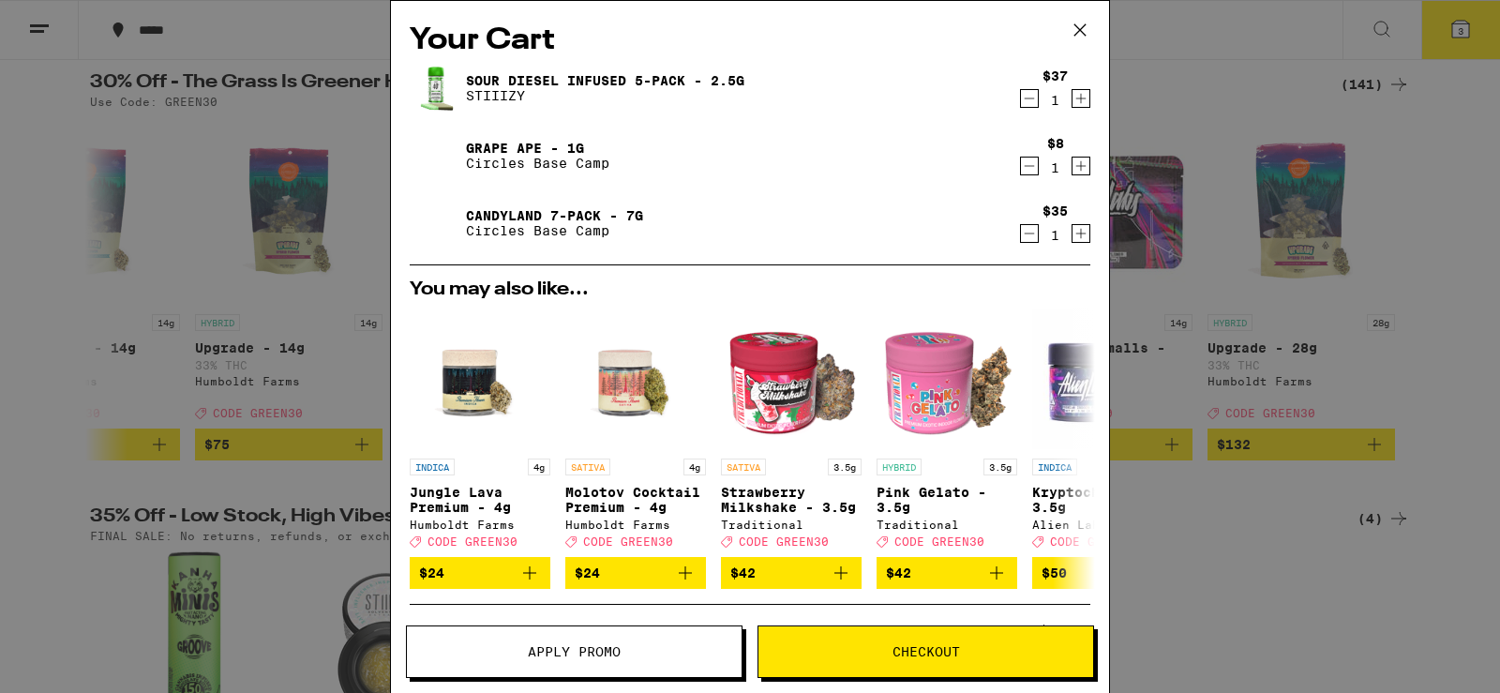
click at [1203, 23] on div "Your Cart Sour Diesel Infused 5-Pack - 2.5g STIIIZY $37 1 Grape Ape - 1g Circle…" at bounding box center [750, 346] width 1500 height 693
